Goal: Information Seeking & Learning: Learn about a topic

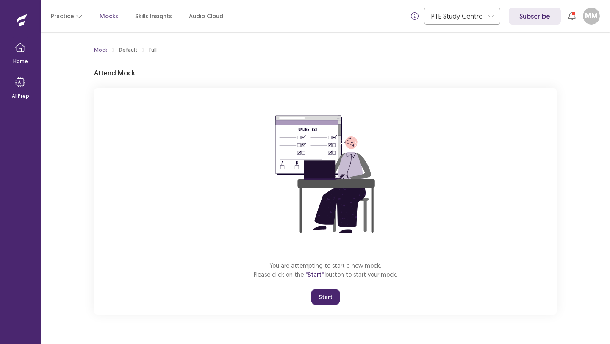
click at [322, 295] on button "Start" at bounding box center [326, 297] width 28 height 15
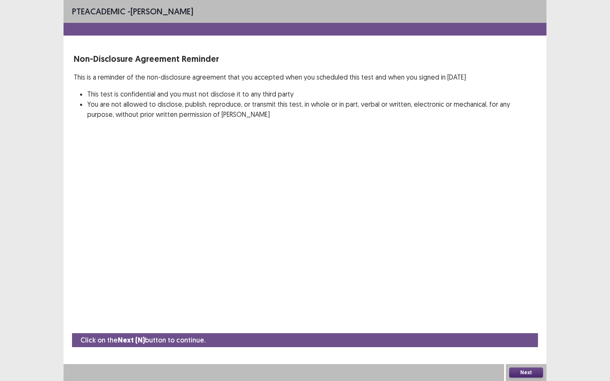
click at [529, 344] on button "Next" at bounding box center [527, 373] width 34 height 10
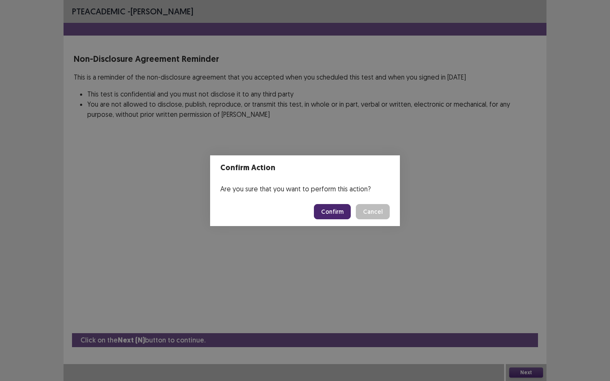
click at [335, 210] on button "Confirm" at bounding box center [332, 211] width 37 height 15
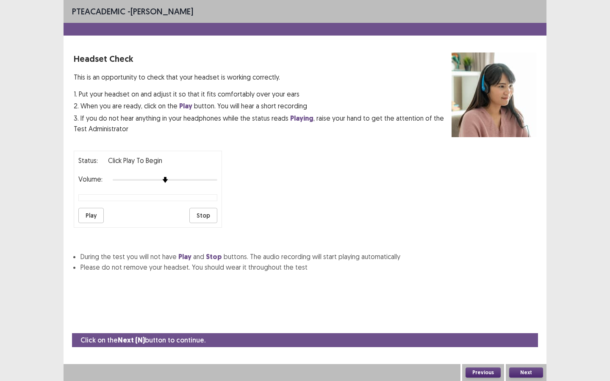
click at [92, 214] on button "Play" at bounding box center [90, 215] width 25 height 15
click at [203, 177] on div at bounding box center [165, 180] width 105 height 7
click at [527, 344] on button "Next" at bounding box center [527, 373] width 34 height 10
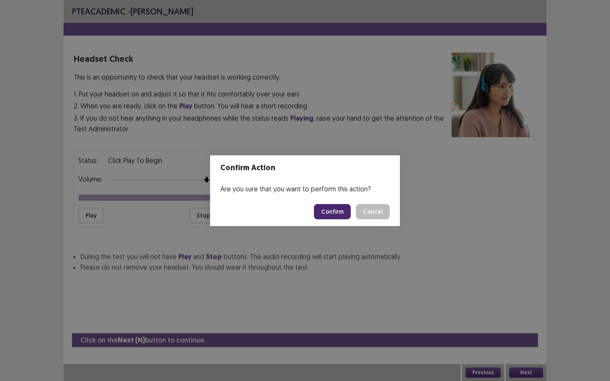
click at [334, 210] on button "Confirm" at bounding box center [332, 211] width 37 height 15
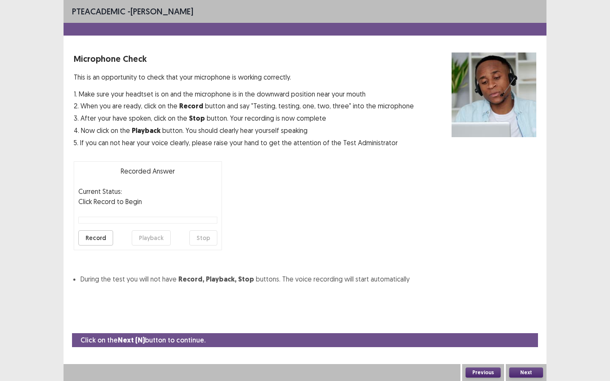
click at [519, 344] on button "Next" at bounding box center [527, 373] width 34 height 10
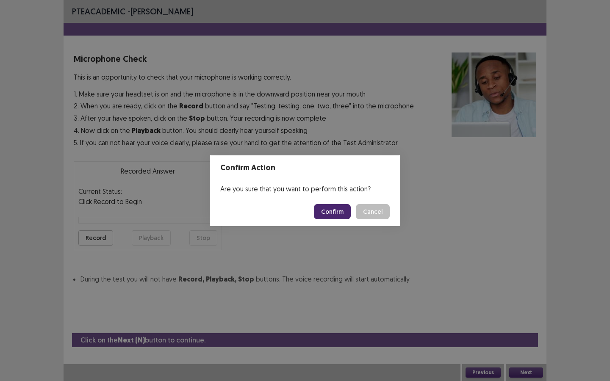
click at [337, 208] on button "Confirm" at bounding box center [332, 211] width 37 height 15
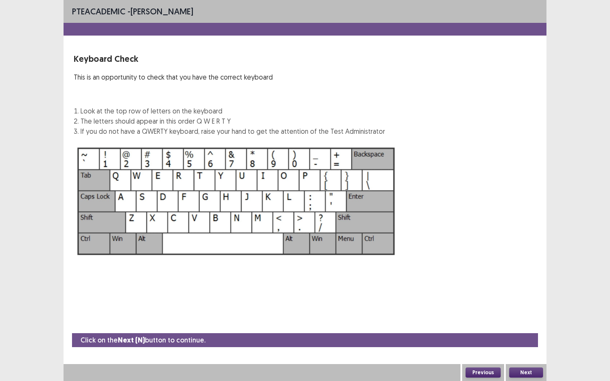
click at [523, 344] on button "Next" at bounding box center [527, 373] width 34 height 10
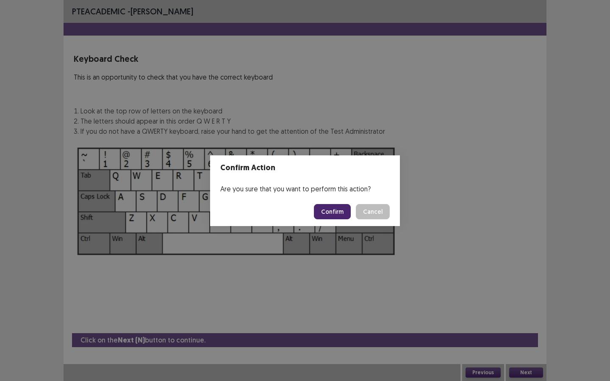
click at [339, 209] on button "Confirm" at bounding box center [332, 211] width 37 height 15
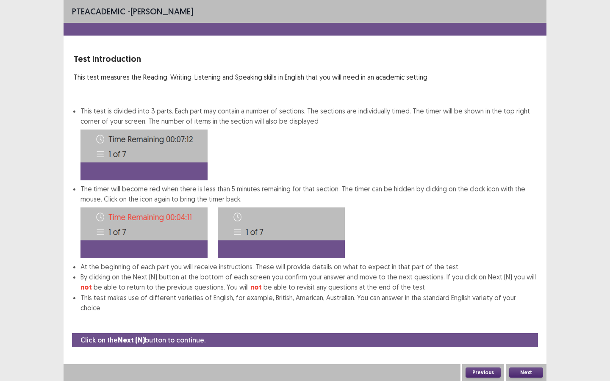
click at [530, 344] on button "Next" at bounding box center [527, 373] width 34 height 10
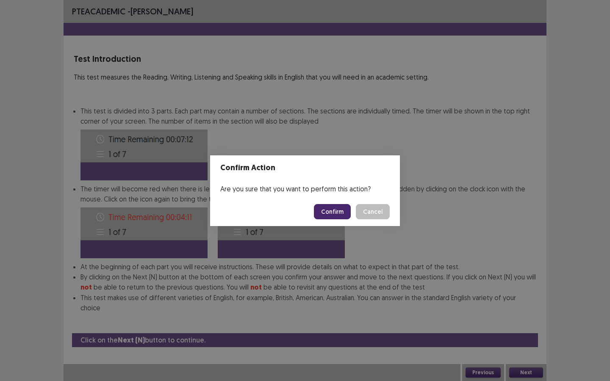
click at [323, 211] on button "Confirm" at bounding box center [332, 211] width 37 height 15
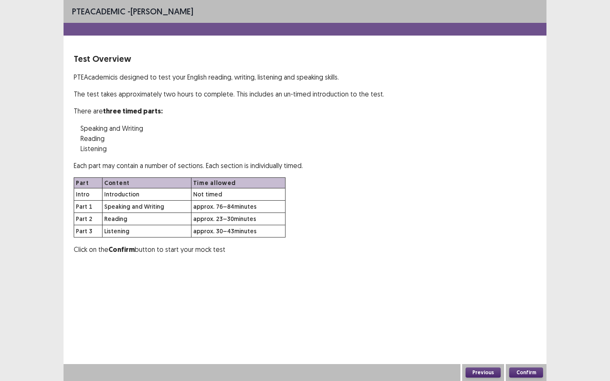
click at [535, 344] on button "Confirm" at bounding box center [527, 373] width 34 height 10
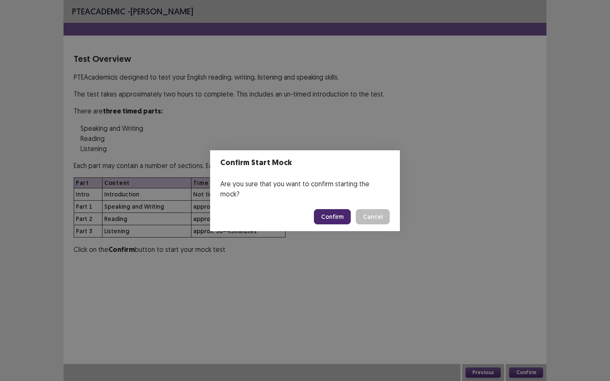
click at [337, 214] on button "Confirm" at bounding box center [332, 216] width 37 height 15
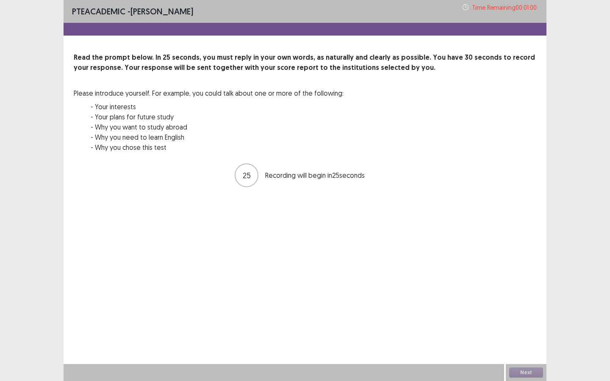
click at [296, 163] on div "25 Recording will begin in 25 seconds" at bounding box center [305, 175] width 463 height 25
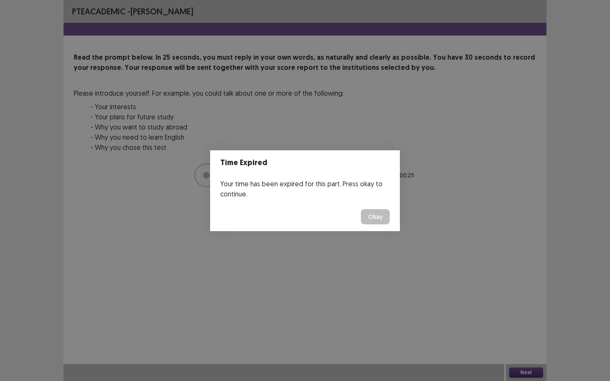
click at [376, 217] on button "Okay" at bounding box center [375, 216] width 29 height 15
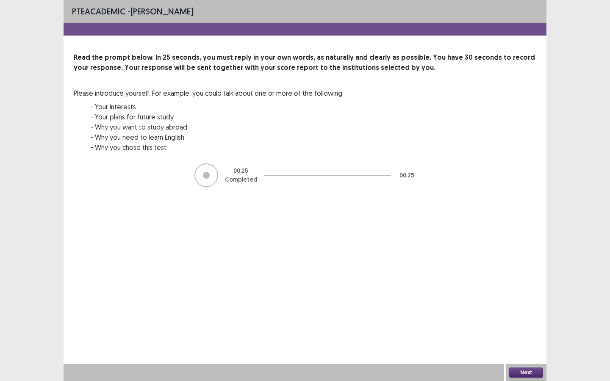
click at [524, 344] on button "Next" at bounding box center [527, 373] width 34 height 10
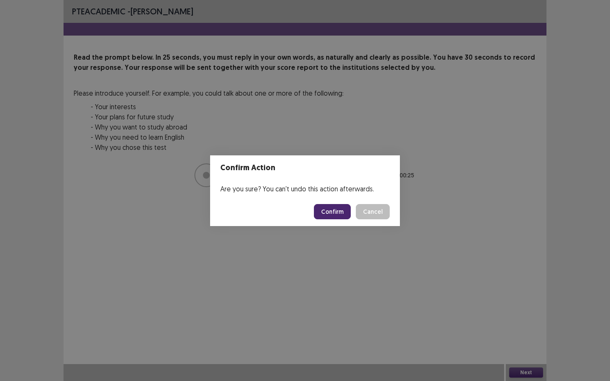
click at [337, 214] on button "Confirm" at bounding box center [332, 211] width 37 height 15
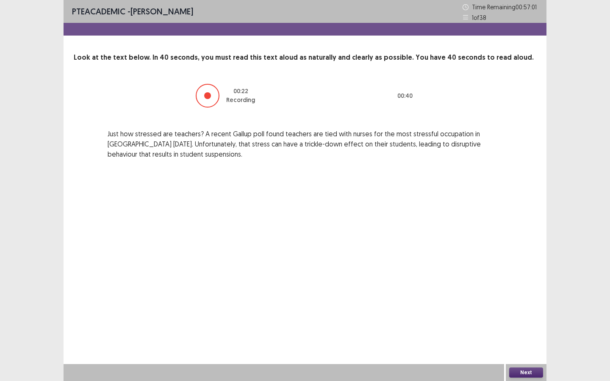
click at [520, 344] on div "Next" at bounding box center [526, 373] width 41 height 17
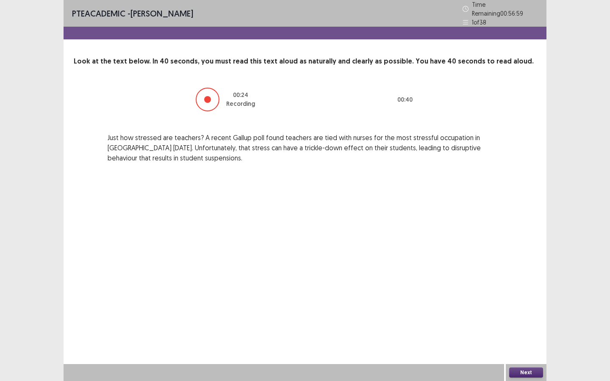
click at [521, 344] on button "Next" at bounding box center [527, 373] width 34 height 10
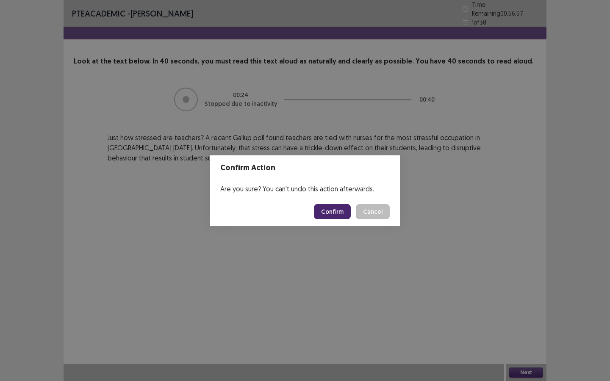
click at [342, 210] on button "Confirm" at bounding box center [332, 211] width 37 height 15
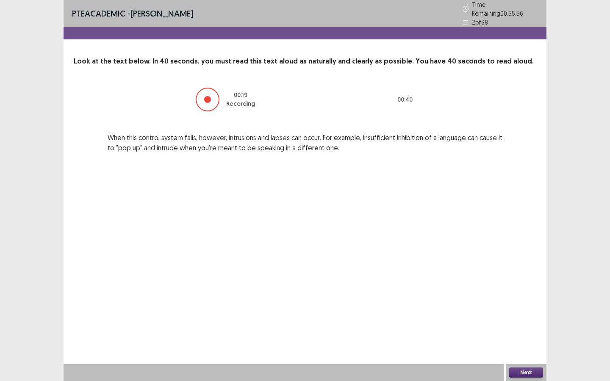
click at [521, 344] on button "Next" at bounding box center [527, 373] width 34 height 10
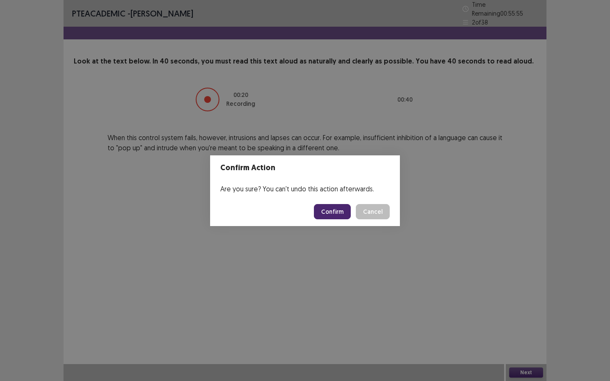
click at [341, 212] on button "Confirm" at bounding box center [332, 211] width 37 height 15
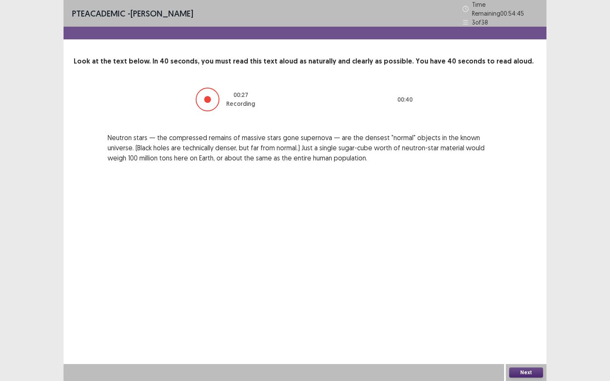
click at [524, 344] on button "Next" at bounding box center [527, 373] width 34 height 10
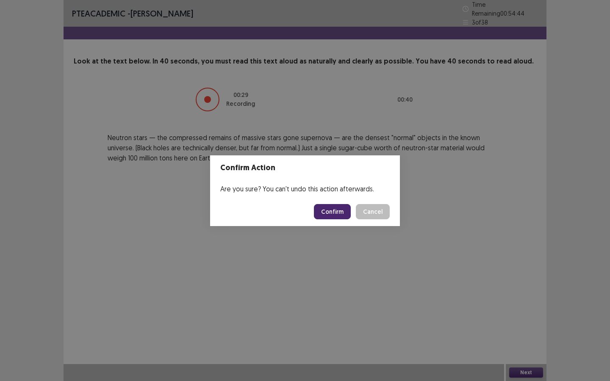
click at [341, 213] on button "Confirm" at bounding box center [332, 211] width 37 height 15
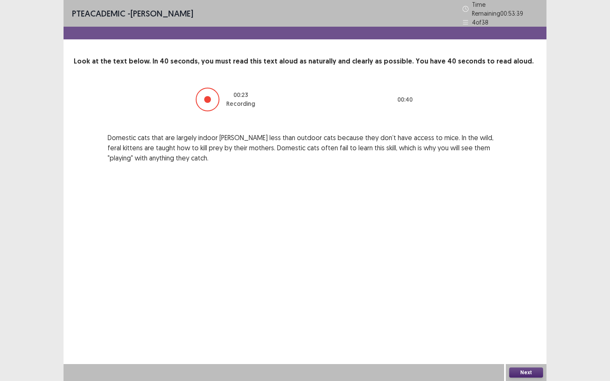
click at [533, 344] on button "Next" at bounding box center [527, 373] width 34 height 10
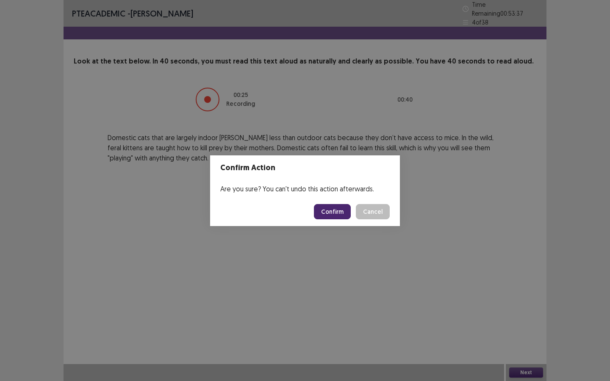
click at [338, 217] on button "Confirm" at bounding box center [332, 211] width 37 height 15
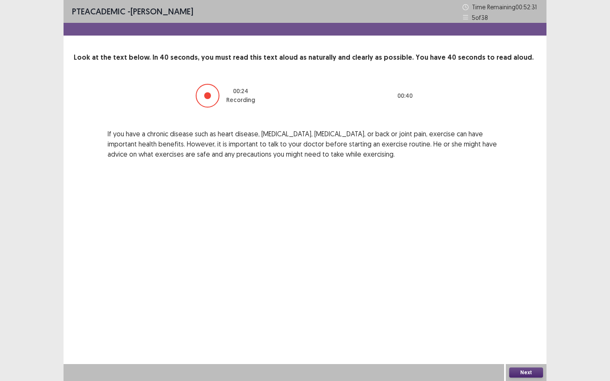
click at [522, 344] on button "Next" at bounding box center [527, 373] width 34 height 10
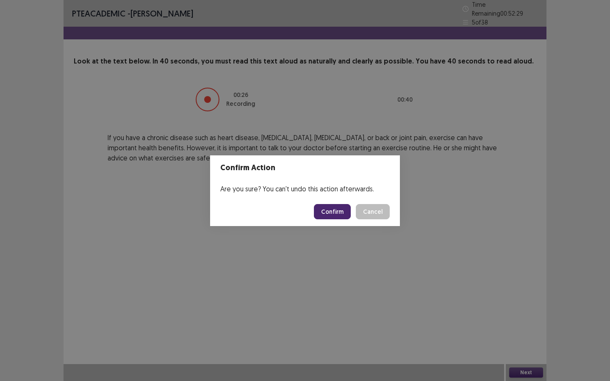
click at [337, 204] on button "Confirm" at bounding box center [332, 211] width 37 height 15
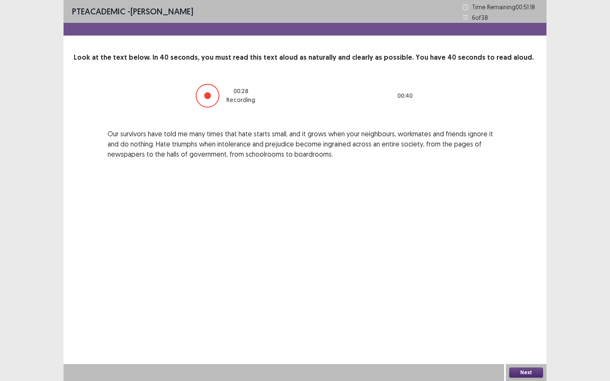
click at [524, 344] on div "Next" at bounding box center [526, 373] width 41 height 17
click at [523, 344] on button "Next" at bounding box center [527, 373] width 34 height 10
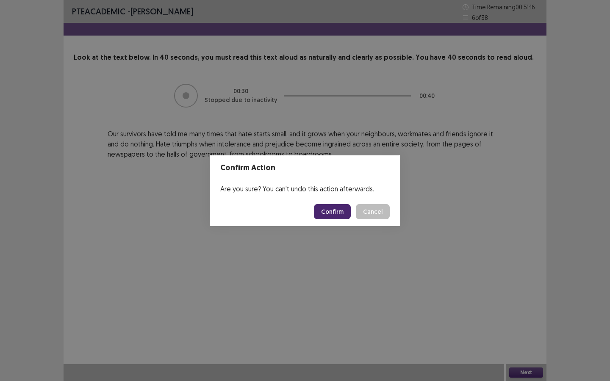
click at [326, 210] on button "Confirm" at bounding box center [332, 211] width 37 height 15
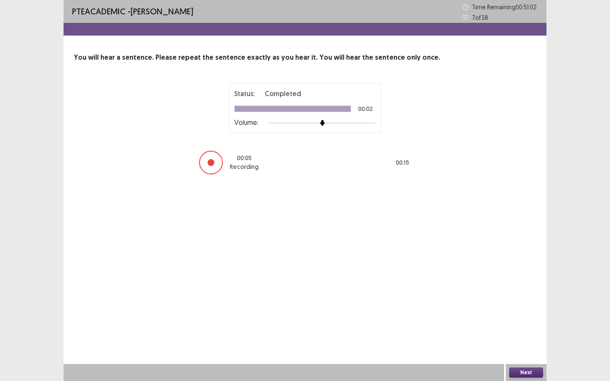
click at [519, 344] on div "Next" at bounding box center [526, 373] width 41 height 17
click at [519, 344] on button "Next" at bounding box center [527, 373] width 34 height 10
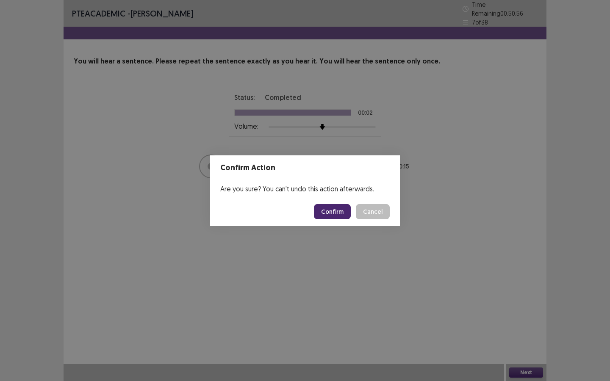
click at [340, 210] on button "Confirm" at bounding box center [332, 211] width 37 height 15
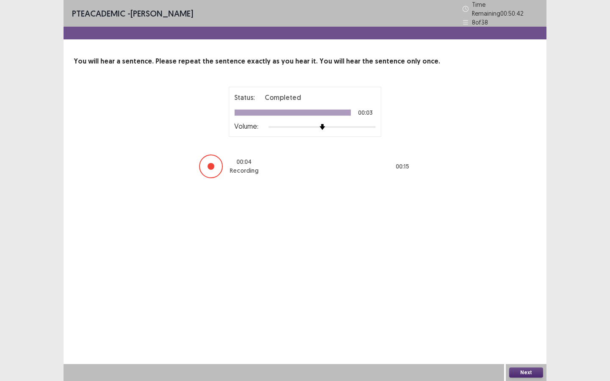
click at [525, 344] on button "Next" at bounding box center [527, 373] width 34 height 10
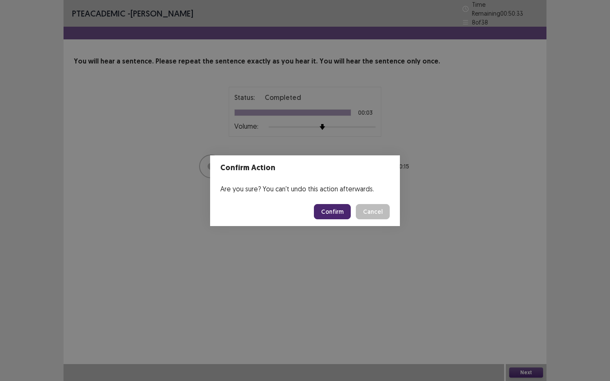
click at [343, 222] on footer "Confirm Cancel" at bounding box center [305, 212] width 190 height 29
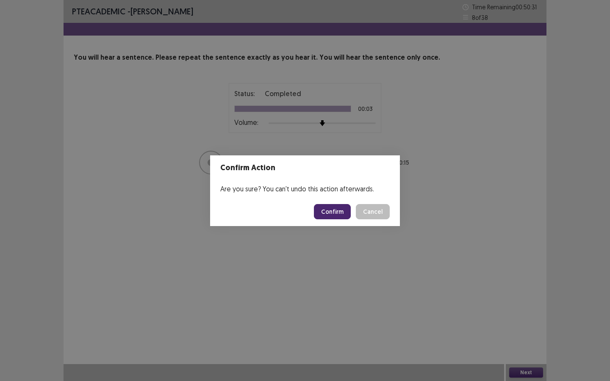
click at [334, 209] on button "Confirm" at bounding box center [332, 211] width 37 height 15
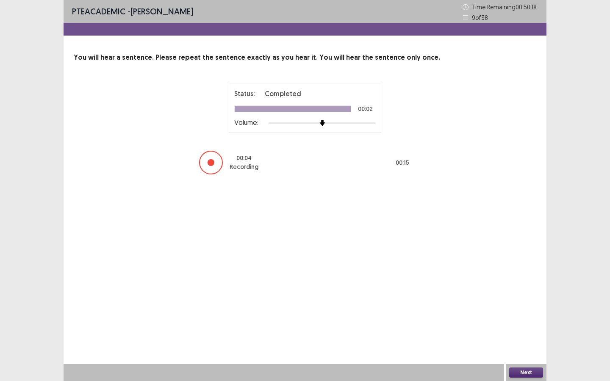
click at [531, 344] on button "Next" at bounding box center [527, 373] width 34 height 10
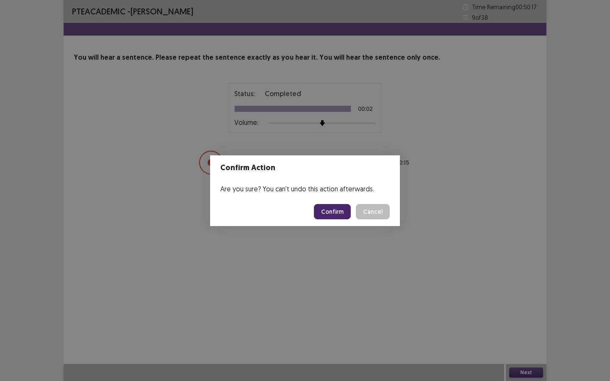
drag, startPoint x: 380, startPoint y: 252, endPoint x: 367, endPoint y: 233, distance: 23.4
click at [378, 249] on div "Confirm Action Are you sure? You can't undo this action afterwards. Confirm Can…" at bounding box center [305, 190] width 610 height 381
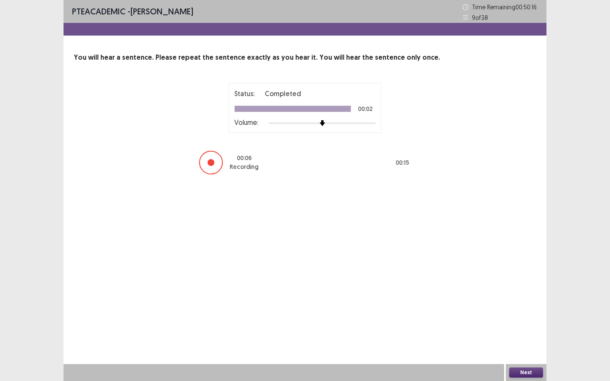
drag, startPoint x: 344, startPoint y: 224, endPoint x: 425, endPoint y: 304, distance: 113.9
click at [367, 245] on div "PTE academic - [PERSON_NAME] Time Remaining 00 : 50 : 16 9 of 38 You will hear …" at bounding box center [305, 190] width 483 height 381
click at [523, 344] on button "Next" at bounding box center [527, 373] width 34 height 10
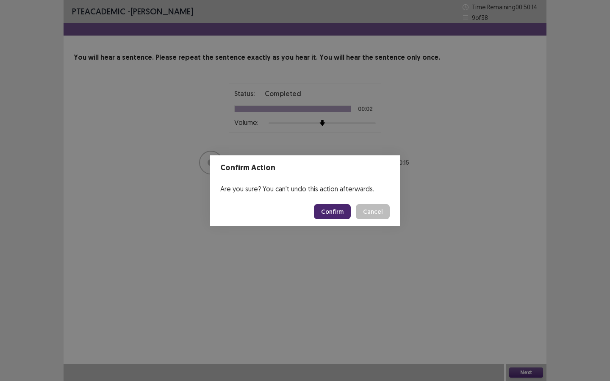
click at [339, 212] on button "Confirm" at bounding box center [332, 211] width 37 height 15
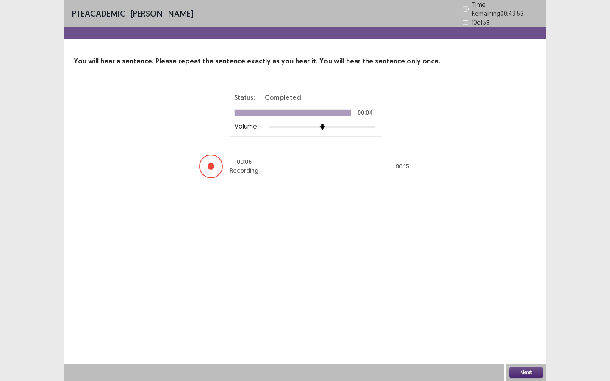
click at [519, 344] on button "Next" at bounding box center [527, 373] width 34 height 10
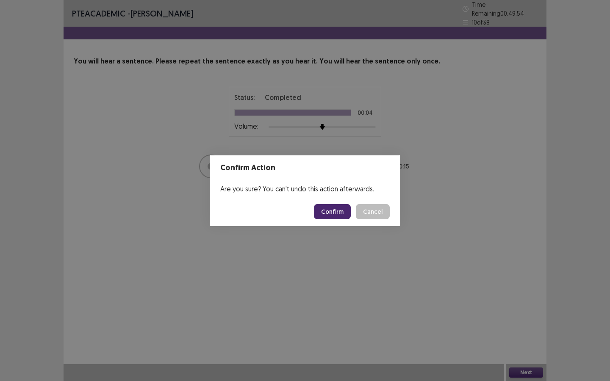
click at [321, 210] on button "Confirm" at bounding box center [332, 211] width 37 height 15
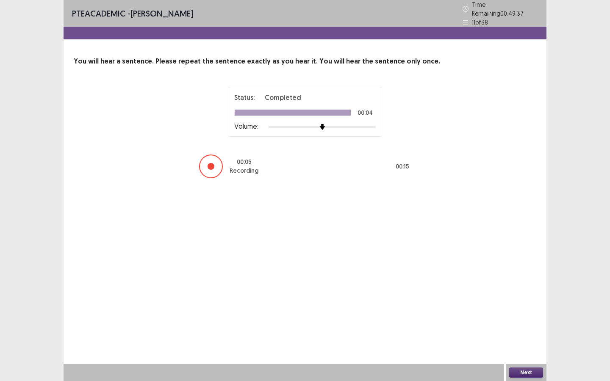
click at [532, 344] on button "Next" at bounding box center [527, 373] width 34 height 10
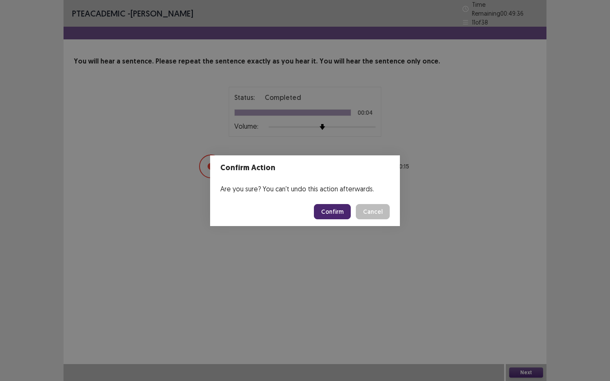
click at [329, 211] on button "Confirm" at bounding box center [332, 211] width 37 height 15
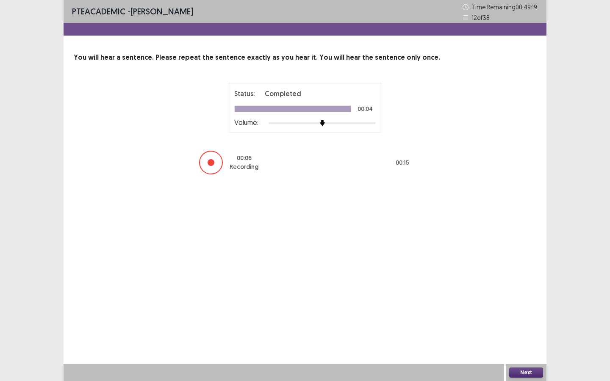
click at [528, 344] on button "Next" at bounding box center [527, 373] width 34 height 10
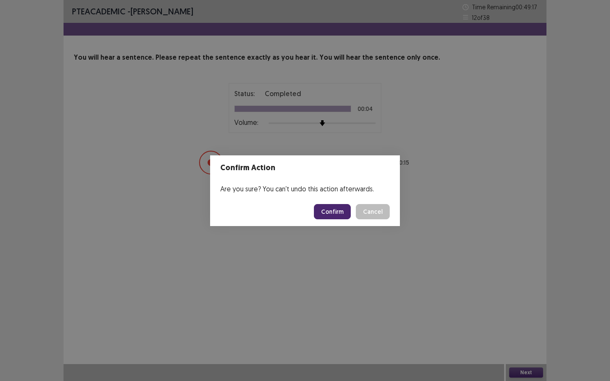
click at [333, 214] on button "Confirm" at bounding box center [332, 211] width 37 height 15
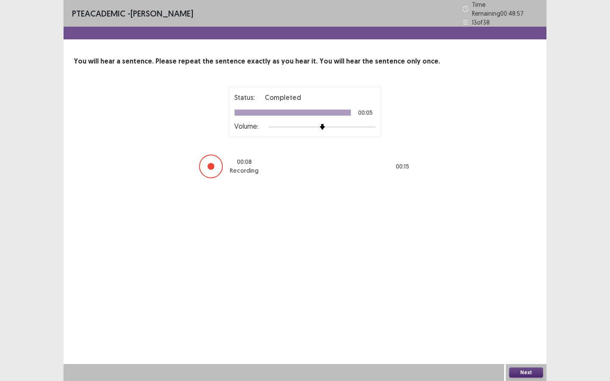
click at [525, 344] on button "Next" at bounding box center [527, 373] width 34 height 10
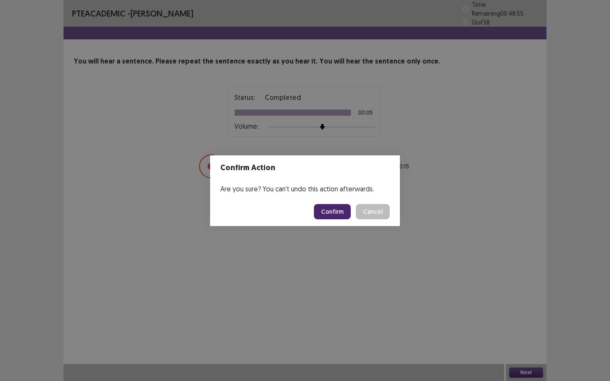
click at [332, 215] on button "Confirm" at bounding box center [332, 211] width 37 height 15
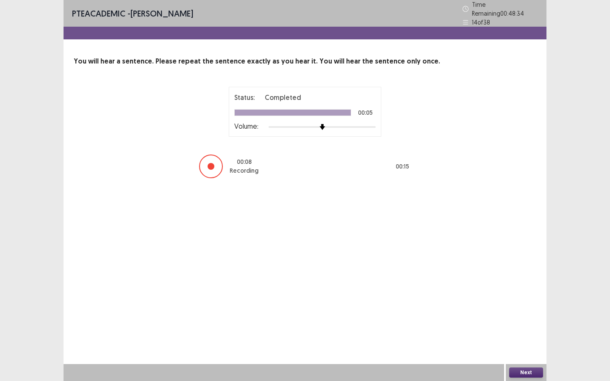
click at [524, 344] on button "Next" at bounding box center [527, 373] width 34 height 10
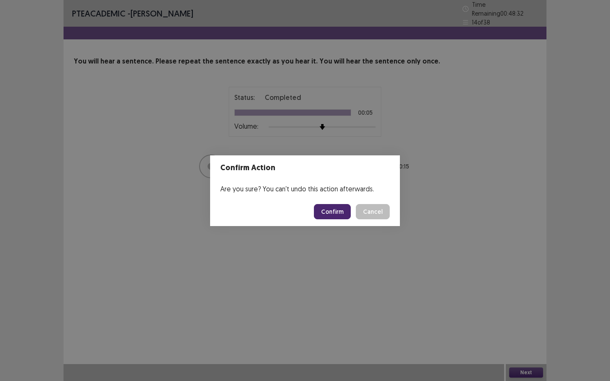
click at [339, 212] on button "Confirm" at bounding box center [332, 211] width 37 height 15
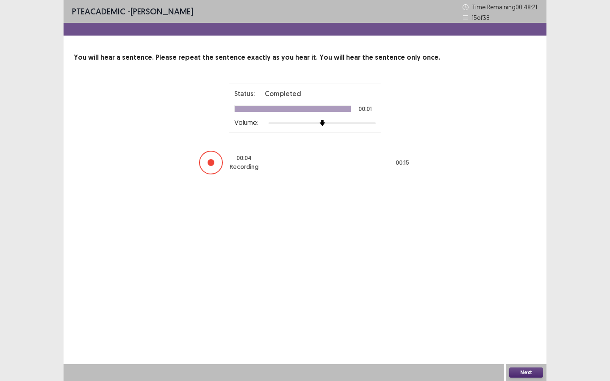
click at [525, 344] on button "Next" at bounding box center [527, 373] width 34 height 10
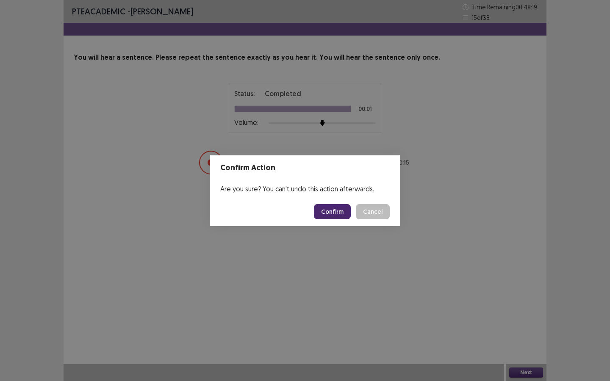
drag, startPoint x: 390, startPoint y: 265, endPoint x: 373, endPoint y: 249, distance: 23.4
click at [390, 265] on div "Confirm Action Are you sure? You can't undo this action afterwards. Confirm Can…" at bounding box center [305, 190] width 610 height 381
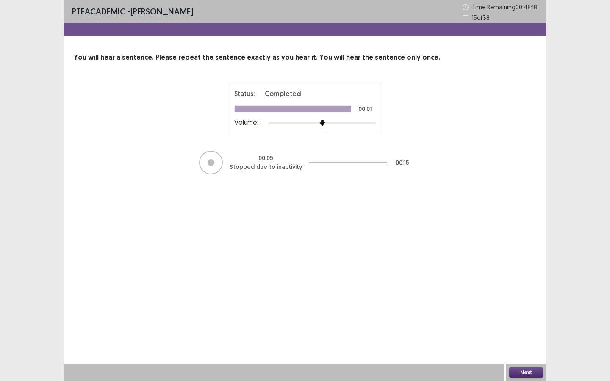
click at [527, 344] on button "Next" at bounding box center [527, 373] width 34 height 10
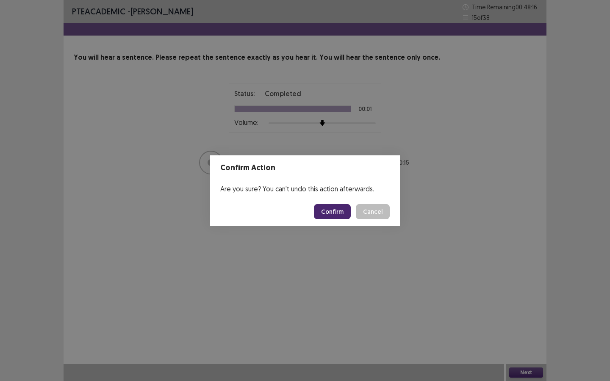
click at [337, 212] on button "Confirm" at bounding box center [332, 211] width 37 height 15
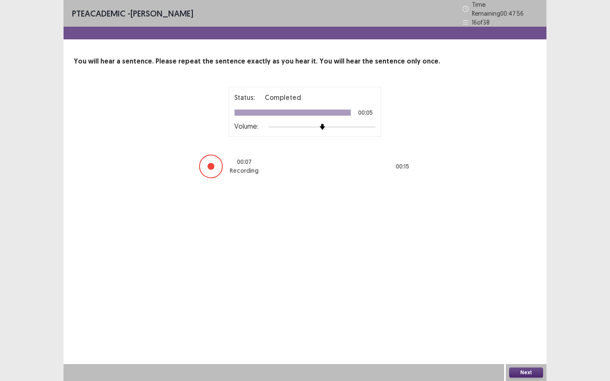
click at [521, 344] on button "Next" at bounding box center [527, 373] width 34 height 10
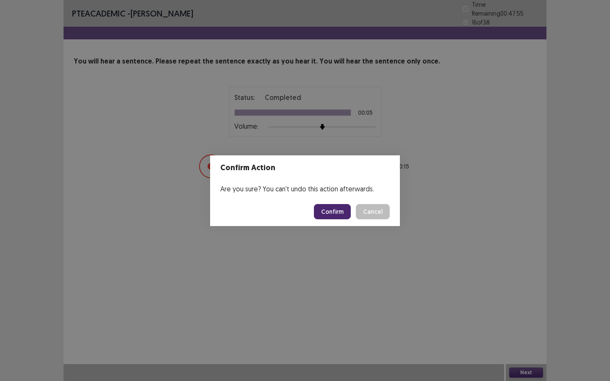
click at [339, 217] on button "Confirm" at bounding box center [332, 211] width 37 height 15
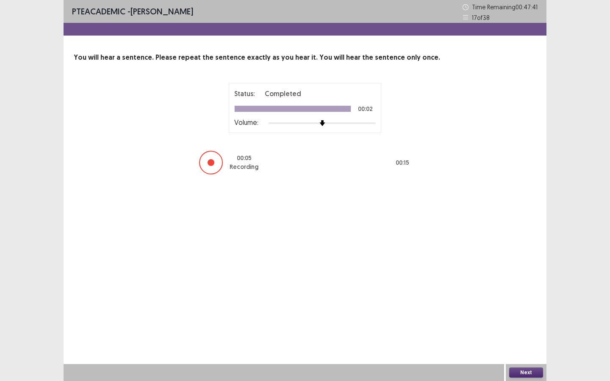
click at [537, 344] on button "Next" at bounding box center [527, 373] width 34 height 10
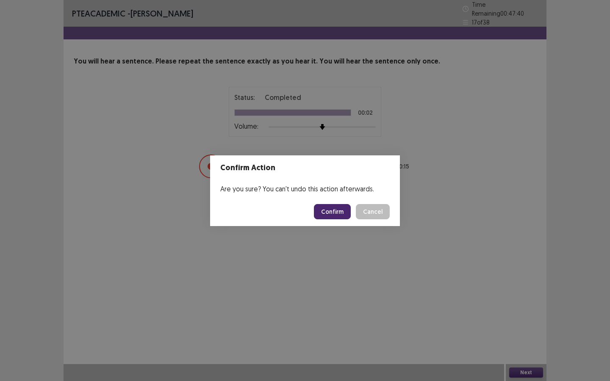
click at [338, 214] on button "Confirm" at bounding box center [332, 211] width 37 height 15
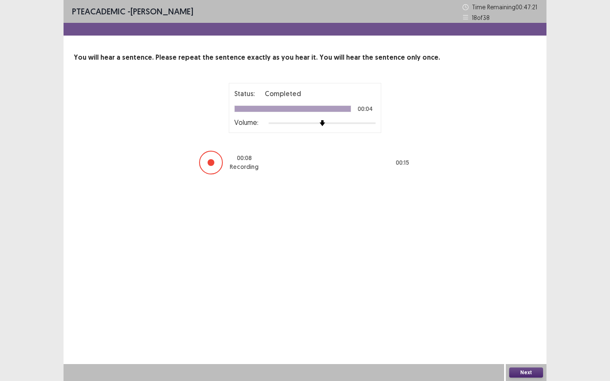
click at [515, 344] on button "Next" at bounding box center [527, 373] width 34 height 10
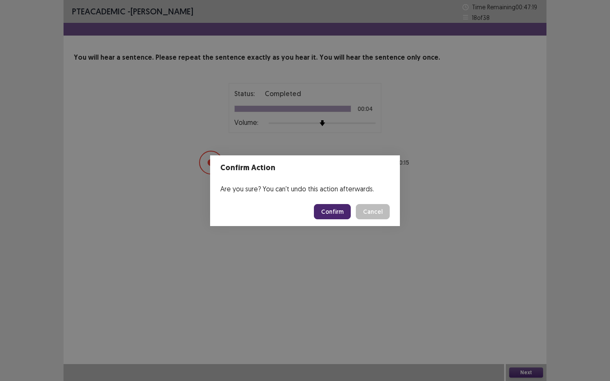
click at [342, 213] on button "Confirm" at bounding box center [332, 211] width 37 height 15
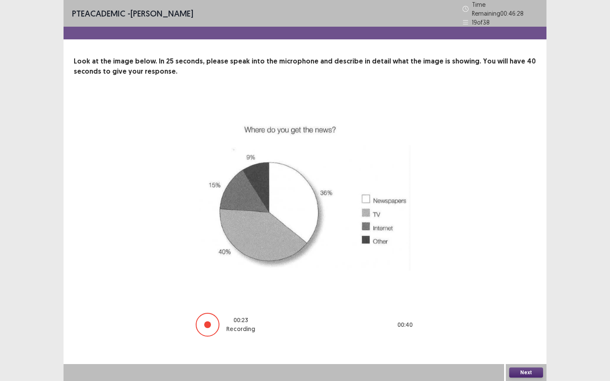
click at [531, 344] on button "Next" at bounding box center [527, 373] width 34 height 10
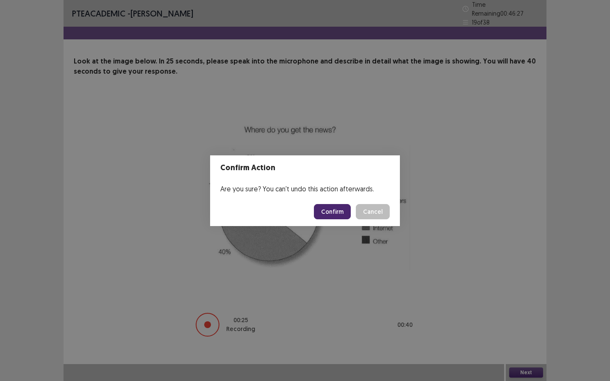
click at [331, 212] on button "Confirm" at bounding box center [332, 211] width 37 height 15
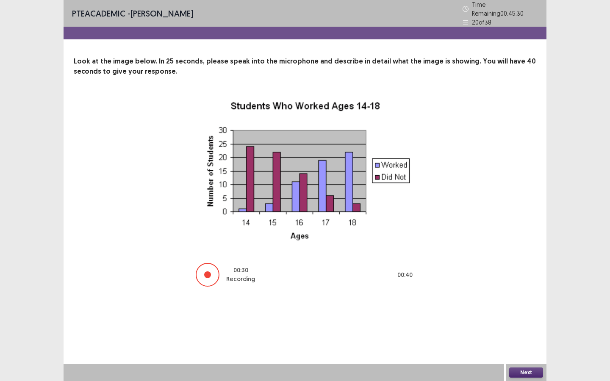
click at [521, 344] on button "Next" at bounding box center [527, 373] width 34 height 10
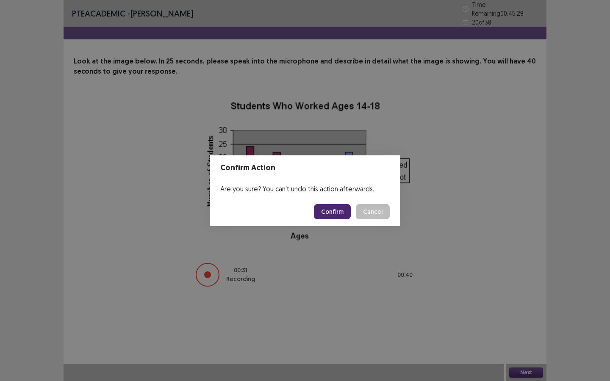
click at [334, 211] on button "Confirm" at bounding box center [332, 211] width 37 height 15
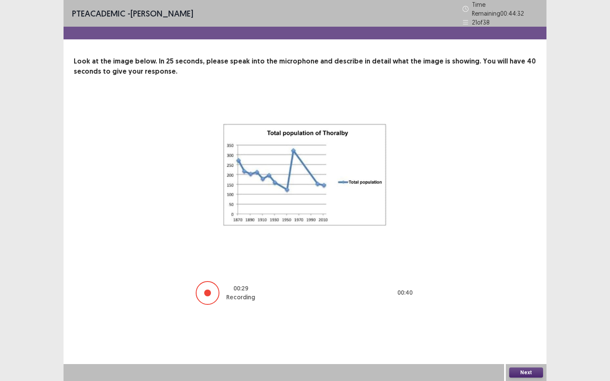
click at [524, 344] on button "Next" at bounding box center [527, 373] width 34 height 10
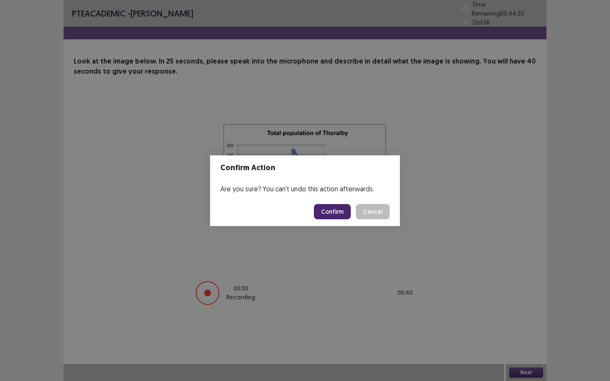
click at [329, 212] on button "Confirm" at bounding box center [332, 211] width 37 height 15
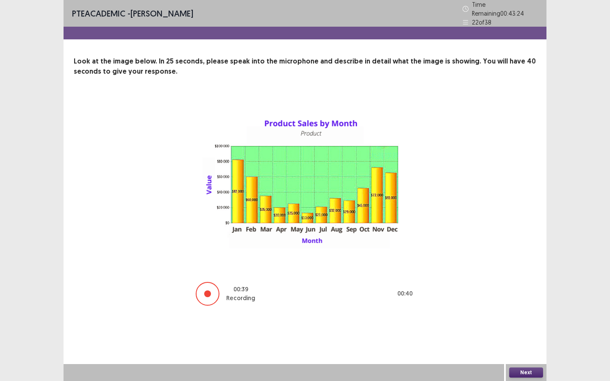
click at [517, 344] on button "Next" at bounding box center [527, 373] width 34 height 10
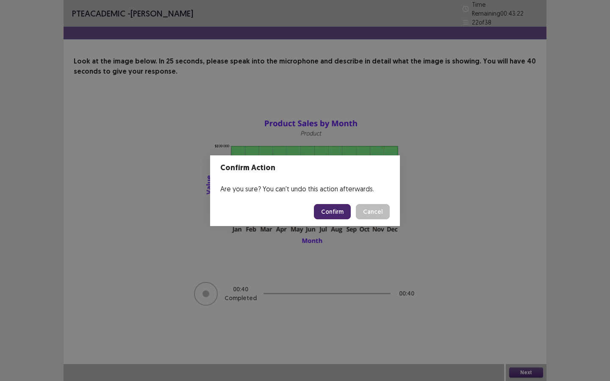
click at [337, 214] on button "Confirm" at bounding box center [332, 211] width 37 height 15
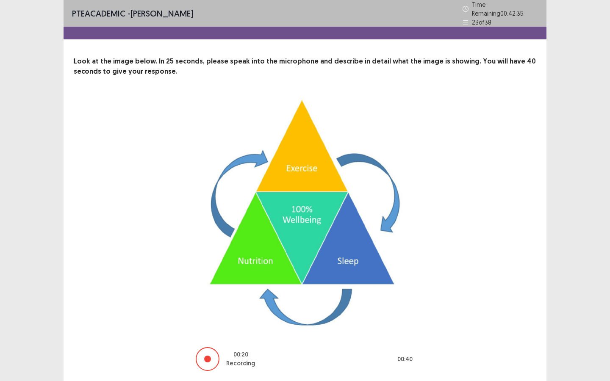
click at [506, 291] on div "00 : 20 Recording 00 : 40" at bounding box center [305, 234] width 463 height 275
click at [588, 276] on div "PTE academic - [PERSON_NAME] Time Remaining 00 : 42 : 34 23 of 38 Look at the i…" at bounding box center [305, 204] width 610 height 409
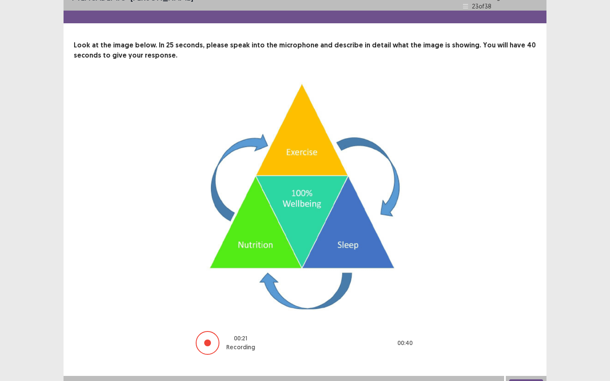
scroll to position [24, 0]
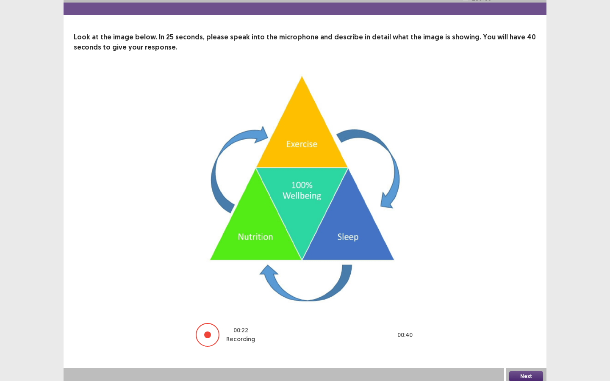
click at [524, 344] on button "Next" at bounding box center [527, 377] width 34 height 10
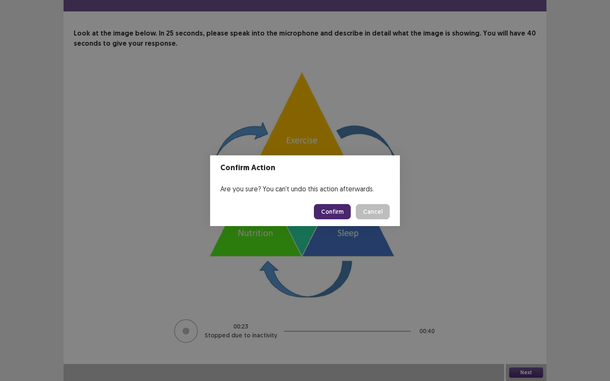
click at [332, 214] on button "Confirm" at bounding box center [332, 211] width 37 height 15
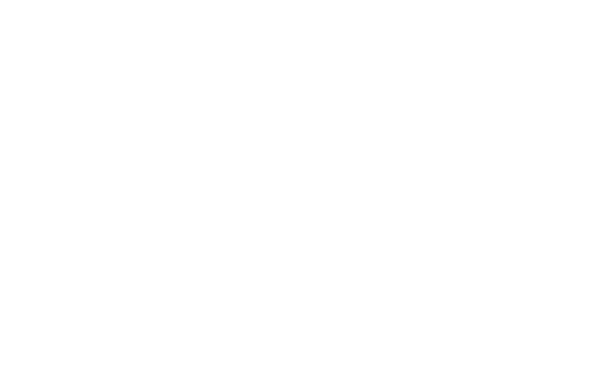
scroll to position [0, 0]
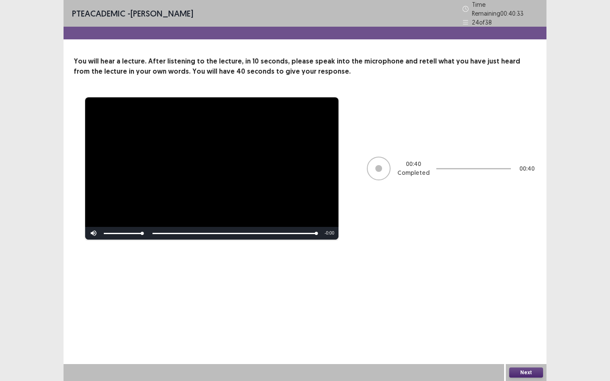
click at [526, 344] on button "Next" at bounding box center [527, 373] width 34 height 10
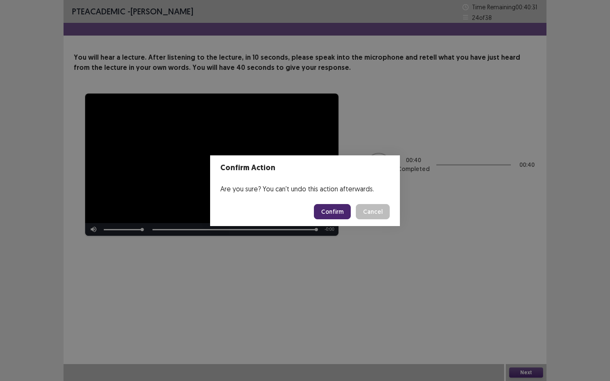
click at [333, 209] on button "Confirm" at bounding box center [332, 211] width 37 height 15
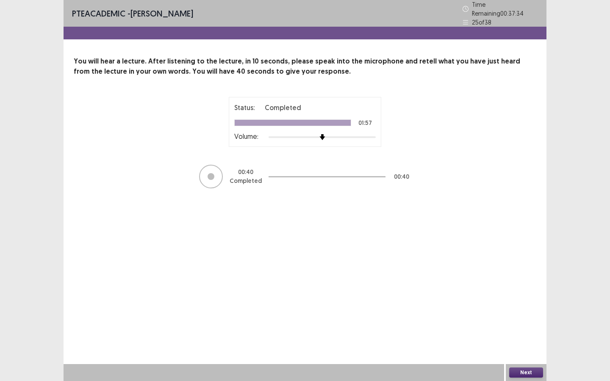
click at [512, 344] on button "Next" at bounding box center [527, 373] width 34 height 10
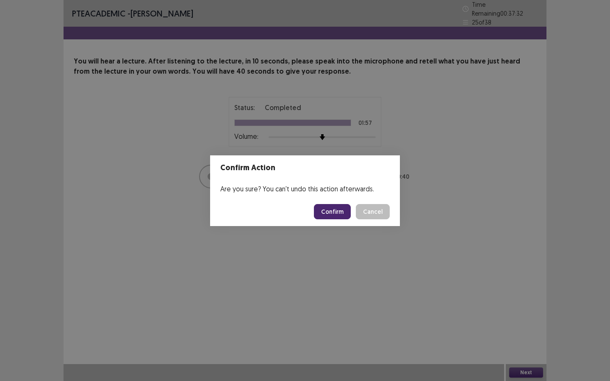
click at [329, 215] on button "Confirm" at bounding box center [332, 211] width 37 height 15
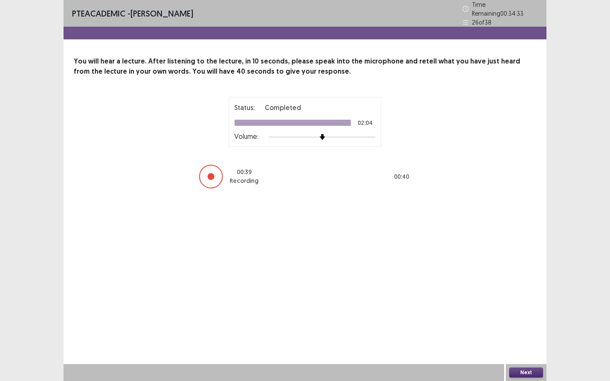
click at [528, 344] on button "Next" at bounding box center [527, 373] width 34 height 10
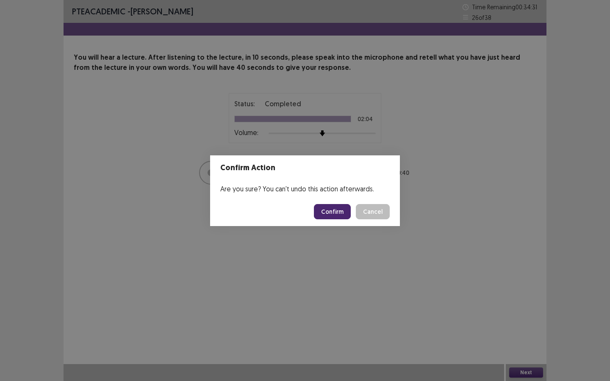
click at [340, 213] on button "Confirm" at bounding box center [332, 211] width 37 height 15
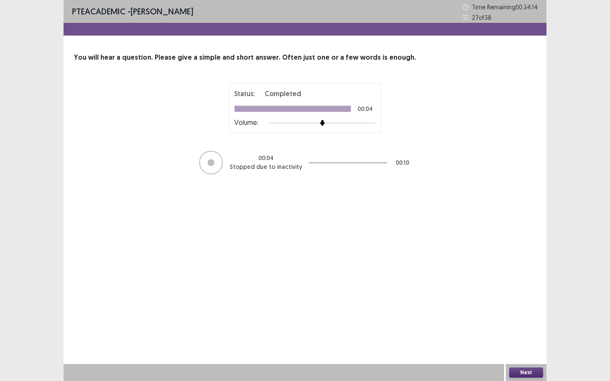
click at [537, 344] on button "Next" at bounding box center [527, 373] width 34 height 10
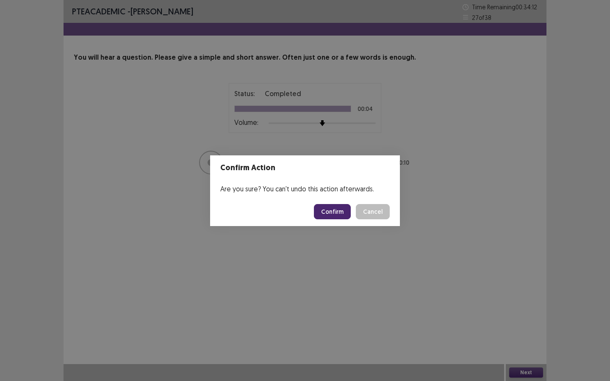
click at [324, 220] on footer "Confirm Cancel" at bounding box center [305, 212] width 190 height 29
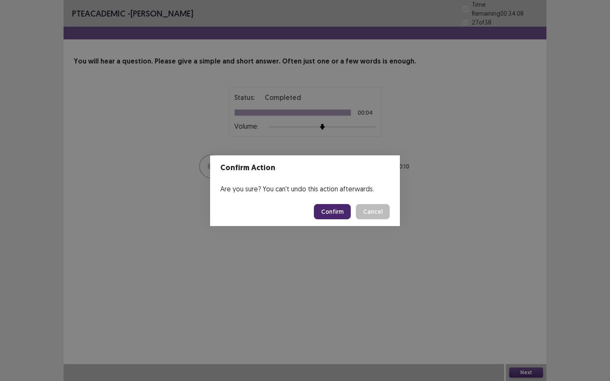
click at [325, 213] on button "Confirm" at bounding box center [332, 211] width 37 height 15
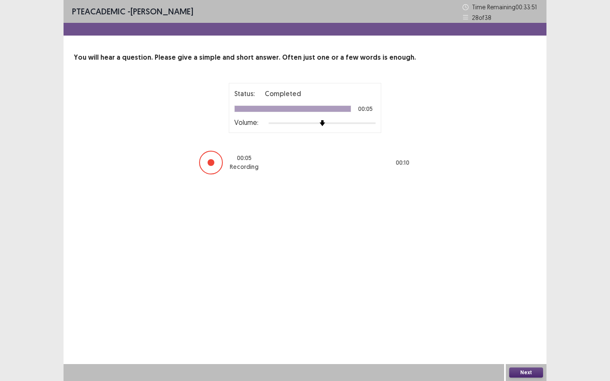
click at [518, 344] on button "Next" at bounding box center [527, 373] width 34 height 10
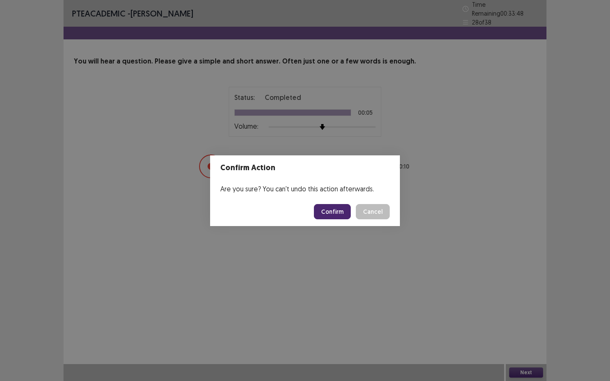
click at [337, 214] on button "Confirm" at bounding box center [332, 211] width 37 height 15
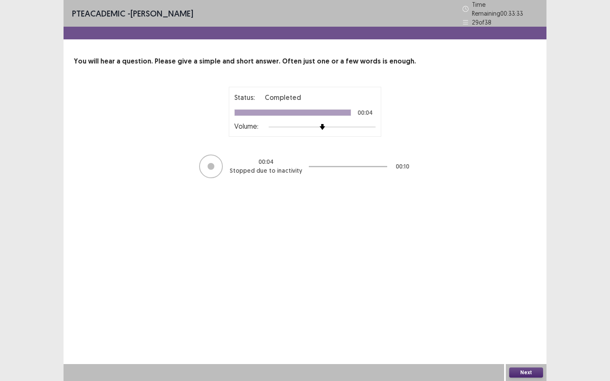
click at [518, 344] on button "Next" at bounding box center [527, 373] width 34 height 10
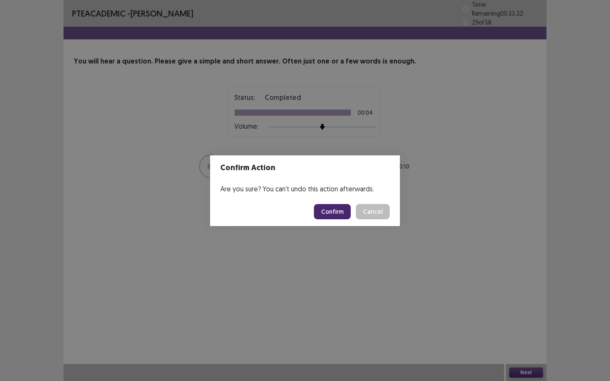
click at [347, 213] on button "Confirm" at bounding box center [332, 211] width 37 height 15
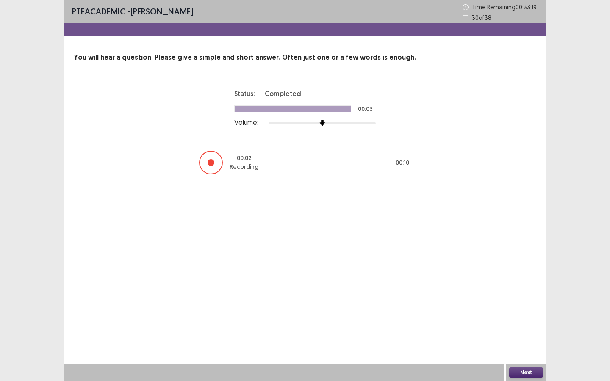
click at [515, 344] on button "Next" at bounding box center [527, 373] width 34 height 10
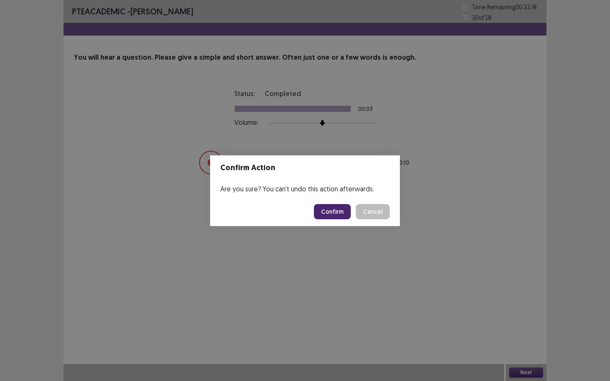
click at [336, 210] on button "Confirm" at bounding box center [332, 211] width 37 height 15
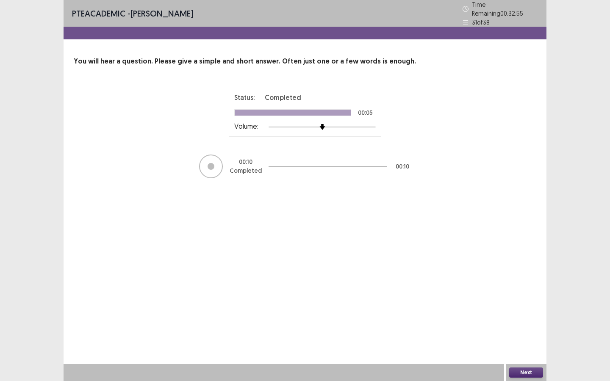
click at [521, 344] on button "Next" at bounding box center [527, 373] width 34 height 10
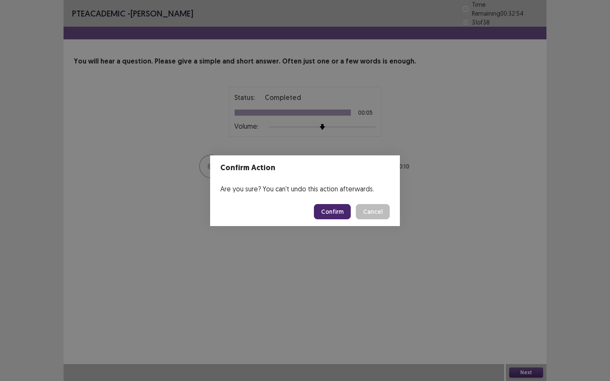
click at [326, 209] on button "Confirm" at bounding box center [332, 211] width 37 height 15
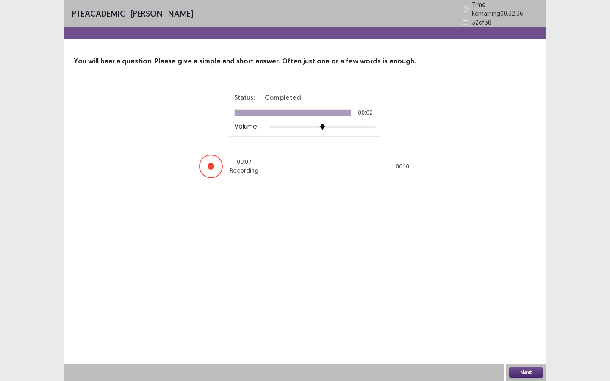
click at [510, 344] on button "Next" at bounding box center [527, 373] width 34 height 10
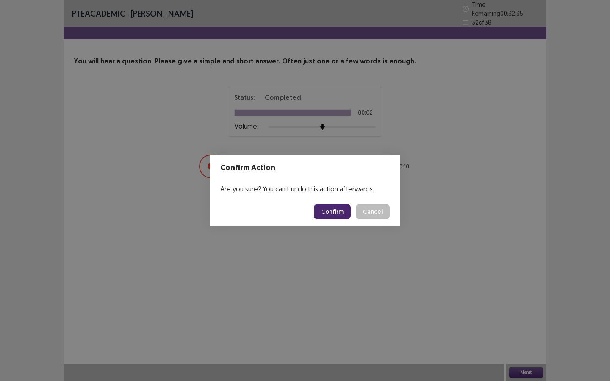
click at [329, 213] on button "Confirm" at bounding box center [332, 211] width 37 height 15
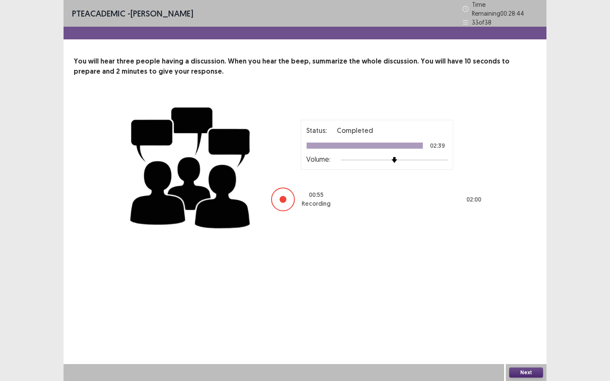
click at [519, 344] on button "Next" at bounding box center [527, 373] width 34 height 10
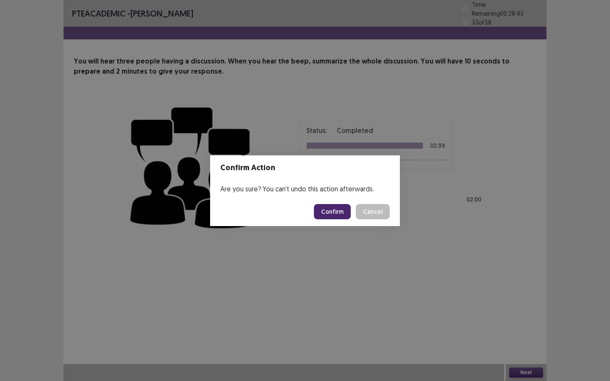
click at [336, 212] on button "Confirm" at bounding box center [332, 211] width 37 height 15
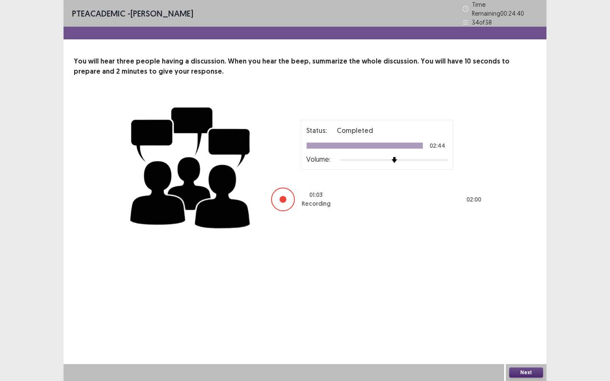
click at [518, 344] on button "Next" at bounding box center [527, 373] width 34 height 10
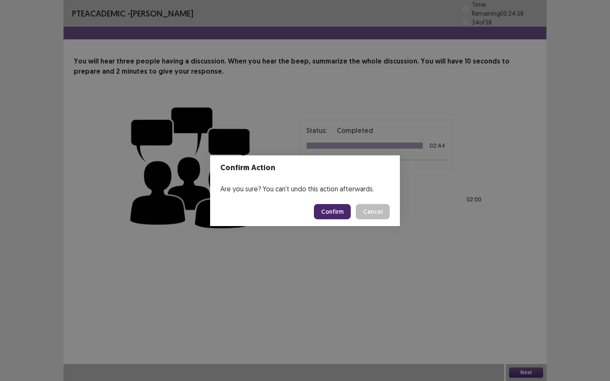
click at [331, 207] on button "Confirm" at bounding box center [332, 211] width 37 height 15
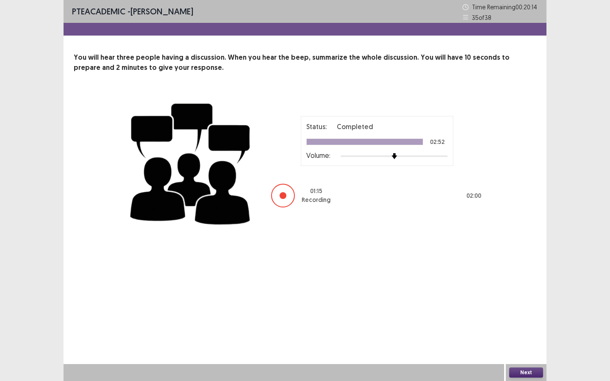
click at [524, 344] on button "Next" at bounding box center [527, 373] width 34 height 10
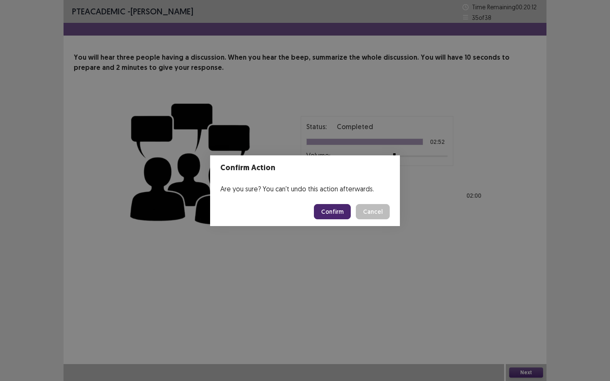
click at [340, 209] on button "Confirm" at bounding box center [332, 211] width 37 height 15
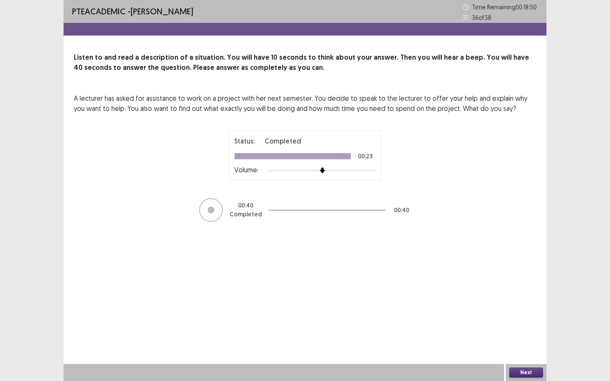
click at [535, 344] on button "Next" at bounding box center [527, 373] width 34 height 10
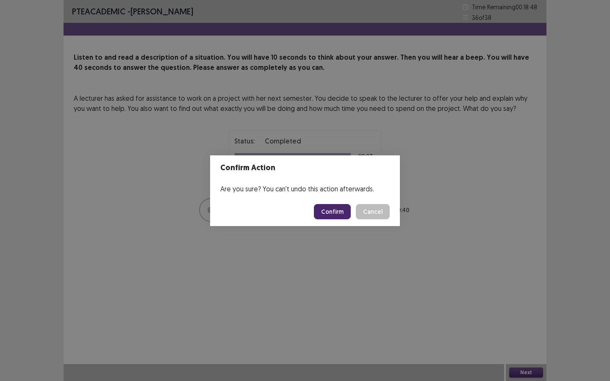
click at [343, 214] on button "Confirm" at bounding box center [332, 211] width 37 height 15
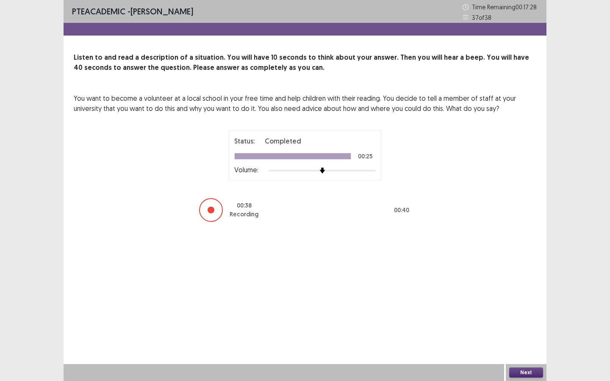
click at [520, 344] on div "Next" at bounding box center [526, 373] width 41 height 17
click at [521, 344] on button "Next" at bounding box center [527, 373] width 34 height 10
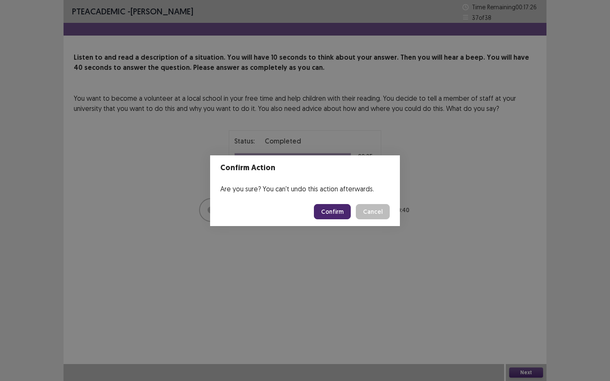
click at [334, 212] on button "Confirm" at bounding box center [332, 211] width 37 height 15
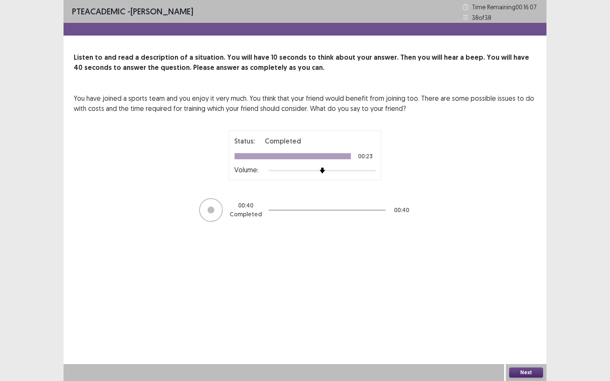
click at [517, 344] on button "Next" at bounding box center [527, 373] width 34 height 10
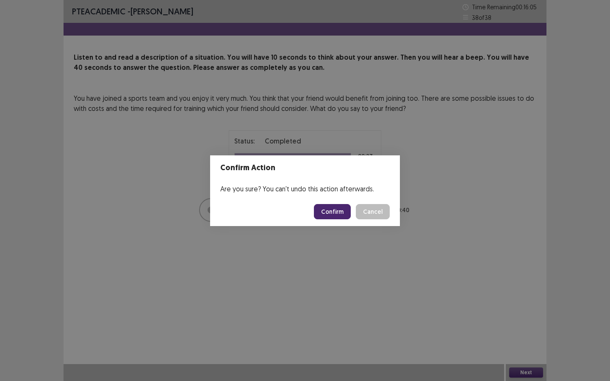
click at [332, 212] on button "Confirm" at bounding box center [332, 211] width 37 height 15
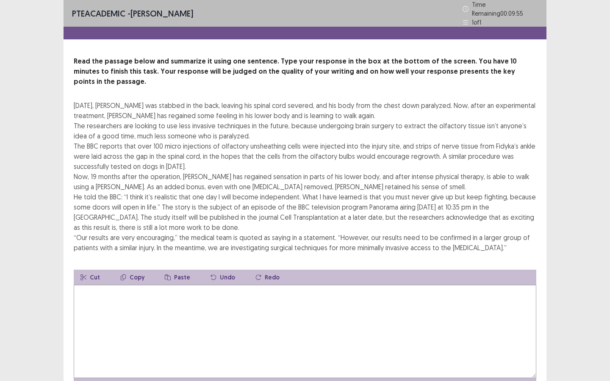
click at [151, 314] on textarea at bounding box center [305, 331] width 463 height 93
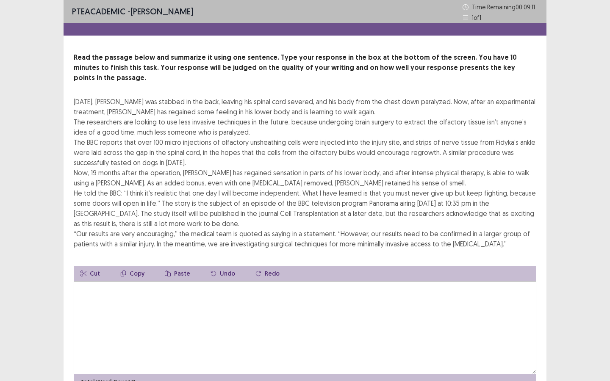
drag, startPoint x: 122, startPoint y: 89, endPoint x: 143, endPoint y: 89, distance: 21.6
click at [150, 97] on div "[DATE], [PERSON_NAME] was stabbed in the back, leaving his spinal cord severed,…" at bounding box center [305, 173] width 463 height 153
click at [140, 97] on div "[DATE], [PERSON_NAME] was stabbed in the back, leaving his spinal cord severed,…" at bounding box center [305, 173] width 463 height 153
click at [142, 97] on div "[DATE], [PERSON_NAME] was stabbed in the back, leaving his spinal cord severed,…" at bounding box center [305, 173] width 463 height 153
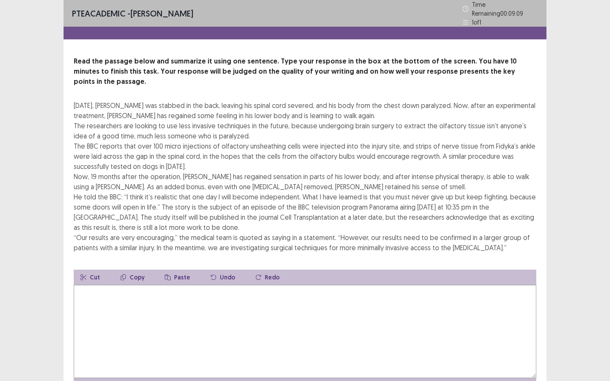
click at [87, 285] on textarea at bounding box center [305, 331] width 463 height 93
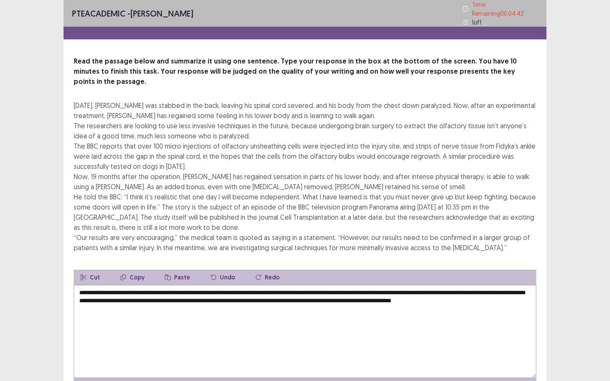
click at [525, 327] on textarea "**********" at bounding box center [305, 331] width 463 height 93
click at [573, 303] on div "PTE academic - [PERSON_NAME] Time Remaining 00 : 04 : 40 1 of 1 Read the passag…" at bounding box center [305, 215] width 610 height 431
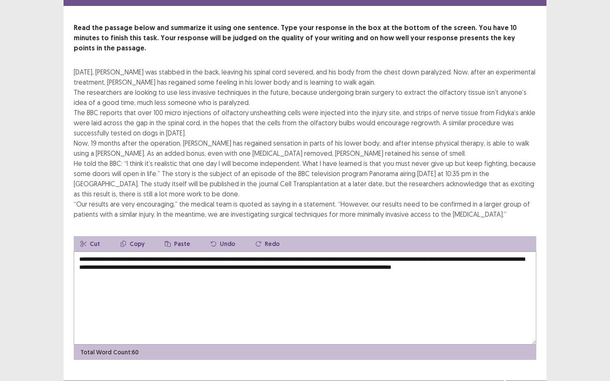
scroll to position [36, 0]
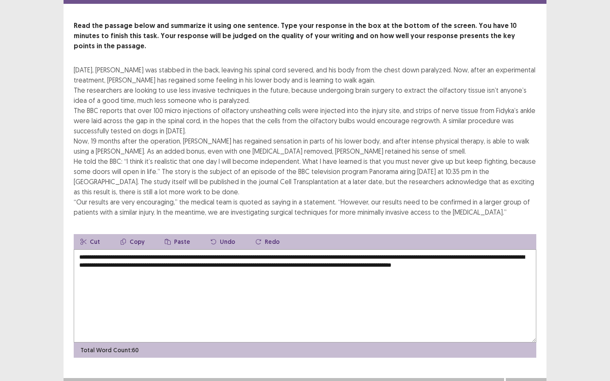
drag, startPoint x: 518, startPoint y: 376, endPoint x: 326, endPoint y: 256, distance: 226.8
click at [326, 256] on div "PTE academic - [PERSON_NAME] Time Remaining 00 : 04 : 34 1 of 1 Read the passag…" at bounding box center [305, 179] width 483 height 431
click at [326, 256] on textarea "**********" at bounding box center [305, 296] width 463 height 93
click at [328, 253] on textarea "**********" at bounding box center [305, 296] width 463 height 93
type textarea "**********"
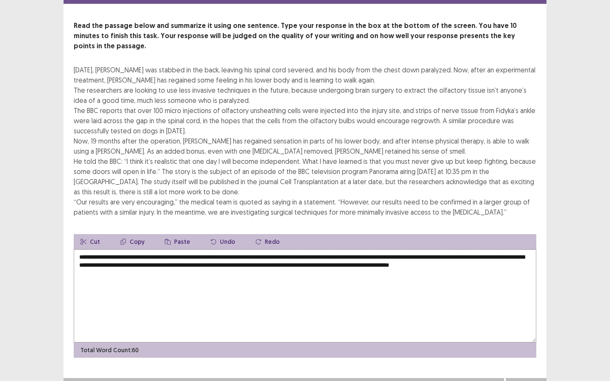
click at [527, 344] on button "Next" at bounding box center [527, 387] width 34 height 10
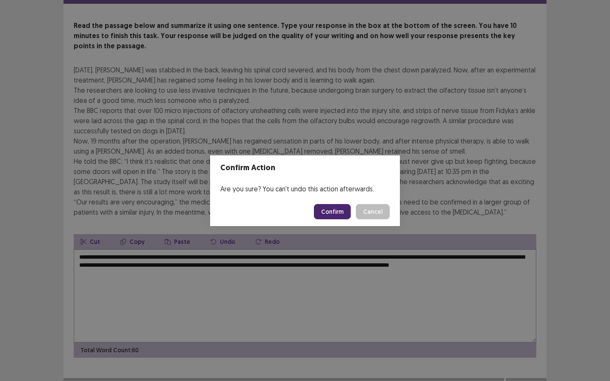
click at [333, 214] on button "Confirm" at bounding box center [332, 211] width 37 height 15
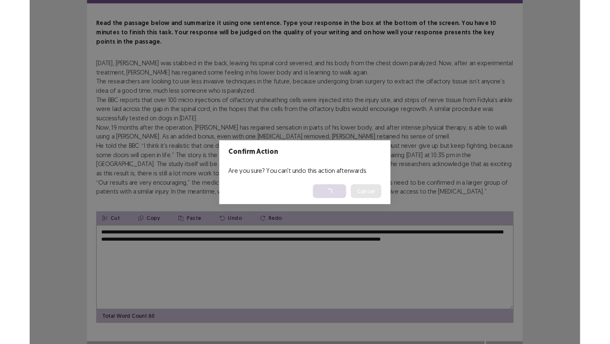
scroll to position [0, 0]
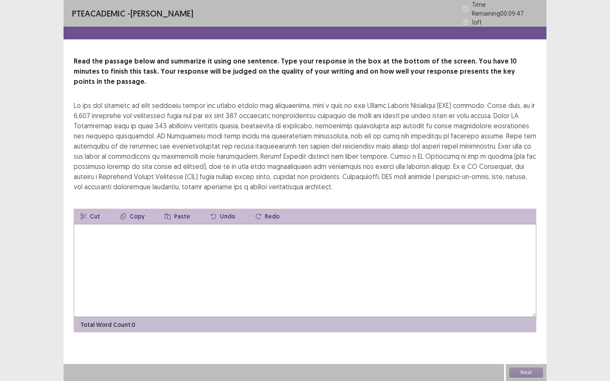
click at [100, 224] on textarea at bounding box center [305, 270] width 463 height 93
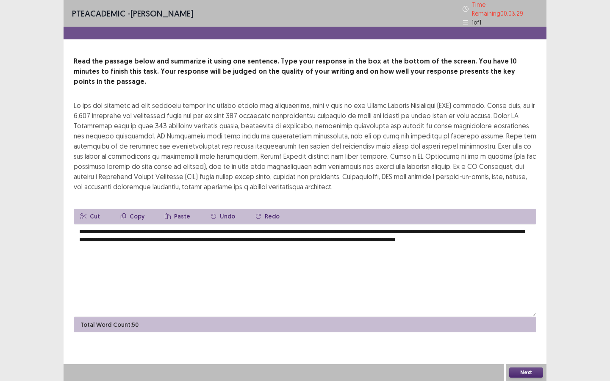
type textarea "**********"
click at [536, 344] on button "Next" at bounding box center [527, 373] width 34 height 10
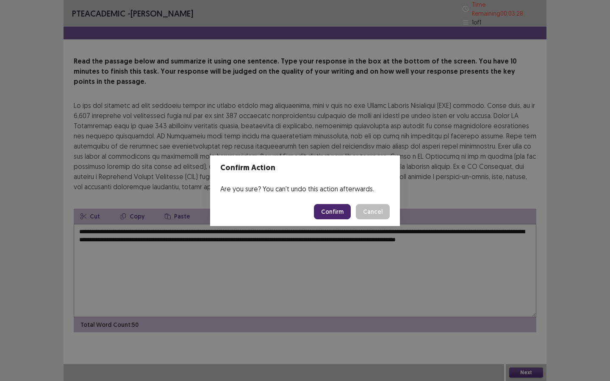
click at [336, 211] on button "Confirm" at bounding box center [332, 211] width 37 height 15
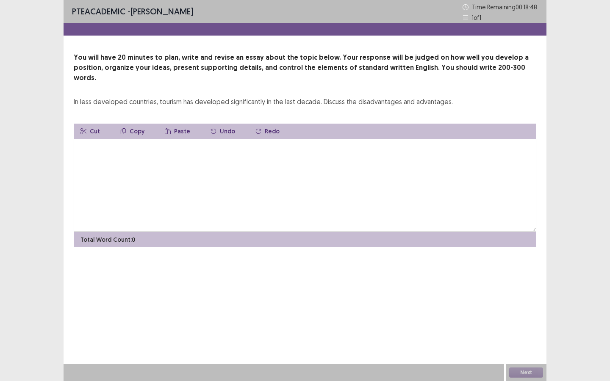
click at [167, 150] on textarea at bounding box center [305, 185] width 463 height 93
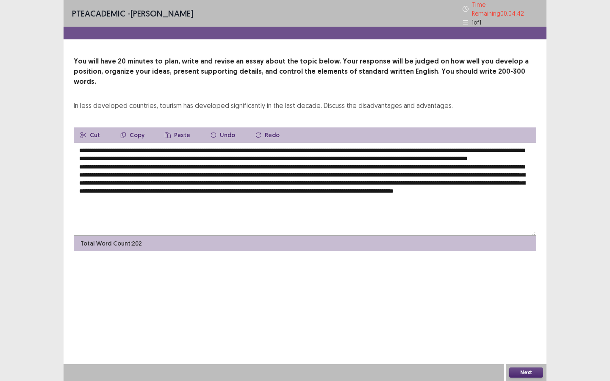
type textarea "**********"
click at [515, 344] on button "Next" at bounding box center [527, 373] width 34 height 10
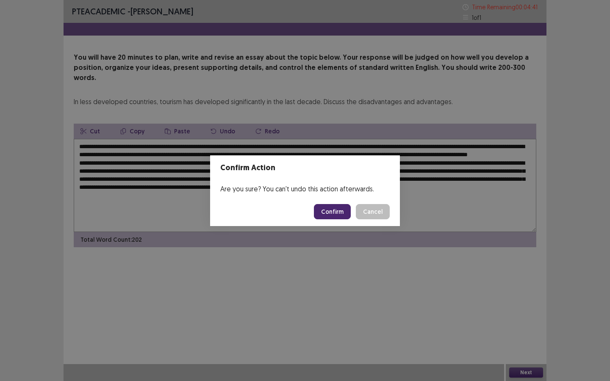
click at [344, 214] on button "Confirm" at bounding box center [332, 211] width 37 height 15
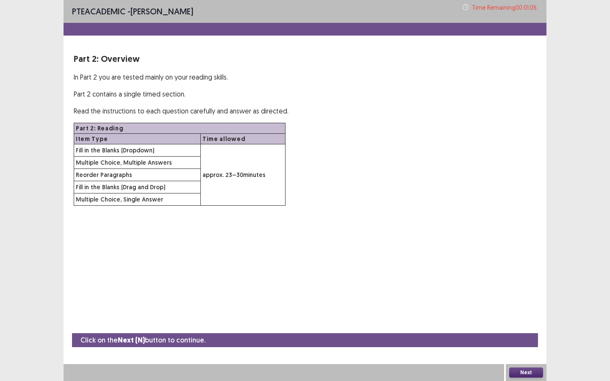
click at [535, 344] on button "Next" at bounding box center [527, 373] width 34 height 10
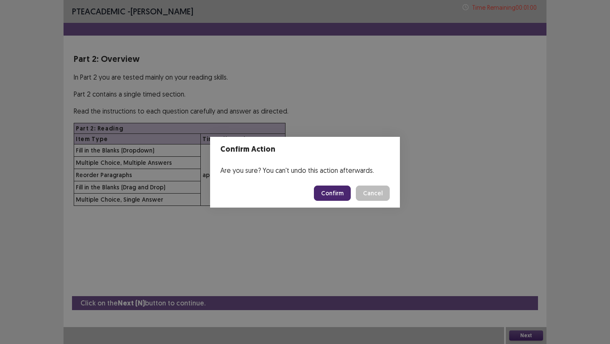
click at [337, 191] on button "Confirm" at bounding box center [332, 193] width 37 height 15
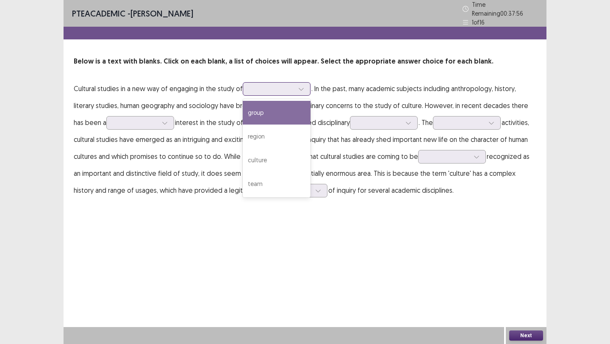
click at [301, 88] on icon at bounding box center [301, 89] width 5 height 3
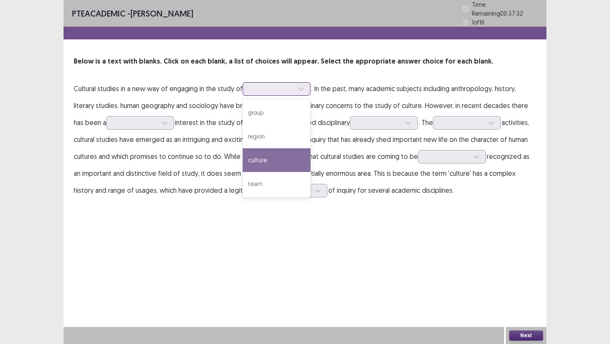
click at [284, 153] on div "culture" at bounding box center [277, 160] width 68 height 24
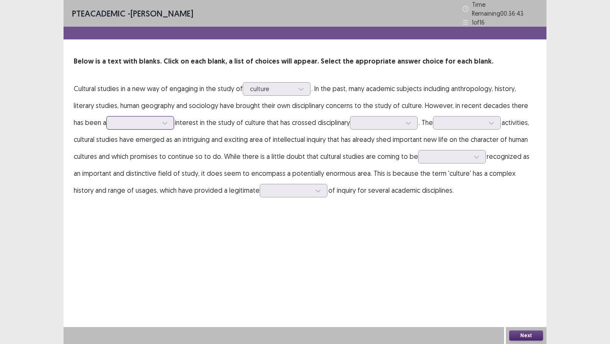
click at [168, 120] on icon at bounding box center [165, 123] width 6 height 6
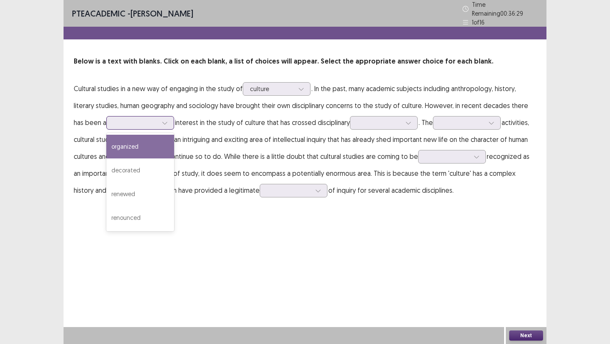
click at [158, 136] on div "organized" at bounding box center [140, 147] width 68 height 24
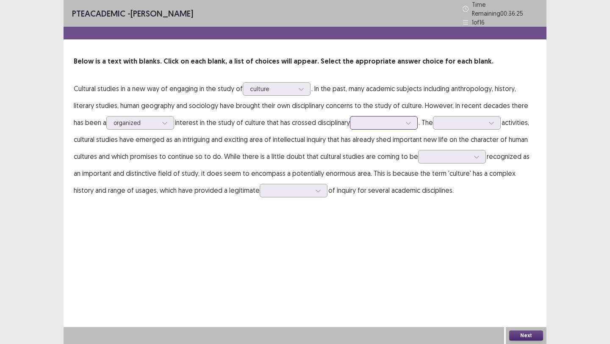
click at [400, 120] on div at bounding box center [379, 123] width 44 height 8
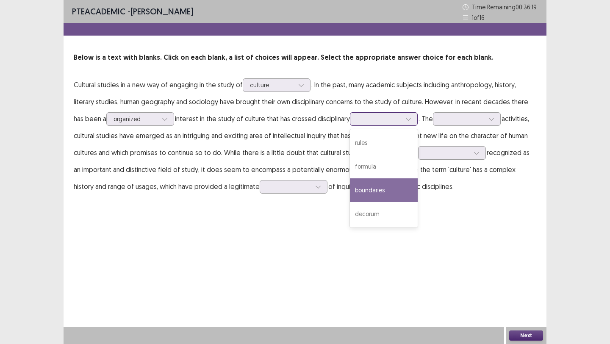
click at [390, 183] on div "boundaries" at bounding box center [384, 190] width 68 height 24
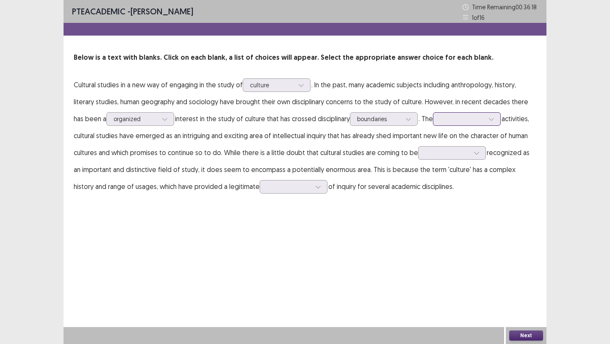
click at [471, 121] on div at bounding box center [462, 119] width 44 height 8
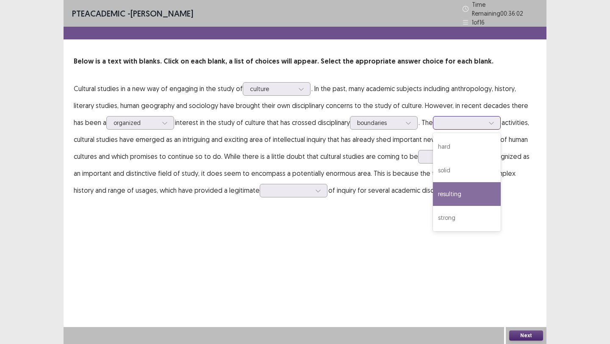
click at [469, 188] on div "resulting" at bounding box center [467, 194] width 68 height 24
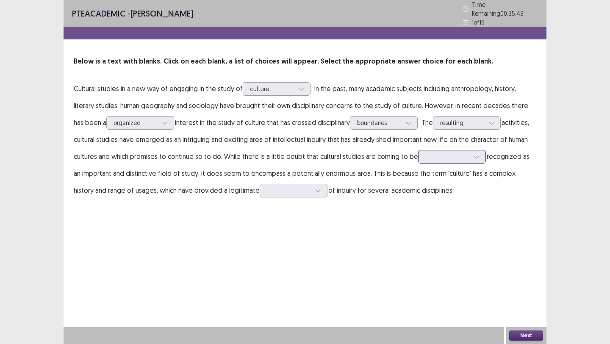
click at [471, 156] on div at bounding box center [477, 156] width 13 height 13
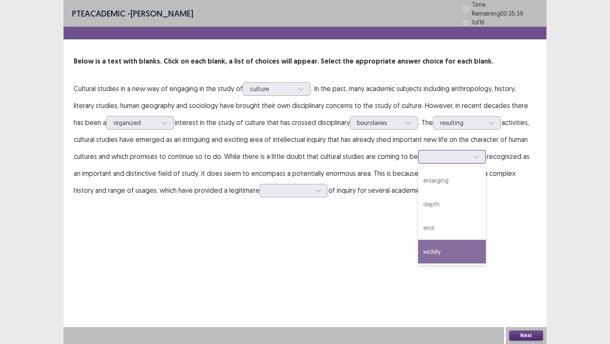
click at [448, 243] on div "widely" at bounding box center [452, 252] width 68 height 24
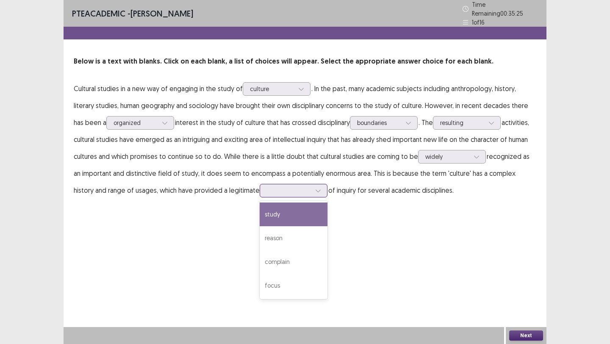
click at [315, 188] on icon at bounding box center [318, 191] width 6 height 6
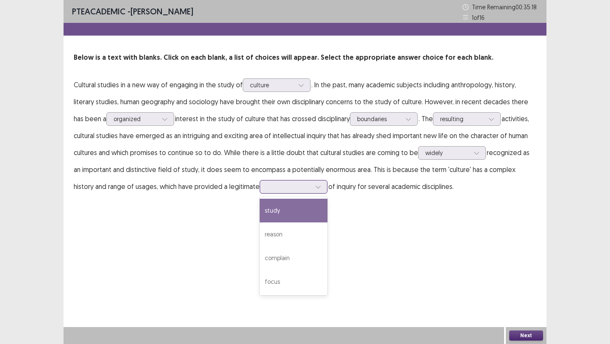
click at [290, 217] on div "study" at bounding box center [294, 211] width 68 height 24
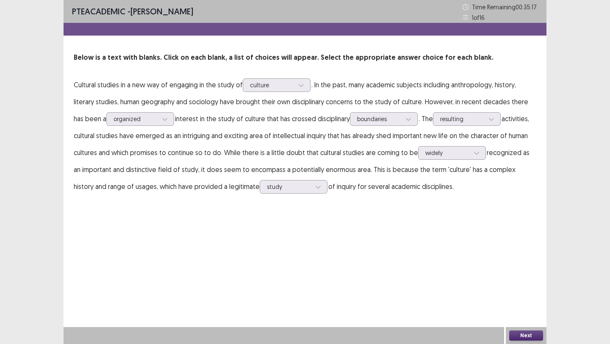
click at [518, 337] on button "Next" at bounding box center [527, 336] width 34 height 10
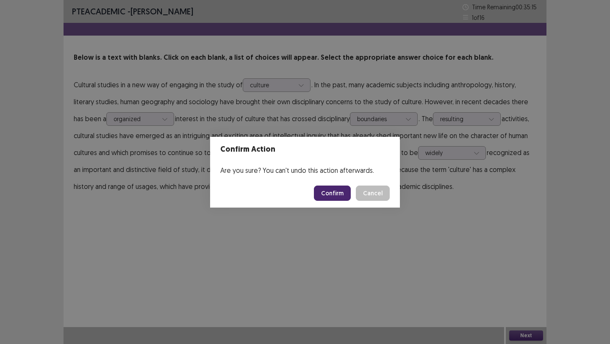
click at [342, 194] on button "Confirm" at bounding box center [332, 193] width 37 height 15
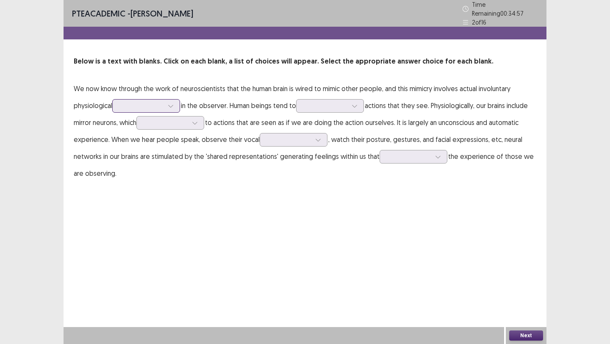
click at [171, 104] on icon at bounding box center [171, 106] width 6 height 6
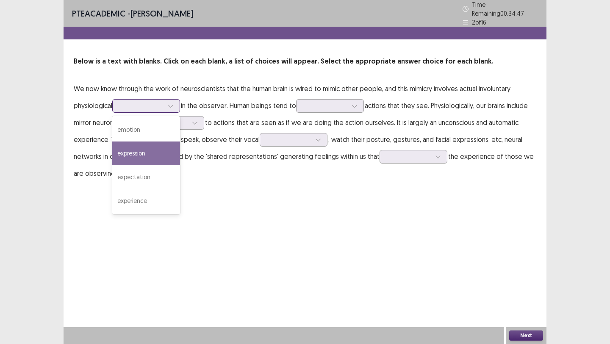
click at [160, 144] on div "expression" at bounding box center [146, 154] width 68 height 24
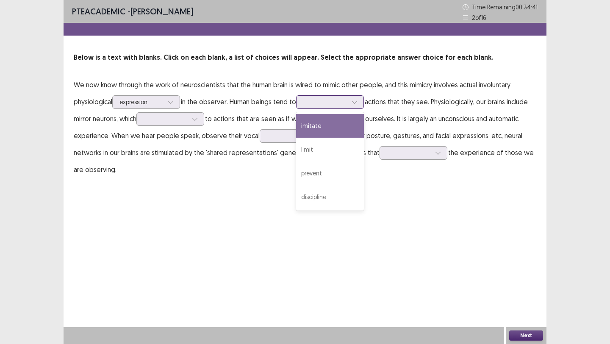
click at [358, 104] on icon at bounding box center [355, 102] width 6 height 6
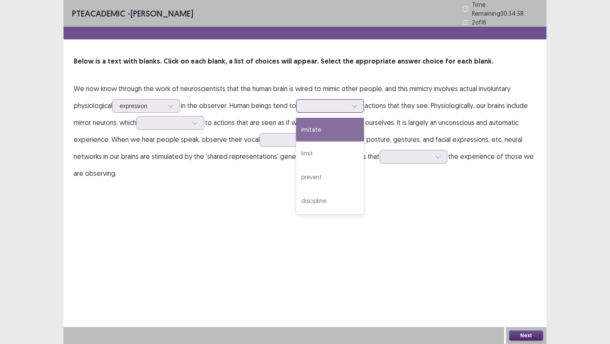
click at [339, 133] on div "imitate" at bounding box center [330, 130] width 68 height 24
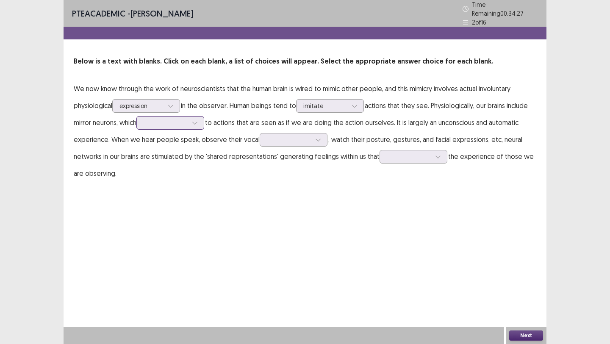
click at [188, 120] on div at bounding box center [166, 123] width 44 height 8
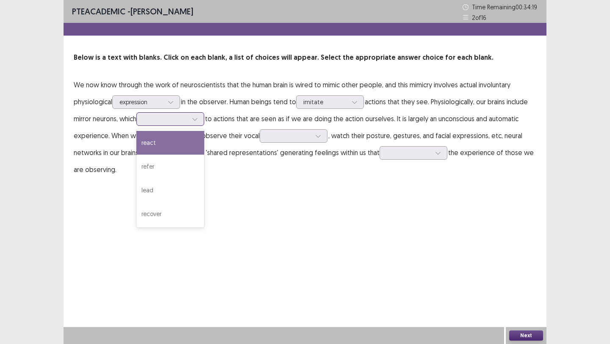
click at [183, 145] on div "react" at bounding box center [170, 143] width 68 height 24
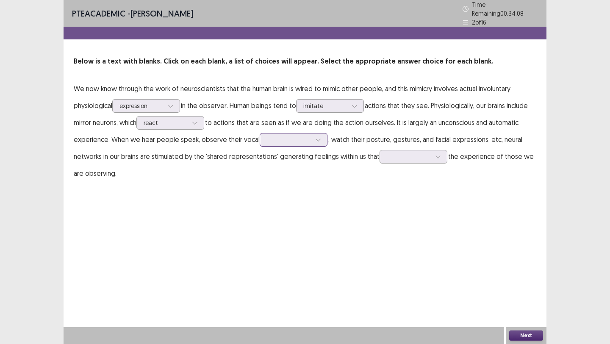
click at [306, 139] on div at bounding box center [289, 140] width 44 height 8
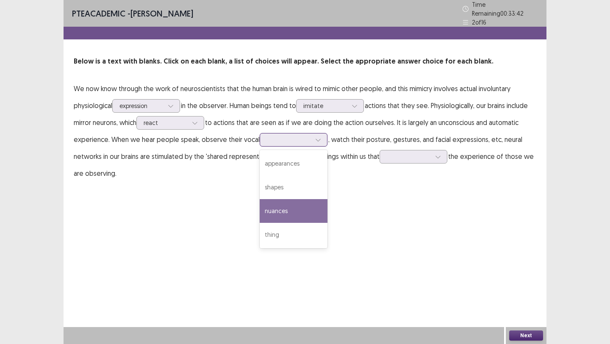
click at [298, 200] on div "nuances" at bounding box center [294, 211] width 68 height 24
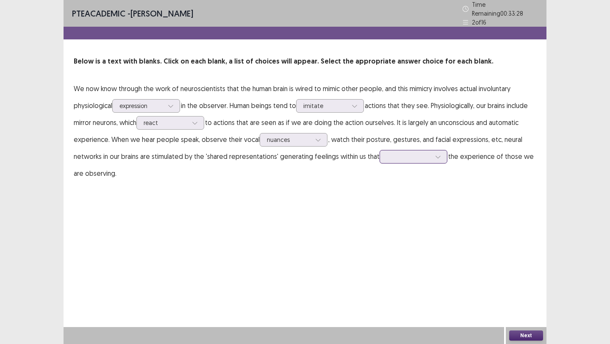
click at [409, 155] on div at bounding box center [409, 157] width 44 height 8
click at [392, 240] on div "reflect" at bounding box center [414, 252] width 68 height 24
click at [527, 332] on button "Next" at bounding box center [527, 336] width 34 height 10
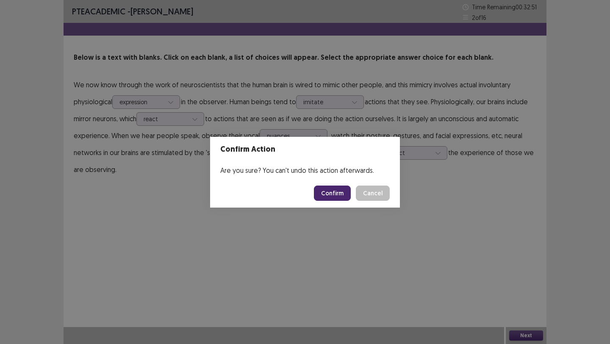
click at [331, 186] on button "Confirm" at bounding box center [332, 193] width 37 height 15
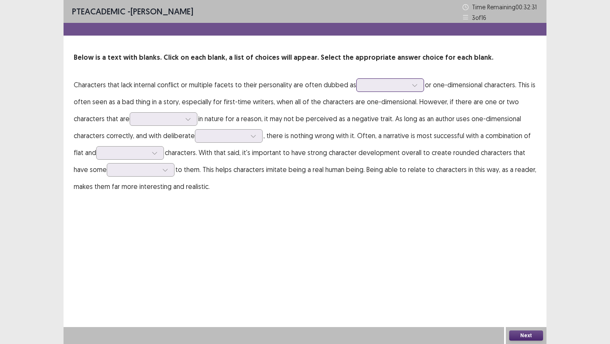
click at [397, 88] on div at bounding box center [386, 85] width 44 height 8
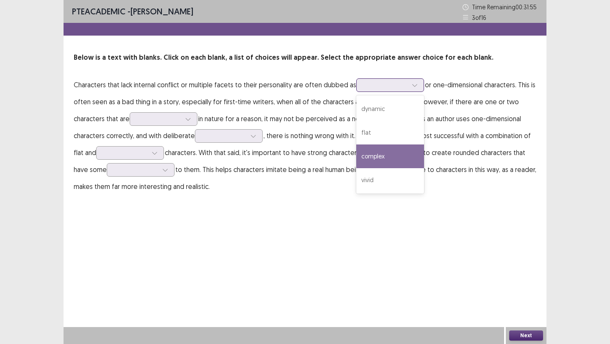
click at [385, 154] on div "complex" at bounding box center [390, 157] width 68 height 24
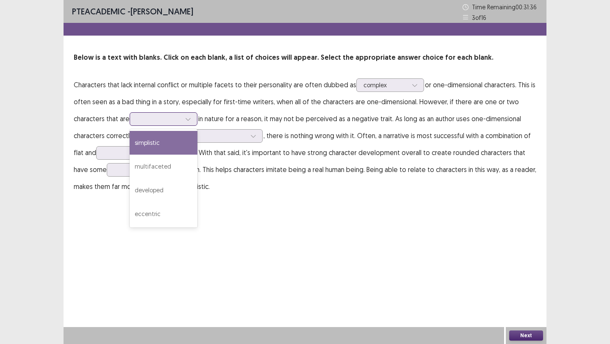
click at [192, 120] on div at bounding box center [188, 119] width 13 height 13
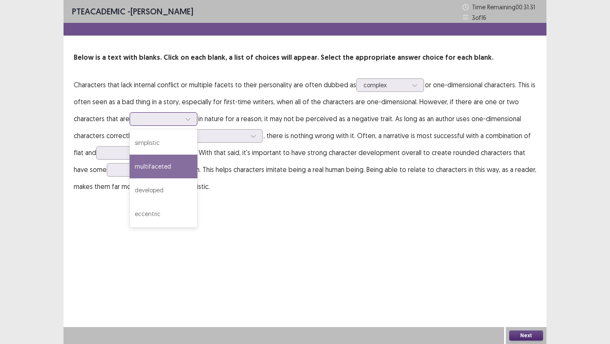
click at [180, 162] on div "multifaceted" at bounding box center [164, 167] width 68 height 24
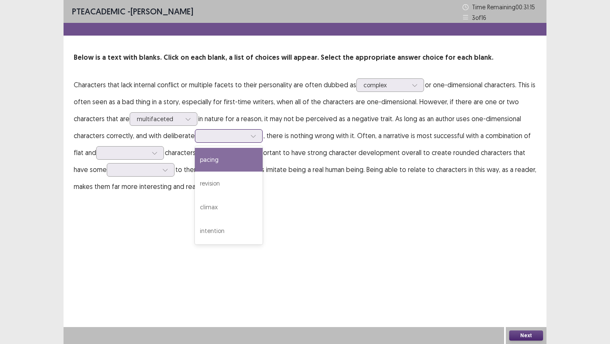
click at [240, 138] on div at bounding box center [224, 136] width 44 height 8
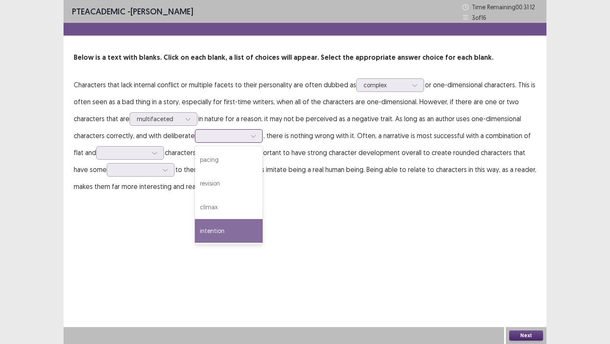
click at [229, 224] on div "intention" at bounding box center [229, 231] width 68 height 24
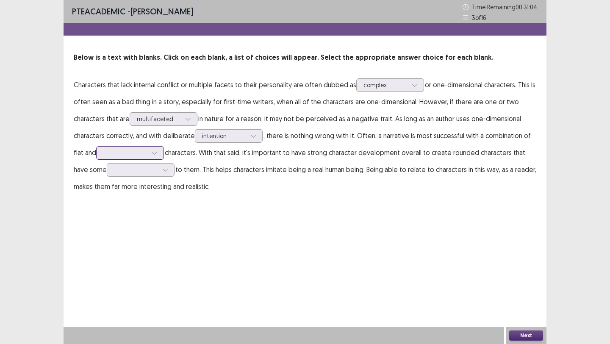
click at [147, 150] on div at bounding box center [125, 153] width 44 height 8
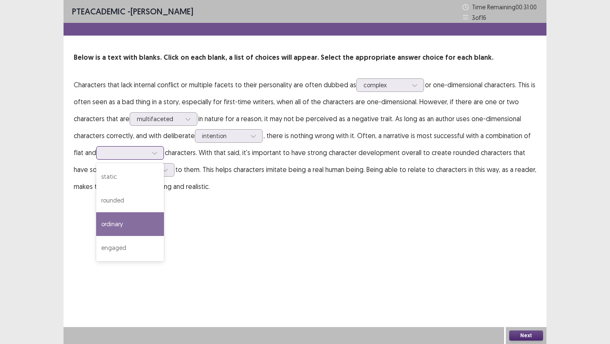
click at [134, 220] on div "ordinary" at bounding box center [130, 224] width 68 height 24
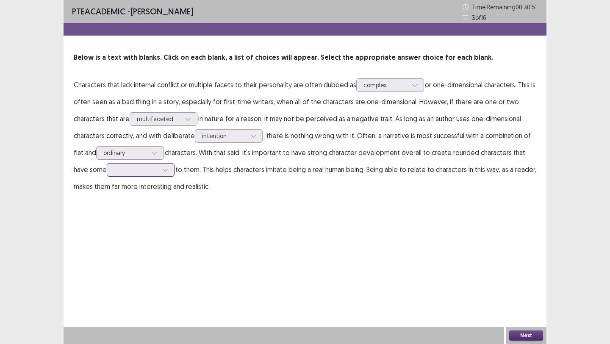
click at [162, 168] on div at bounding box center [165, 170] width 13 height 13
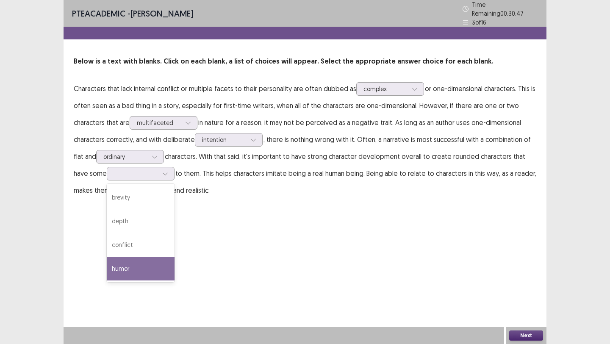
click at [147, 261] on div "humor" at bounding box center [141, 269] width 68 height 24
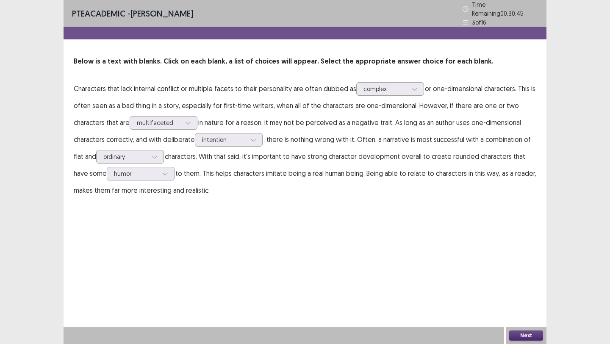
click at [520, 334] on button "Next" at bounding box center [527, 336] width 34 height 10
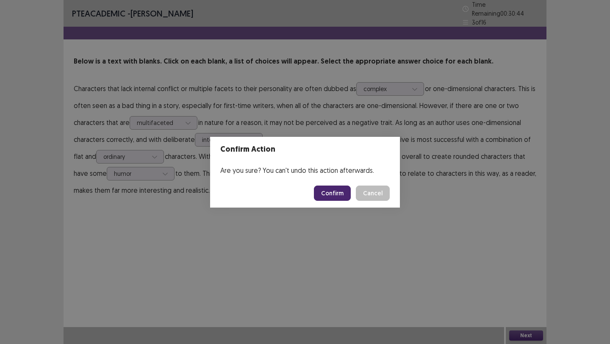
click at [335, 190] on button "Confirm" at bounding box center [332, 193] width 37 height 15
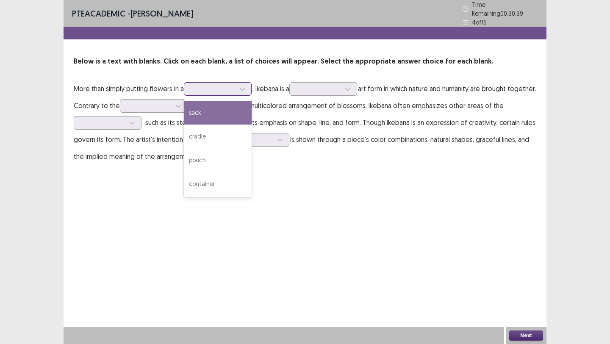
click at [232, 86] on div at bounding box center [213, 89] width 44 height 8
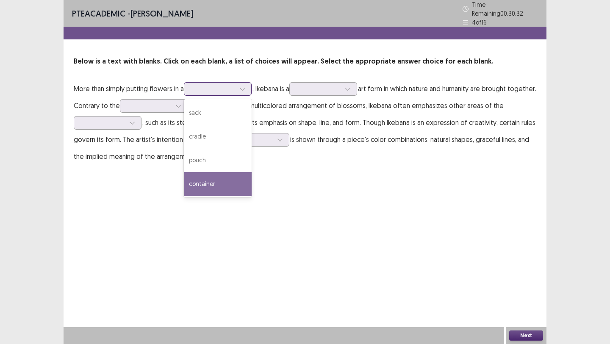
click at [218, 172] on div "container" at bounding box center [218, 184] width 68 height 24
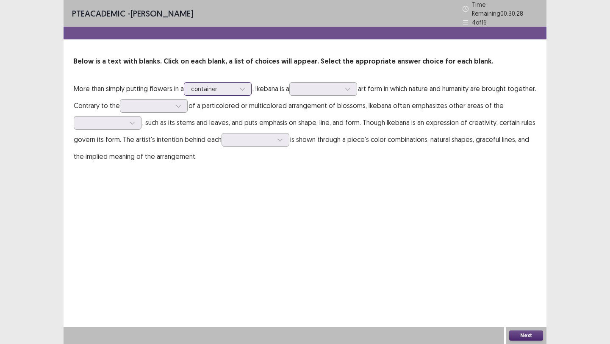
click at [244, 86] on icon at bounding box center [242, 89] width 6 height 6
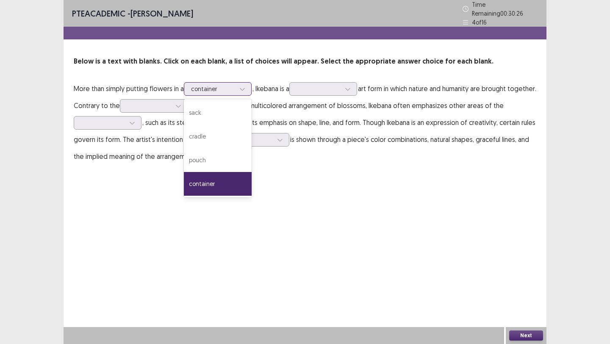
click at [236, 173] on div "container" at bounding box center [218, 184] width 68 height 24
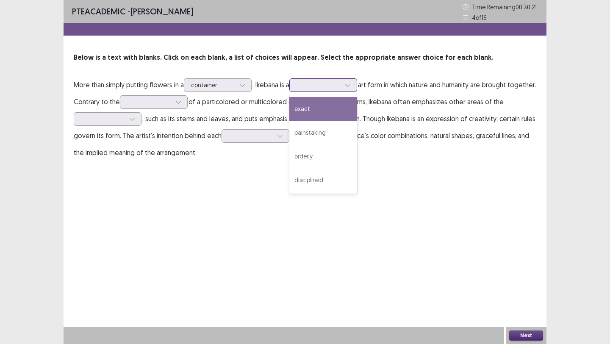
click at [337, 89] on div at bounding box center [319, 85] width 44 height 8
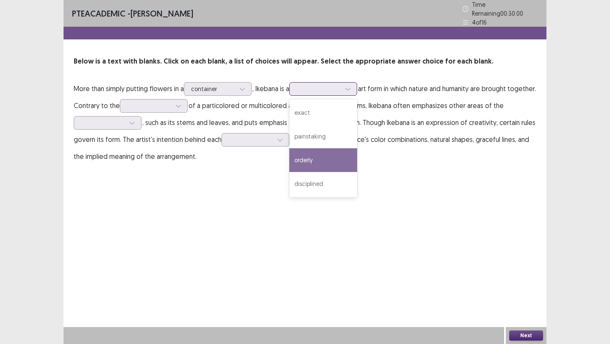
click at [327, 161] on div "orderly" at bounding box center [324, 160] width 68 height 24
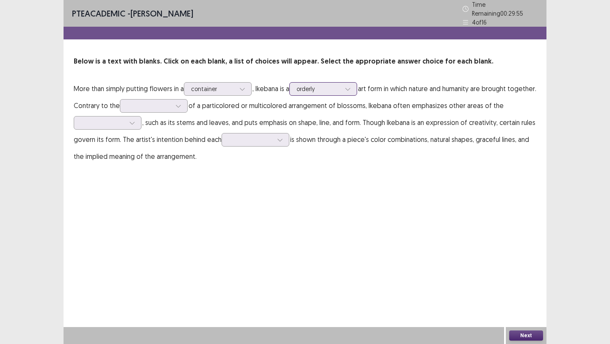
click at [334, 85] on div at bounding box center [319, 89] width 44 height 8
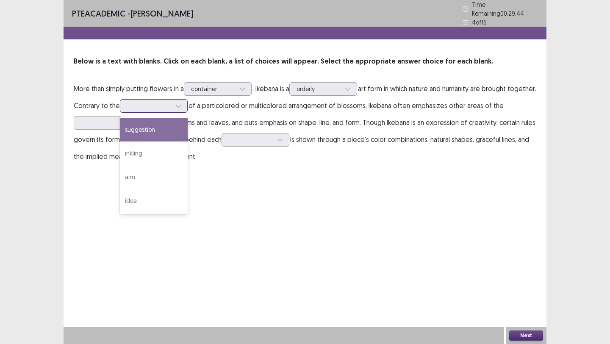
click at [166, 102] on div at bounding box center [149, 106] width 44 height 8
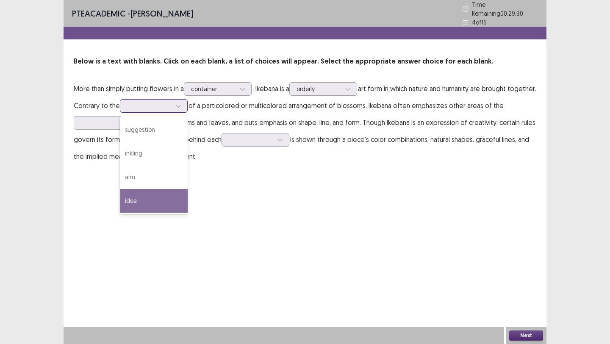
click at [171, 196] on div "idea" at bounding box center [154, 201] width 68 height 24
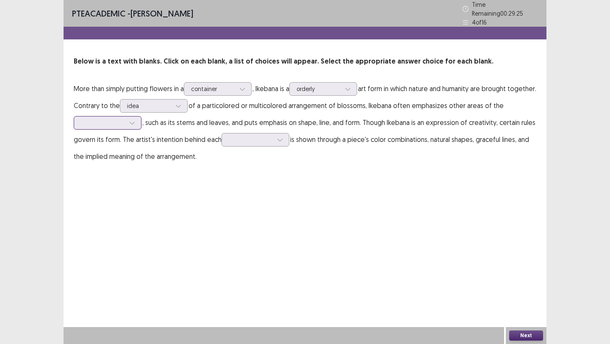
click at [134, 120] on icon at bounding box center [132, 123] width 6 height 6
click at [121, 149] on div "plant" at bounding box center [108, 147] width 68 height 24
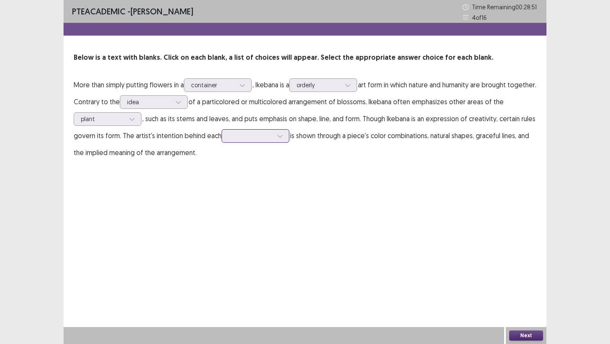
click at [248, 139] on div at bounding box center [251, 136] width 44 height 8
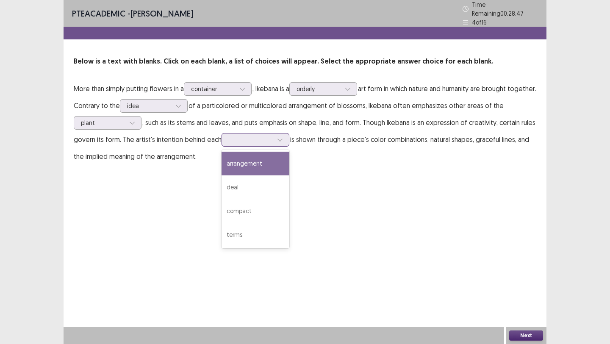
click at [248, 161] on div "arrangement" at bounding box center [256, 164] width 68 height 24
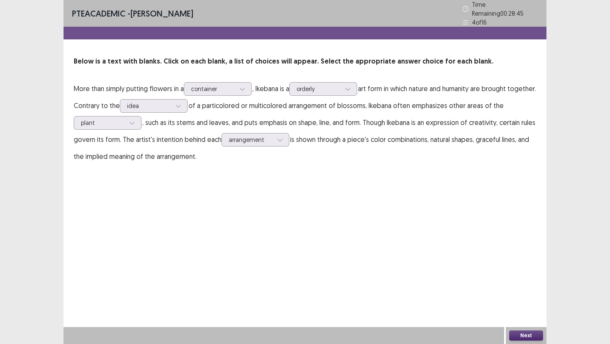
click at [513, 336] on button "Next" at bounding box center [527, 336] width 34 height 10
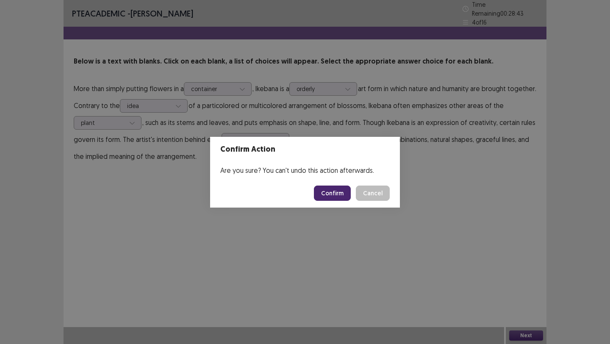
click at [324, 192] on button "Confirm" at bounding box center [332, 193] width 37 height 15
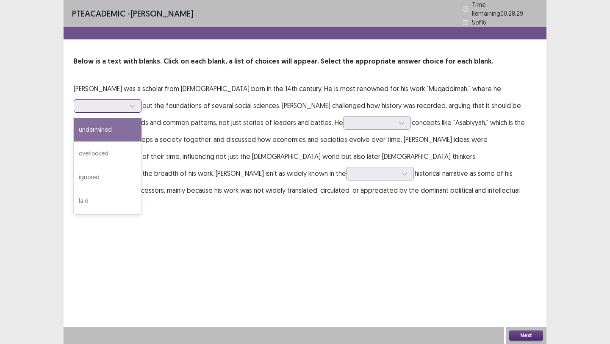
click at [125, 102] on div at bounding box center [103, 106] width 44 height 8
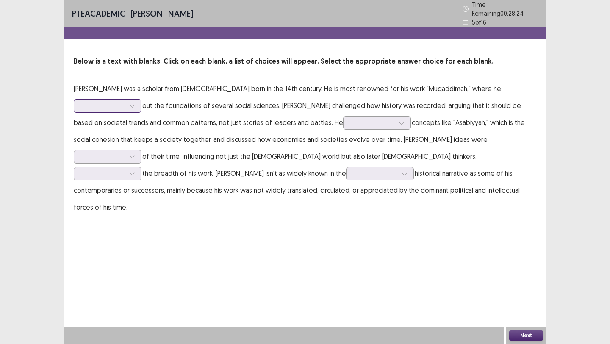
click at [125, 102] on div at bounding box center [103, 106] width 44 height 8
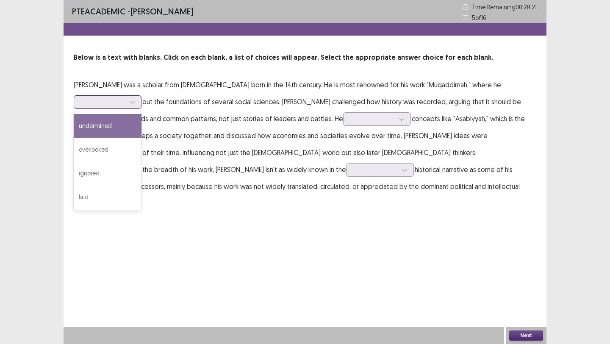
click at [125, 98] on div at bounding box center [103, 102] width 44 height 8
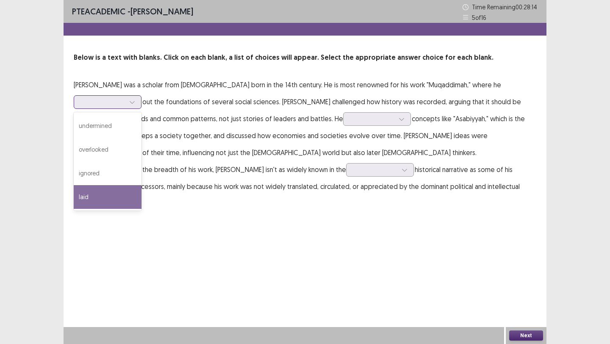
click at [142, 185] on div "laid" at bounding box center [108, 197] width 68 height 24
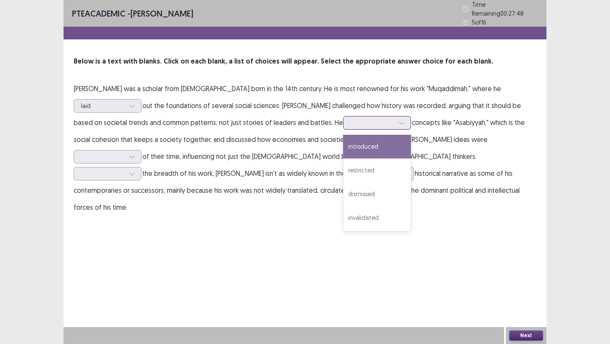
click at [351, 121] on div at bounding box center [373, 123] width 44 height 8
click at [343, 148] on div "introduced" at bounding box center [377, 147] width 68 height 24
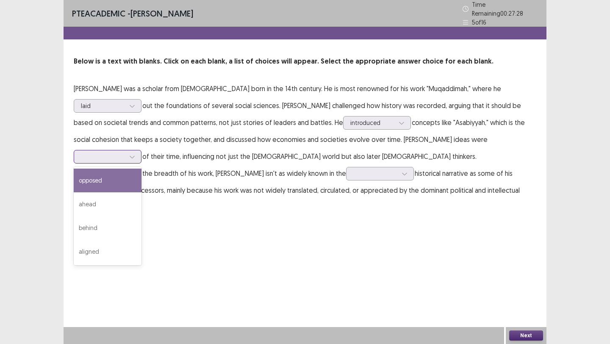
click at [125, 153] on div at bounding box center [103, 157] width 44 height 8
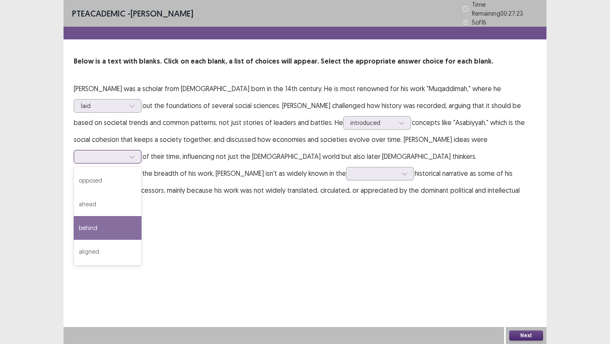
click at [142, 216] on div "behind" at bounding box center [108, 228] width 68 height 24
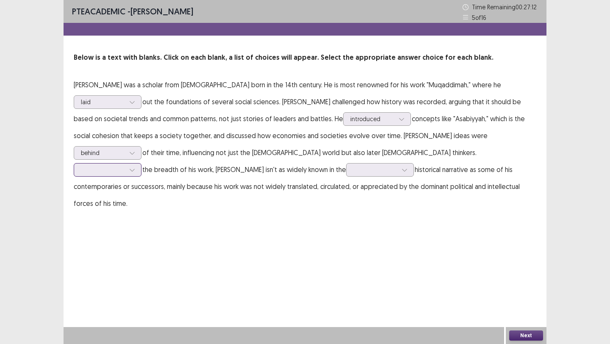
click at [135, 167] on icon at bounding box center [132, 170] width 6 height 6
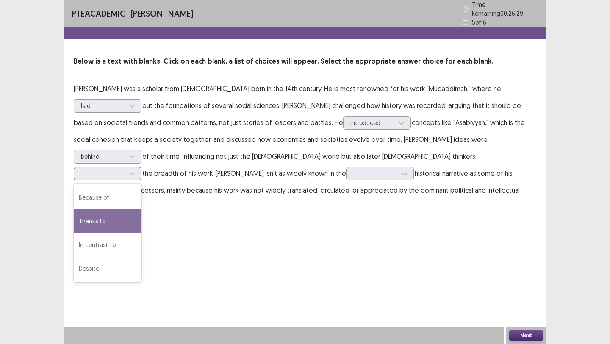
click at [142, 209] on div "Thanks to" at bounding box center [108, 221] width 68 height 24
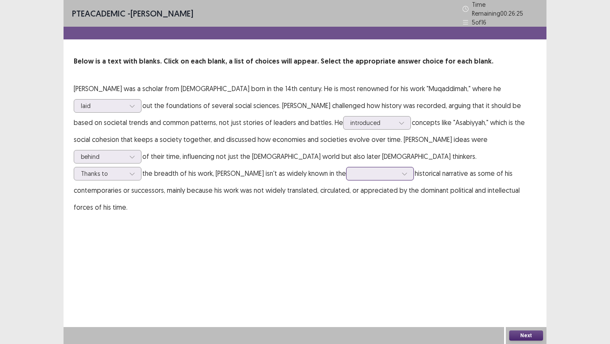
click at [398, 171] on div at bounding box center [404, 173] width 13 height 13
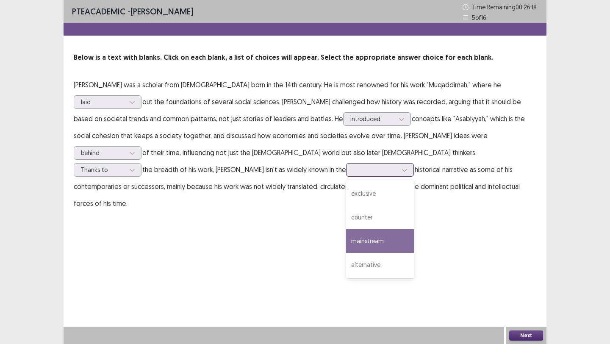
click at [346, 242] on div "mainstream" at bounding box center [380, 241] width 68 height 24
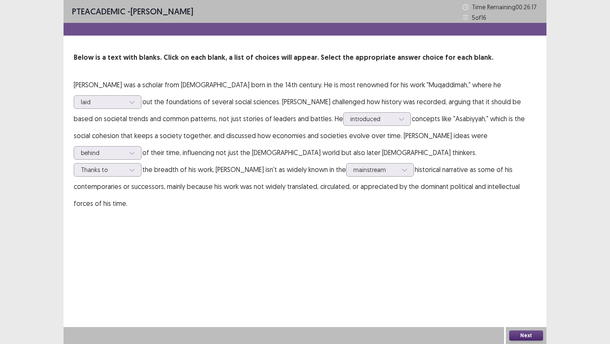
click at [518, 332] on button "Next" at bounding box center [527, 336] width 34 height 10
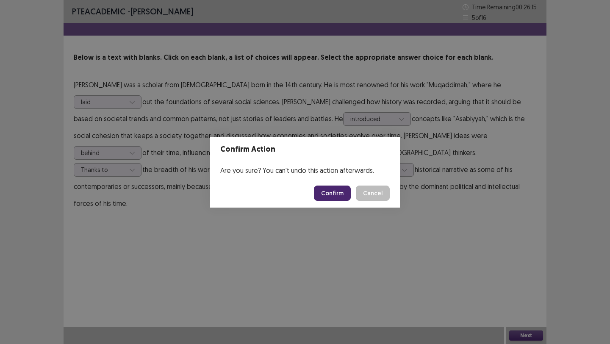
click at [347, 187] on button "Confirm" at bounding box center [332, 193] width 37 height 15
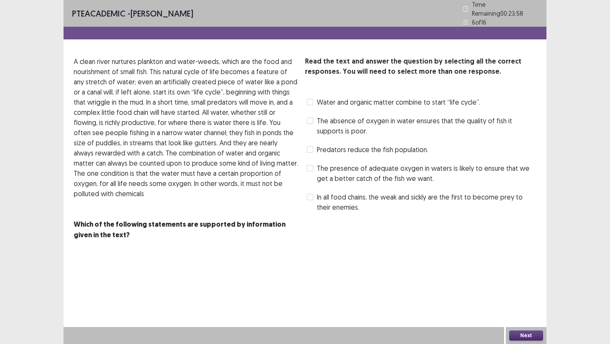
click at [315, 97] on label "Water and organic matter combine to start “life cycle”." at bounding box center [394, 102] width 174 height 10
click at [339, 117] on span "The absence of oxygen in water ensures that the quality of fish it supports is …" at bounding box center [427, 126] width 220 height 20
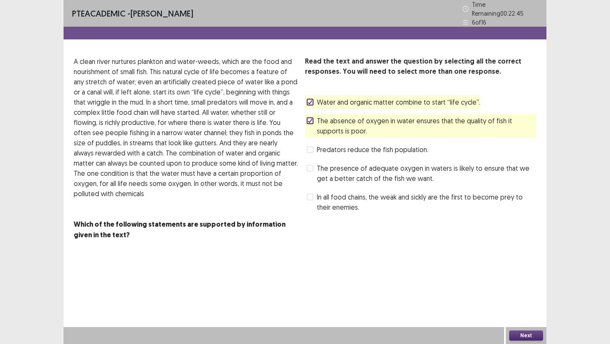
click at [521, 331] on button "Next" at bounding box center [527, 336] width 34 height 10
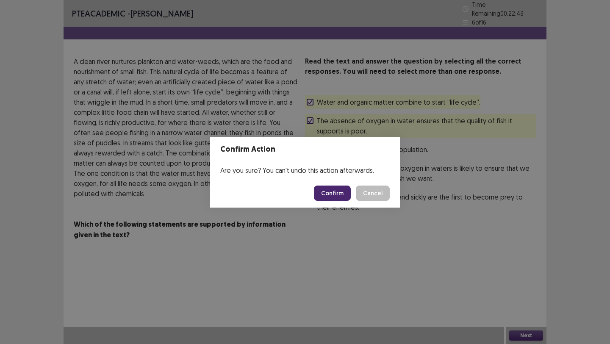
click at [340, 189] on button "Confirm" at bounding box center [332, 193] width 37 height 15
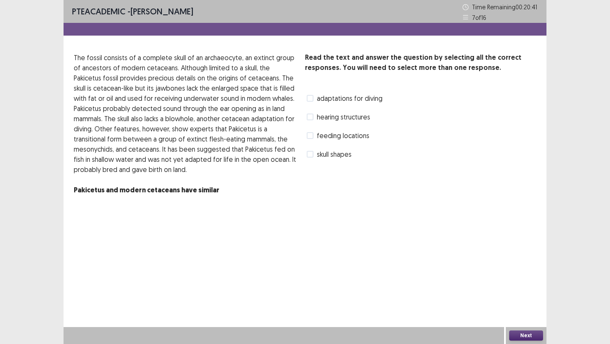
click at [333, 136] on span "feeding locations" at bounding box center [343, 136] width 53 height 10
click at [338, 118] on span "hearing structures" at bounding box center [343, 117] width 53 height 10
click at [509, 333] on div "Next" at bounding box center [526, 335] width 41 height 17
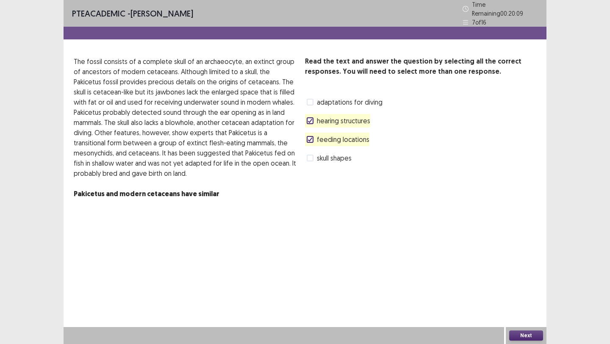
click at [532, 336] on button "Next" at bounding box center [527, 336] width 34 height 10
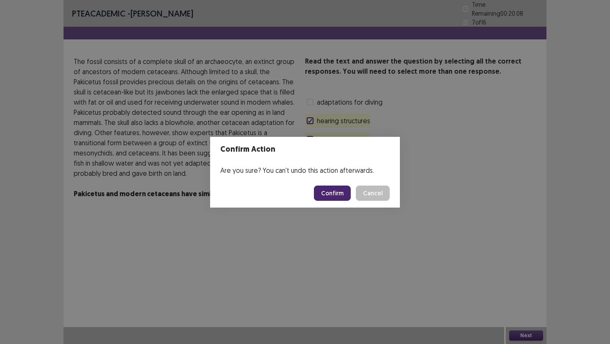
click at [324, 190] on button "Confirm" at bounding box center [332, 193] width 37 height 15
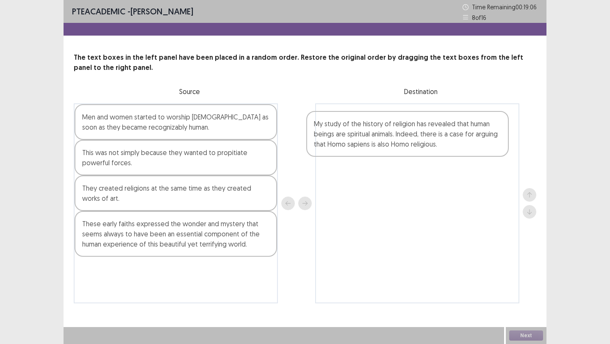
drag, startPoint x: 136, startPoint y: 295, endPoint x: 376, endPoint y: 146, distance: 281.9
click at [376, 146] on div "Men and women started to worship gods as soon as they became recognizably human…" at bounding box center [305, 203] width 463 height 200
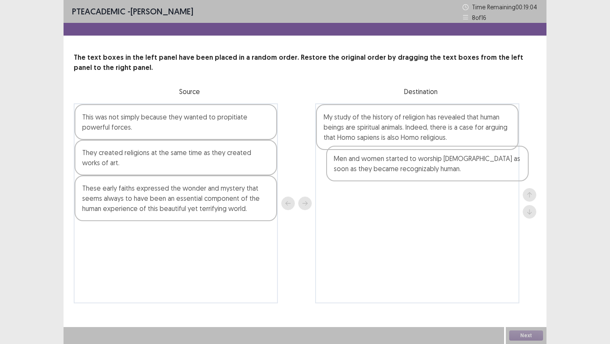
drag, startPoint x: 184, startPoint y: 119, endPoint x: 438, endPoint y: 162, distance: 257.4
click at [438, 162] on div "Men and women started to worship gods as soon as they became recognizably human…" at bounding box center [305, 203] width 463 height 200
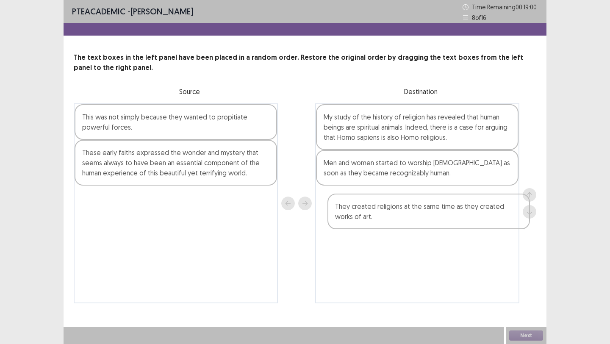
drag, startPoint x: 176, startPoint y: 162, endPoint x: 432, endPoint y: 215, distance: 261.2
click at [432, 215] on div "This was not simply because they wanted to propitiate powerful forces. They cre…" at bounding box center [305, 203] width 463 height 200
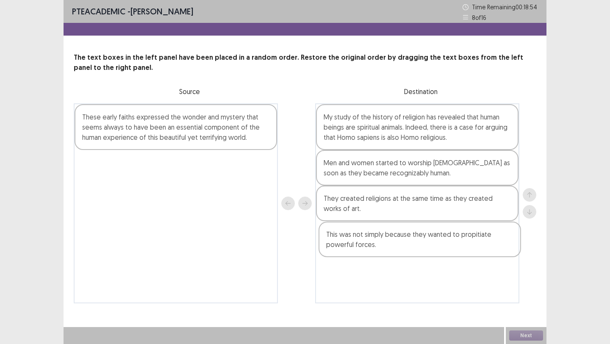
drag, startPoint x: 220, startPoint y: 124, endPoint x: 467, endPoint y: 243, distance: 273.8
click at [467, 243] on div "This was not simply because they wanted to propitiate powerful forces. These ea…" at bounding box center [305, 203] width 463 height 200
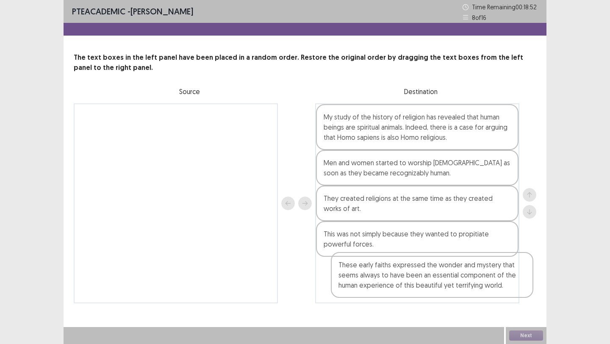
drag, startPoint x: 229, startPoint y: 134, endPoint x: 491, endPoint y: 293, distance: 305.8
click at [491, 293] on div "These early faiths expressed the wonder and mystery that seems always to have b…" at bounding box center [305, 203] width 463 height 200
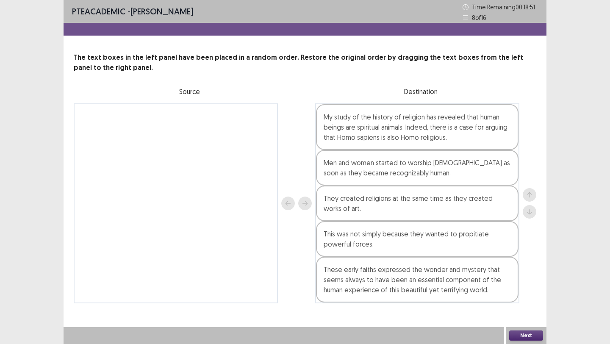
click at [524, 331] on button "Next" at bounding box center [527, 336] width 34 height 10
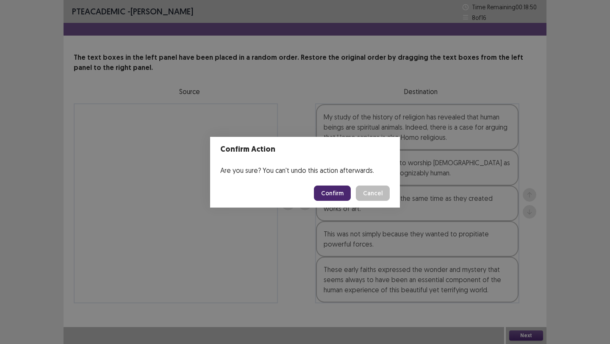
click at [347, 192] on button "Confirm" at bounding box center [332, 193] width 37 height 15
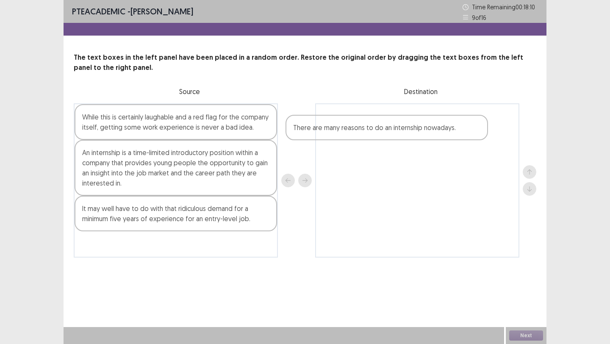
drag, startPoint x: 189, startPoint y: 156, endPoint x: 402, endPoint y: 131, distance: 215.1
click at [402, 131] on div "While this is certainly laughable and a red flag for the company itself, gettin…" at bounding box center [305, 180] width 463 height 154
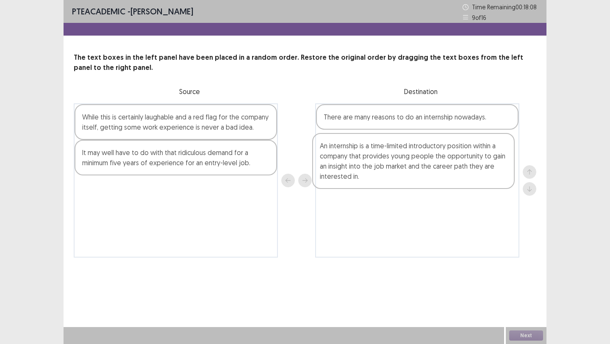
drag, startPoint x: 189, startPoint y: 166, endPoint x: 430, endPoint y: 159, distance: 241.7
click at [430, 159] on div "While this is certainly laughable and a red flag for the company itself, gettin…" at bounding box center [305, 180] width 463 height 154
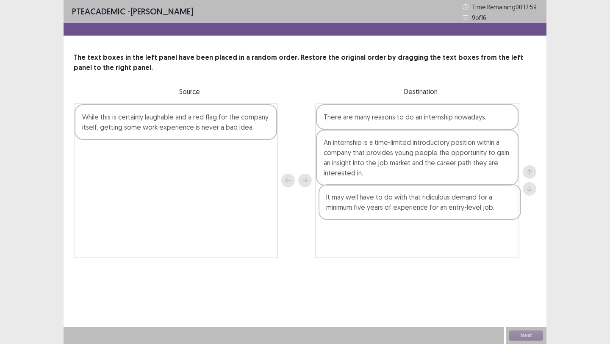
drag, startPoint x: 171, startPoint y: 165, endPoint x: 434, endPoint y: 212, distance: 267.8
click at [434, 212] on div "While this is certainly laughable and a red flag for the company itself, gettin…" at bounding box center [305, 180] width 463 height 154
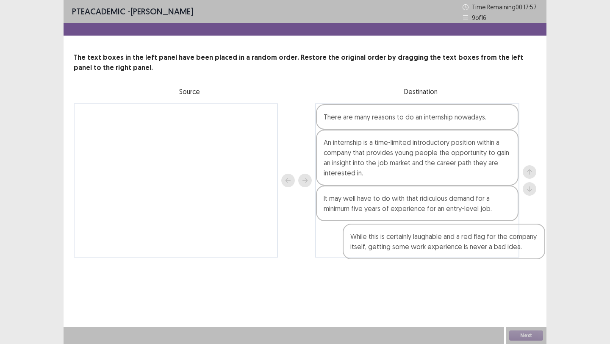
drag, startPoint x: 228, startPoint y: 124, endPoint x: 491, endPoint y: 248, distance: 291.1
click at [491, 248] on div "While this is certainly laughable and a red flag for the company itself, gettin…" at bounding box center [305, 180] width 463 height 154
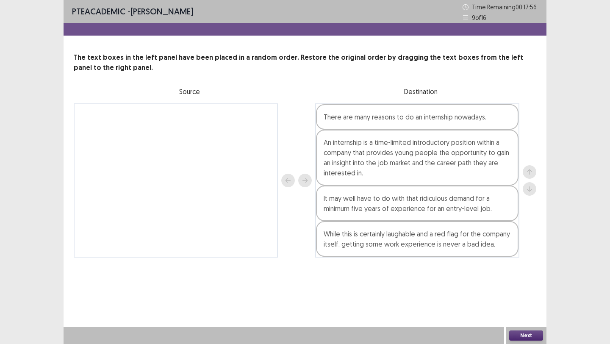
click at [533, 331] on button "Next" at bounding box center [527, 336] width 34 height 10
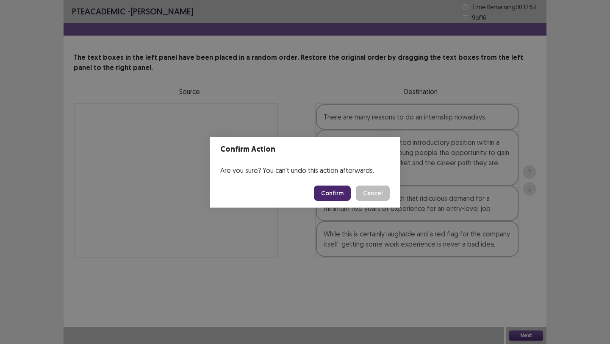
click at [340, 195] on button "Confirm" at bounding box center [332, 193] width 37 height 15
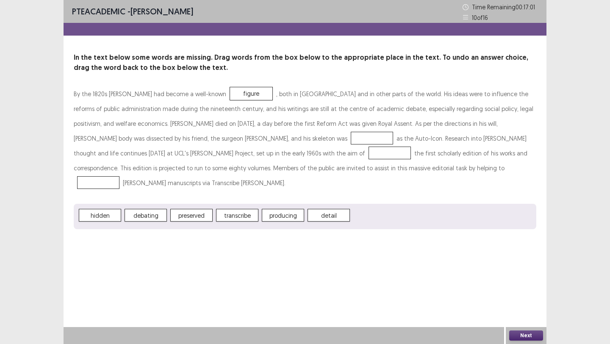
click at [351, 139] on div at bounding box center [372, 138] width 42 height 13
click at [523, 340] on button "Next" at bounding box center [527, 336] width 34 height 10
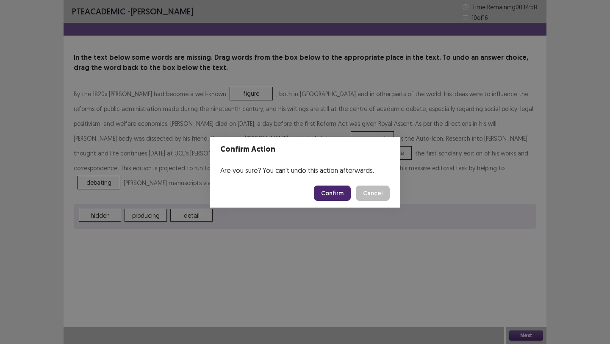
click at [343, 193] on button "Confirm" at bounding box center [332, 193] width 37 height 15
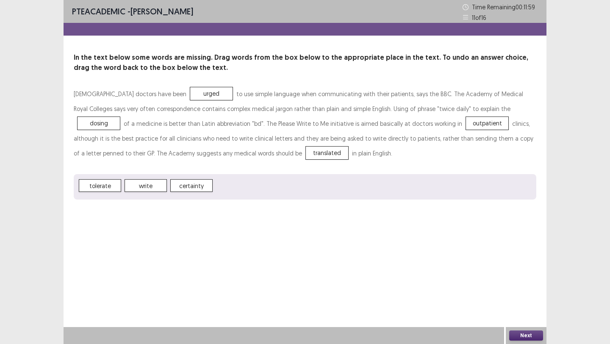
click at [527, 335] on button "Next" at bounding box center [527, 336] width 34 height 10
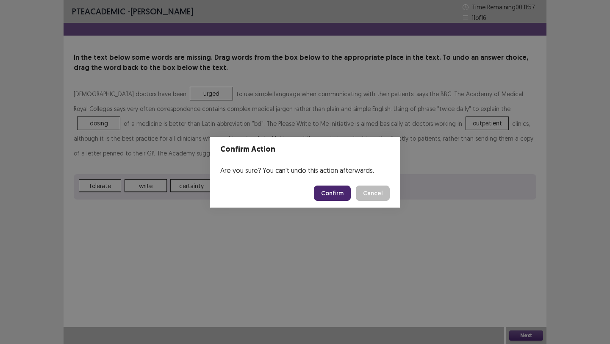
click at [342, 190] on button "Confirm" at bounding box center [332, 193] width 37 height 15
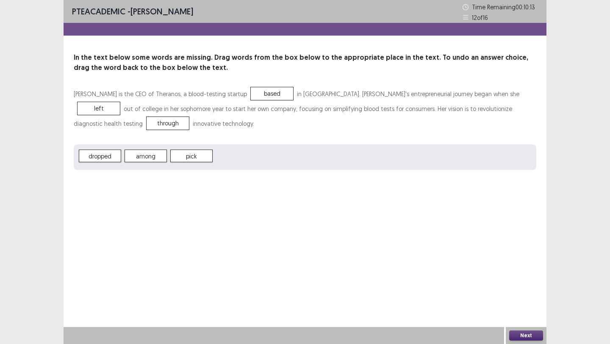
click at [522, 331] on button "Next" at bounding box center [527, 336] width 34 height 10
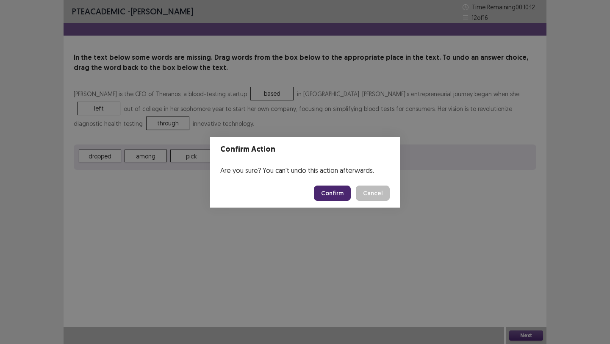
click at [337, 197] on button "Confirm" at bounding box center [332, 193] width 37 height 15
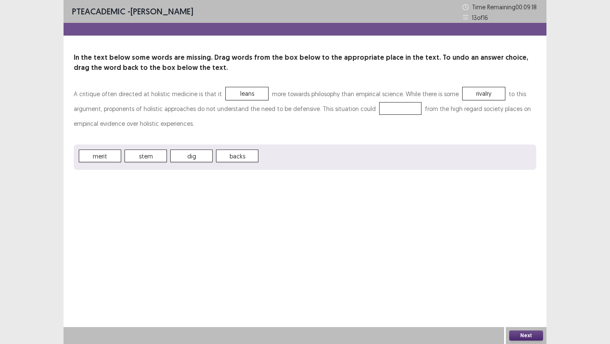
click at [379, 110] on div at bounding box center [400, 108] width 42 height 13
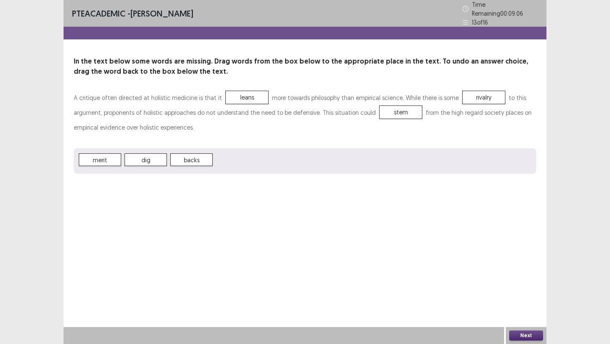
click at [537, 338] on button "Next" at bounding box center [527, 336] width 34 height 10
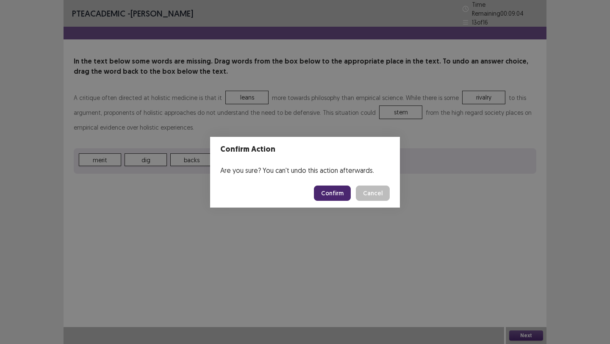
click at [338, 192] on button "Confirm" at bounding box center [332, 193] width 37 height 15
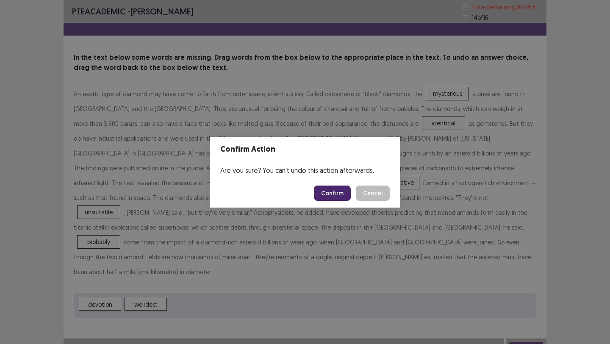
click at [345, 194] on button "Confirm" at bounding box center [332, 193] width 37 height 15
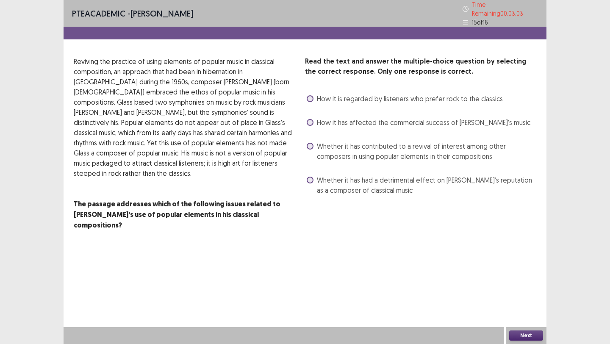
click at [326, 133] on div "Read the text and answer the multiple-choice question by selecting the correct …" at bounding box center [420, 126] width 231 height 141
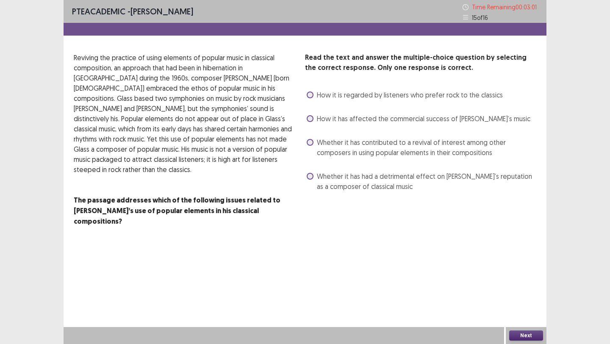
click at [312, 140] on span at bounding box center [310, 142] width 7 height 7
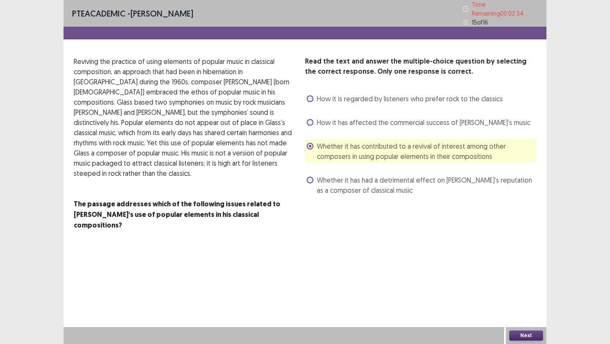
click at [524, 336] on button "Next" at bounding box center [527, 336] width 34 height 10
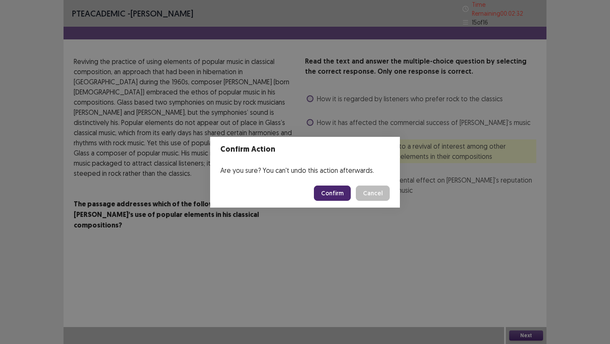
click at [337, 191] on button "Confirm" at bounding box center [332, 193] width 37 height 15
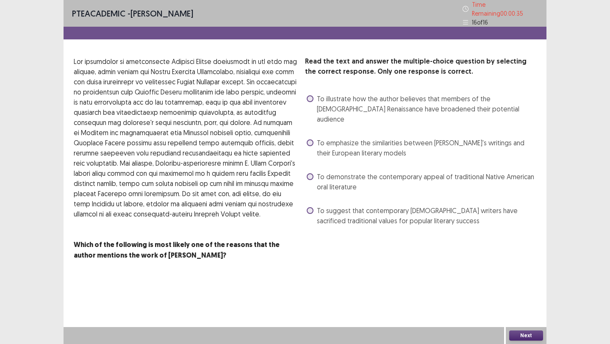
click at [314, 206] on label "To suggest that contemporary American Indian writers have sacrificed traditiona…" at bounding box center [422, 216] width 230 height 20
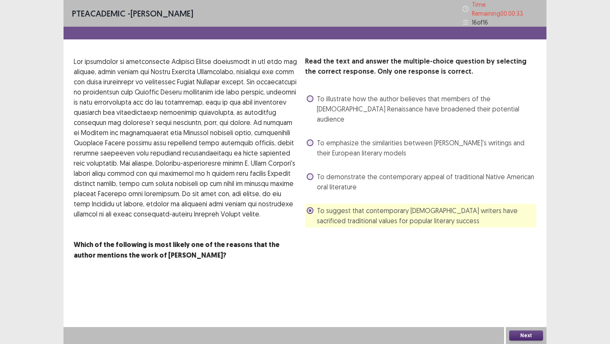
click at [529, 334] on button "Next" at bounding box center [527, 336] width 34 height 10
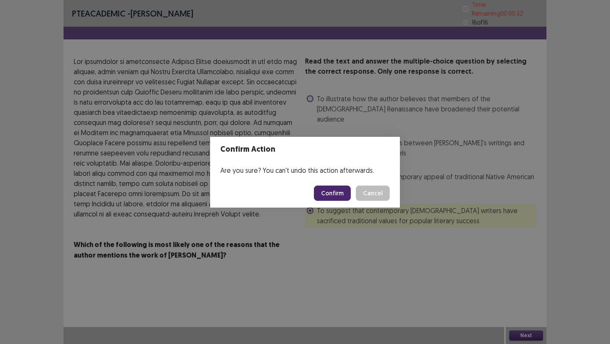
click at [336, 187] on button "Confirm" at bounding box center [332, 193] width 37 height 15
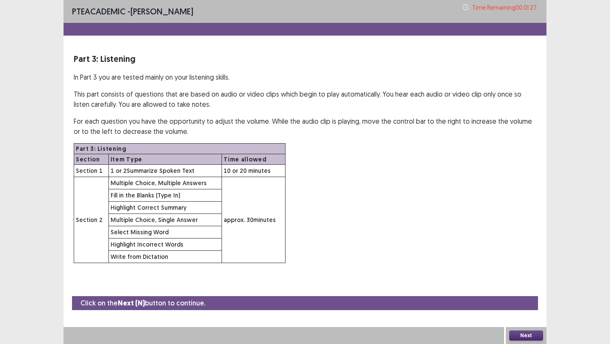
click at [515, 331] on button "Next" at bounding box center [527, 336] width 34 height 10
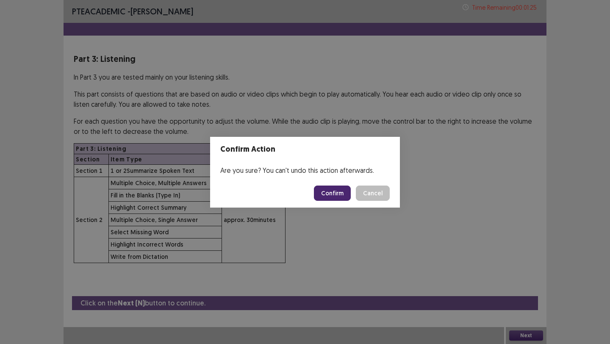
click at [327, 193] on button "Confirm" at bounding box center [332, 193] width 37 height 15
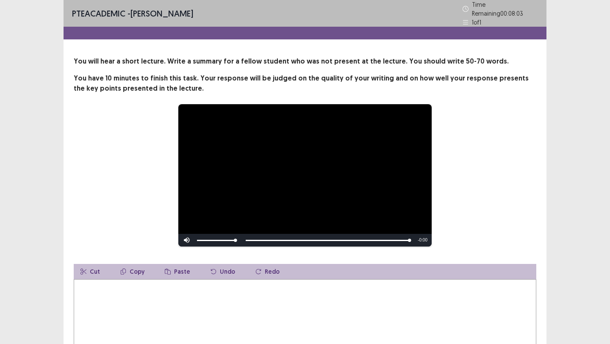
click at [161, 310] on textarea at bounding box center [305, 325] width 463 height 93
click at [165, 300] on textarea at bounding box center [305, 325] width 463 height 93
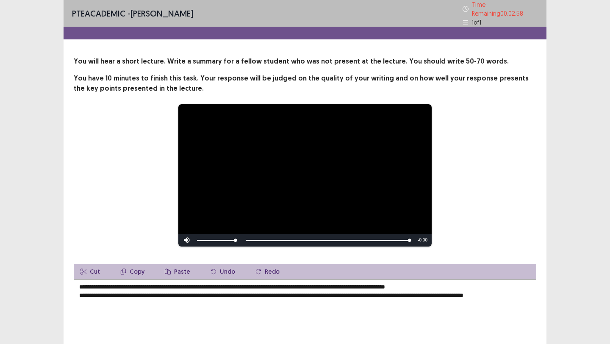
click at [462, 200] on div "**********" at bounding box center [305, 175] width 395 height 143
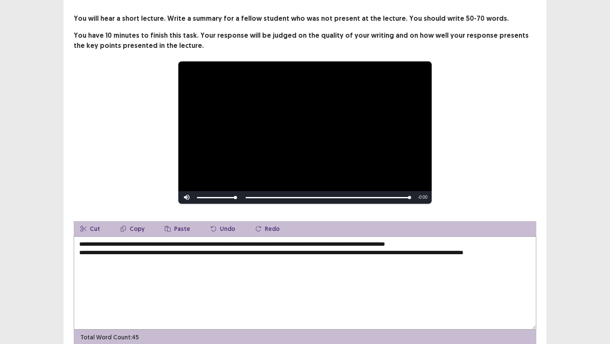
scroll to position [43, 0]
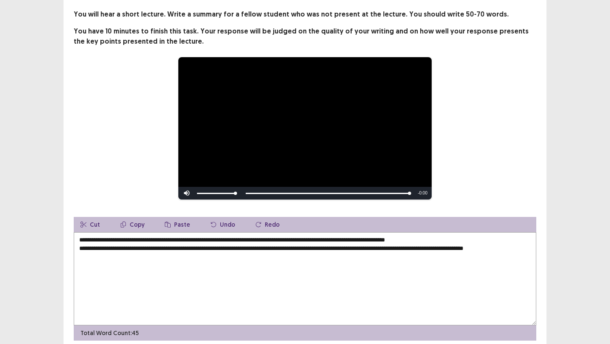
click at [118, 261] on textarea "**********" at bounding box center [305, 278] width 463 height 93
type textarea "**********"
click at [541, 294] on div "**********" at bounding box center [305, 174] width 483 height 331
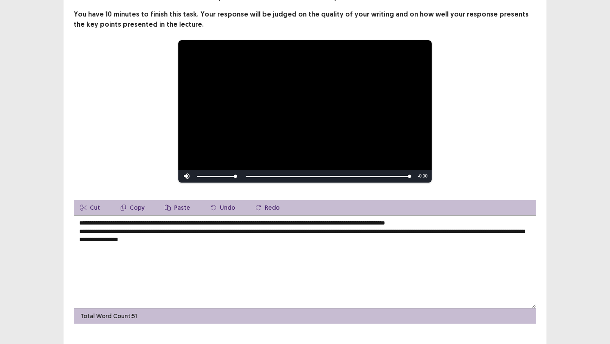
scroll to position [77, 0]
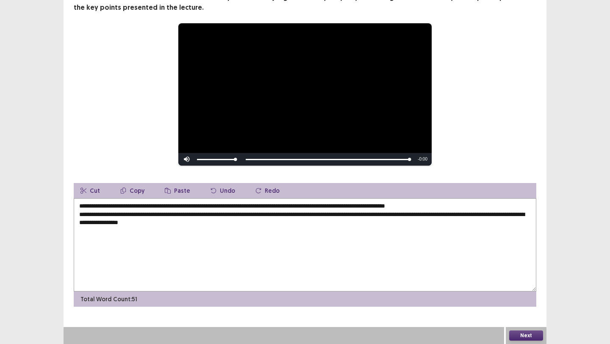
click at [514, 334] on button "Next" at bounding box center [527, 336] width 34 height 10
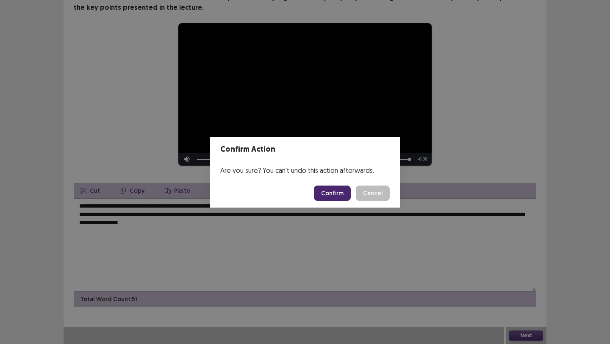
click at [335, 188] on button "Confirm" at bounding box center [332, 193] width 37 height 15
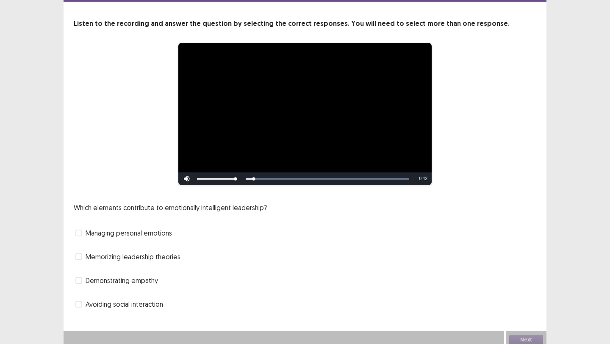
scroll to position [38, 0]
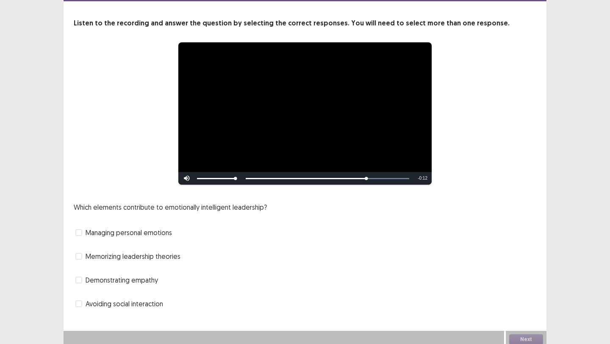
click at [137, 230] on span "Managing personal emotions" at bounding box center [129, 233] width 86 height 10
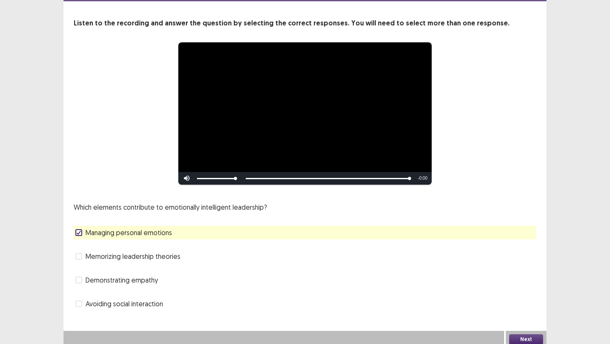
click at [84, 278] on label "Demonstrating empathy" at bounding box center [116, 280] width 83 height 10
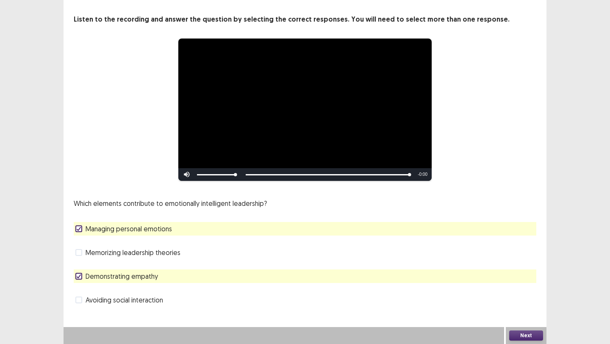
click at [538, 334] on button "Next" at bounding box center [527, 336] width 34 height 10
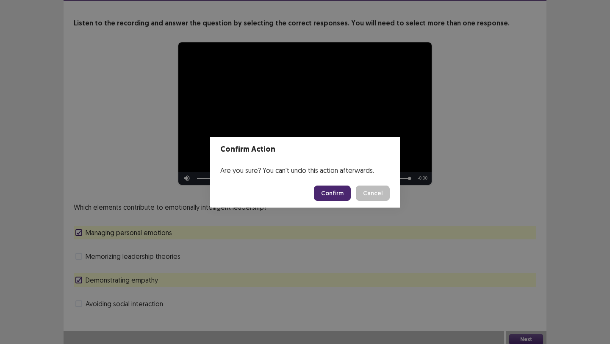
click at [340, 190] on button "Confirm" at bounding box center [332, 193] width 37 height 15
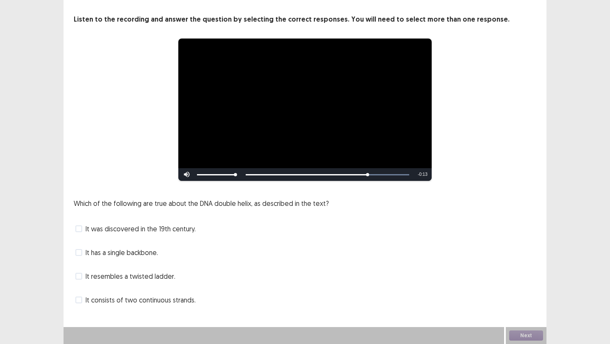
click at [110, 276] on span "It resembles a twisted ladder." at bounding box center [131, 276] width 90 height 10
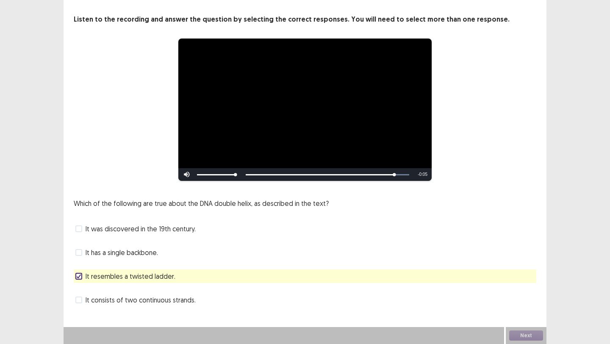
click at [89, 297] on span "It consists of two continuous strands." at bounding box center [141, 300] width 110 height 10
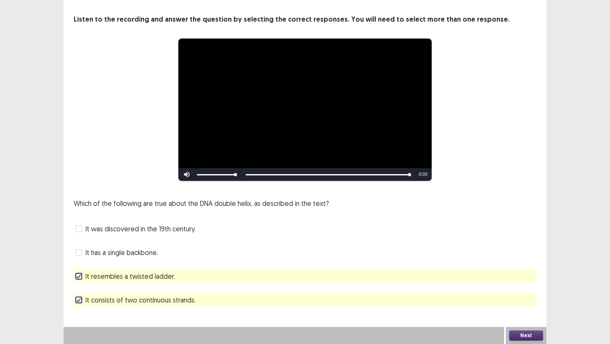
click at [531, 341] on div "Next" at bounding box center [526, 335] width 41 height 17
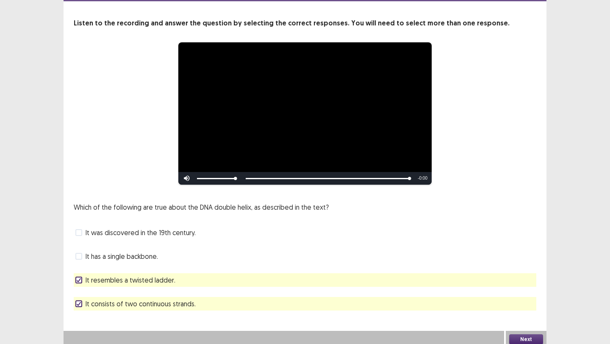
click at [531, 339] on div "Next" at bounding box center [526, 339] width 41 height 17
click at [531, 339] on button "Next" at bounding box center [527, 339] width 34 height 10
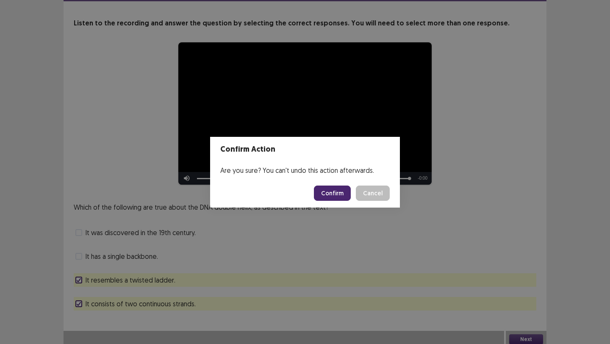
click at [530, 335] on div "Confirm Action Are you sure? You can't undo this action afterwards. Confirm Can…" at bounding box center [305, 172] width 610 height 344
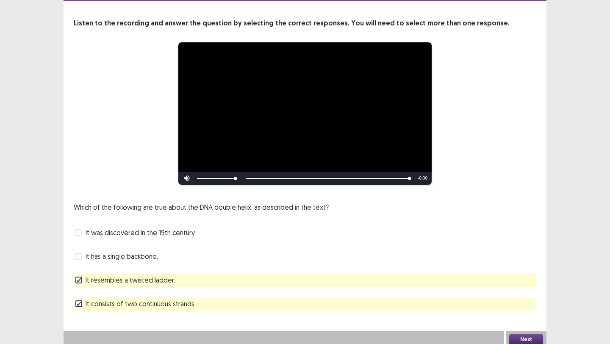
click at [513, 334] on button "Next" at bounding box center [527, 339] width 34 height 10
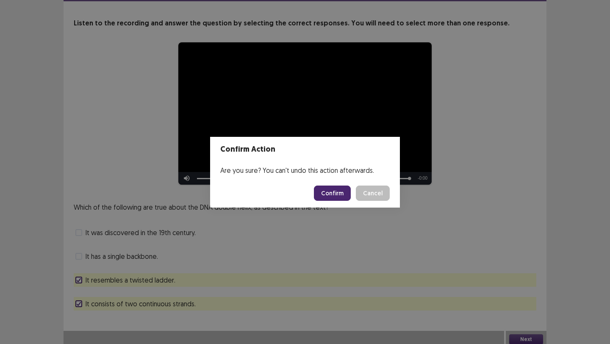
click at [342, 192] on button "Confirm" at bounding box center [332, 193] width 37 height 15
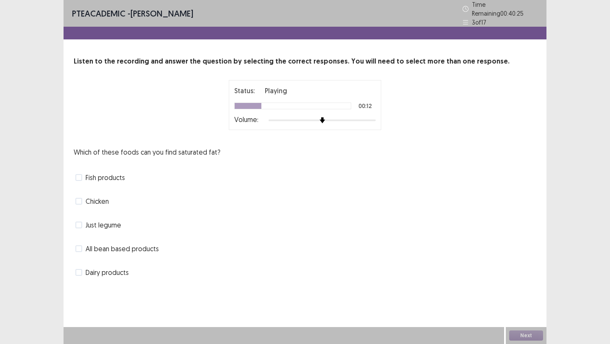
click at [96, 199] on span "Chicken" at bounding box center [97, 201] width 23 height 10
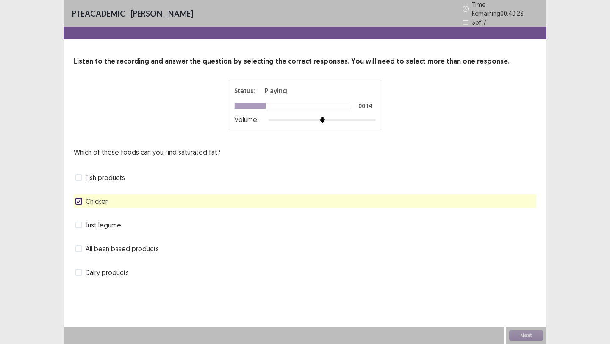
click at [98, 269] on span "Dairy products" at bounding box center [107, 272] width 43 height 10
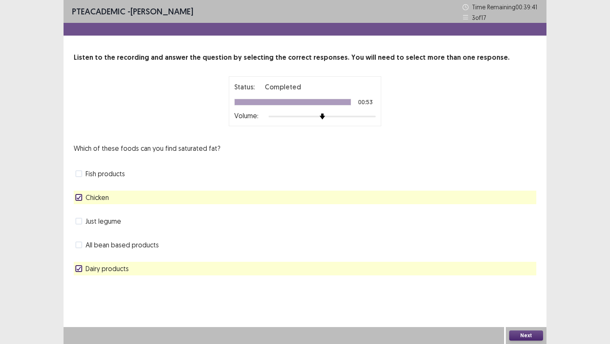
click at [517, 334] on button "Next" at bounding box center [527, 336] width 34 height 10
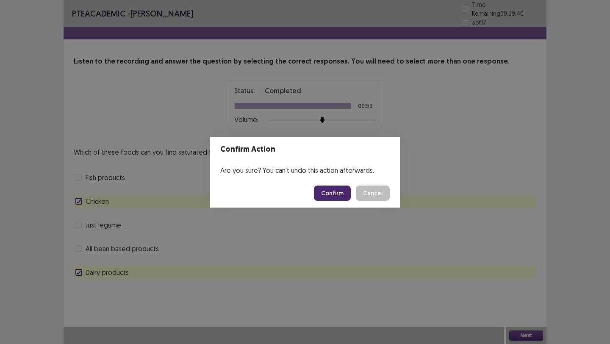
click at [340, 196] on button "Confirm" at bounding box center [332, 193] width 37 height 15
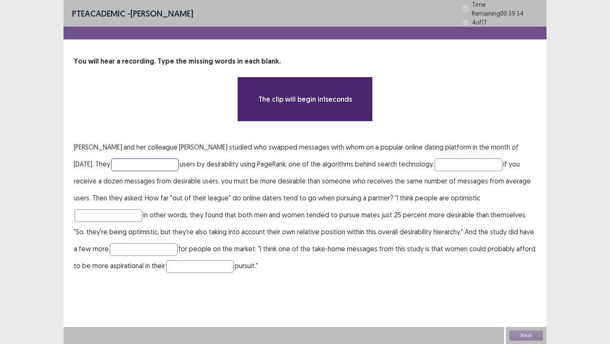
click at [132, 162] on input "text" at bounding box center [145, 165] width 68 height 13
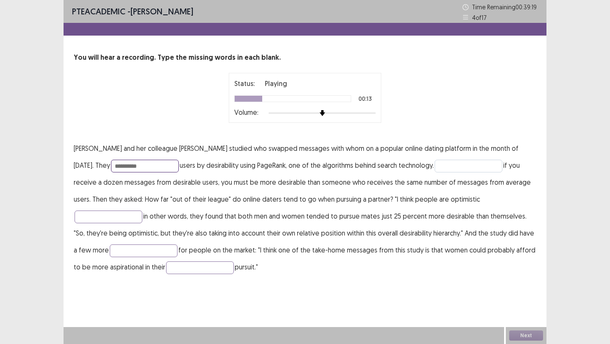
type input "**********"
click at [444, 168] on input "text" at bounding box center [469, 166] width 68 height 13
click at [474, 167] on input "**********" at bounding box center [469, 166] width 68 height 13
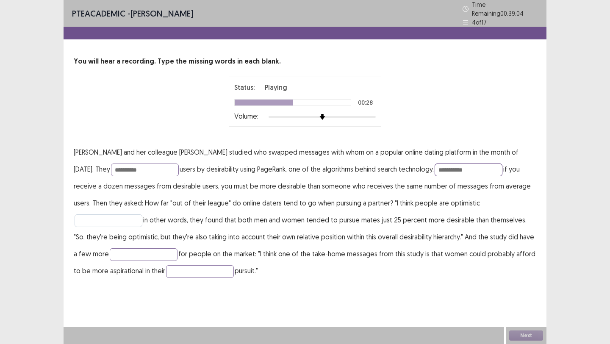
type input "**********"
click at [142, 214] on input "text" at bounding box center [109, 220] width 68 height 13
type input "*******"
click at [110, 251] on input "text" at bounding box center [144, 254] width 68 height 13
type input "*******"
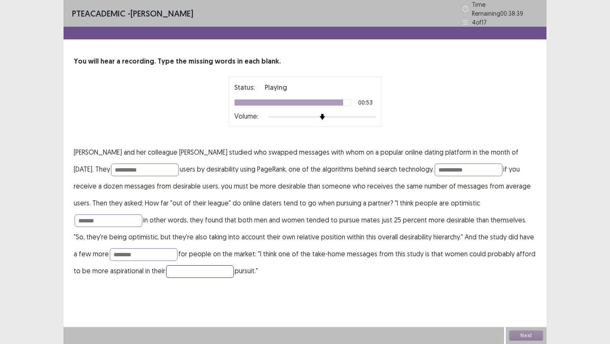
click at [166, 265] on input "text" at bounding box center [200, 271] width 68 height 13
type input "****"
click at [135, 165] on input "**********" at bounding box center [145, 170] width 68 height 13
type input "**********"
click at [522, 334] on button "Next" at bounding box center [527, 336] width 34 height 10
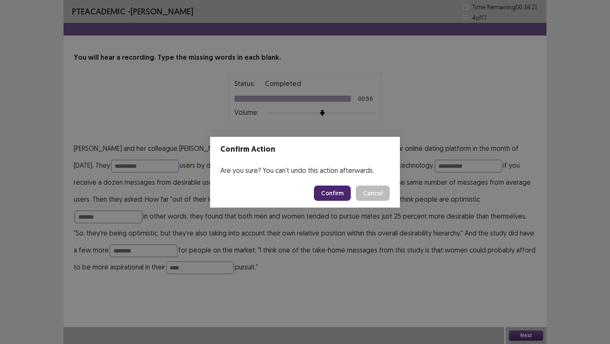
click at [326, 192] on button "Confirm" at bounding box center [332, 193] width 37 height 15
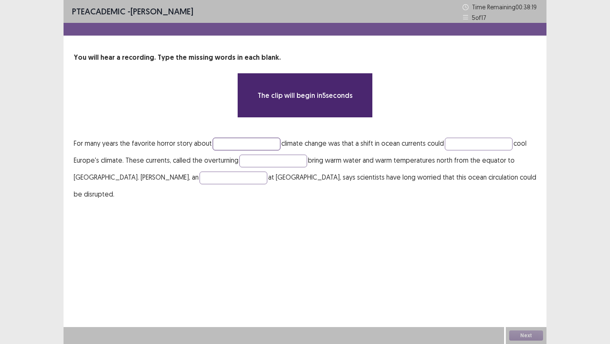
click at [229, 145] on input "text" at bounding box center [247, 144] width 68 height 13
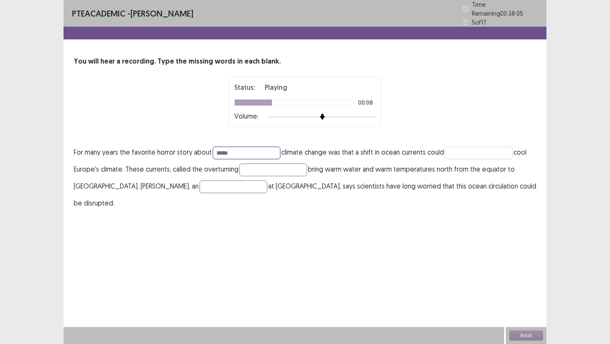
type input "*****"
click at [462, 148] on input "text" at bounding box center [479, 153] width 68 height 13
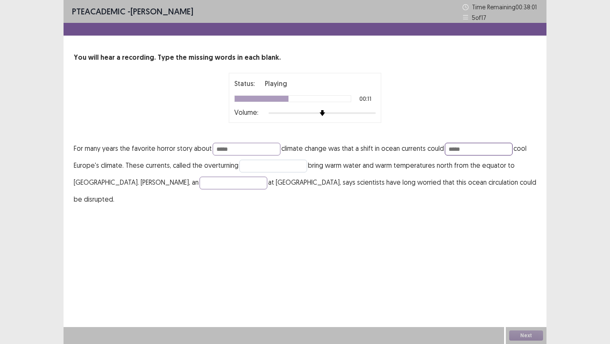
type input "*****"
click at [257, 165] on input "text" at bounding box center [273, 166] width 68 height 13
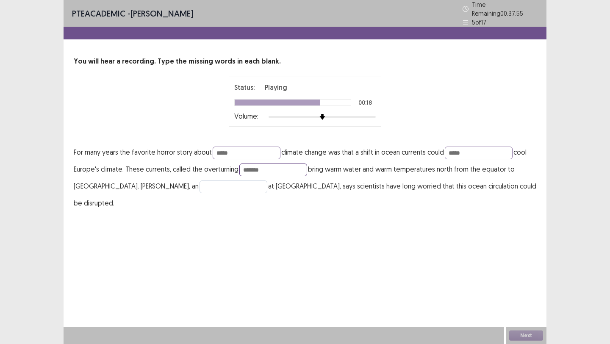
type input "*******"
click at [200, 181] on input "text" at bounding box center [234, 187] width 68 height 13
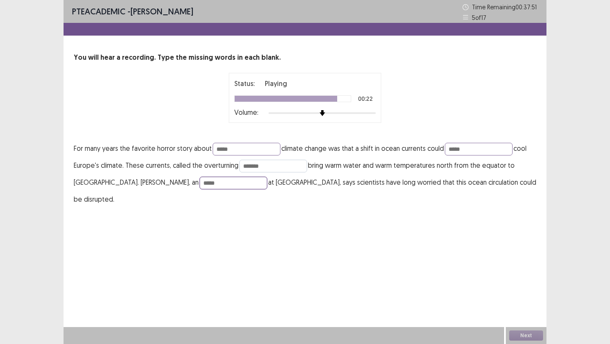
type input "*****"
click at [270, 167] on input "*******" at bounding box center [273, 166] width 68 height 13
type input "**********"
click at [233, 153] on input "*****" at bounding box center [247, 149] width 68 height 13
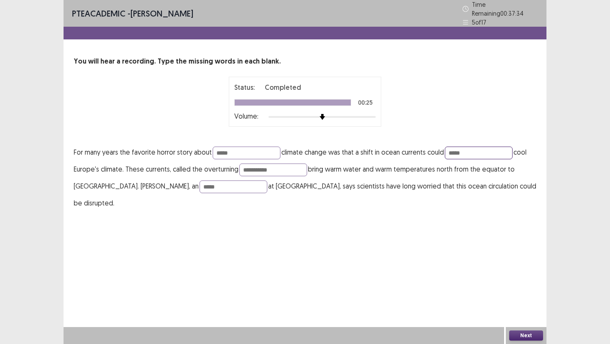
click at [467, 150] on input "*****" at bounding box center [479, 153] width 68 height 13
type input "****"
click at [246, 151] on input "*****" at bounding box center [247, 153] width 68 height 13
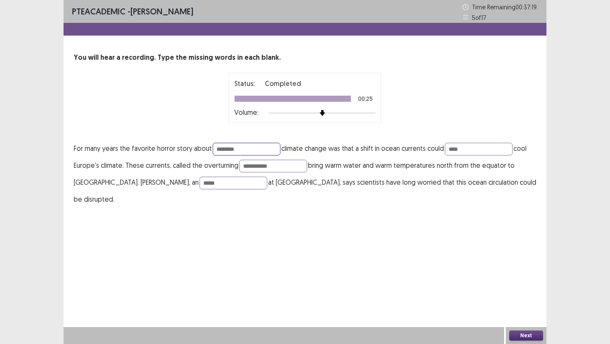
type input "********"
click at [517, 331] on button "Next" at bounding box center [527, 336] width 34 height 10
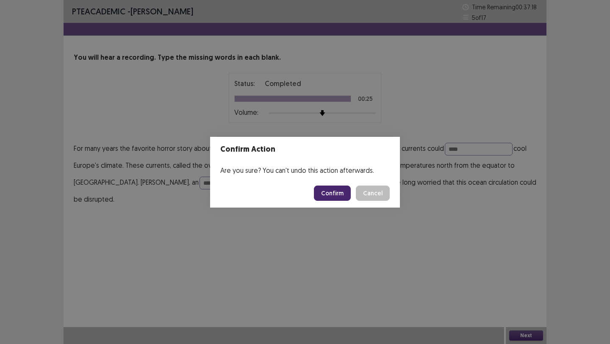
click at [334, 193] on button "Confirm" at bounding box center [332, 193] width 37 height 15
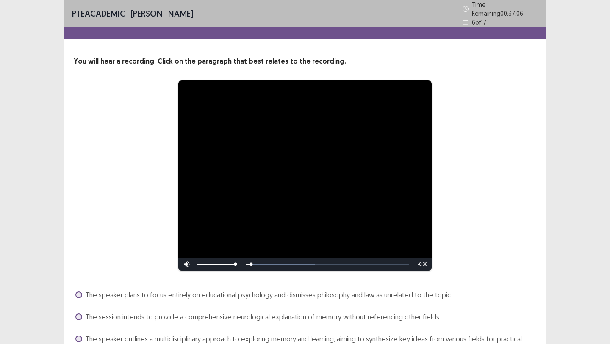
click at [456, 153] on div "**********" at bounding box center [305, 175] width 395 height 191
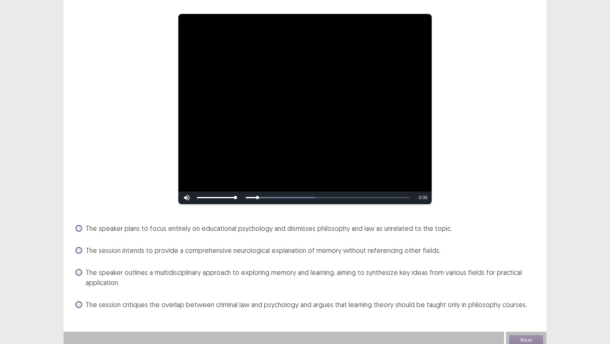
scroll to position [67, 0]
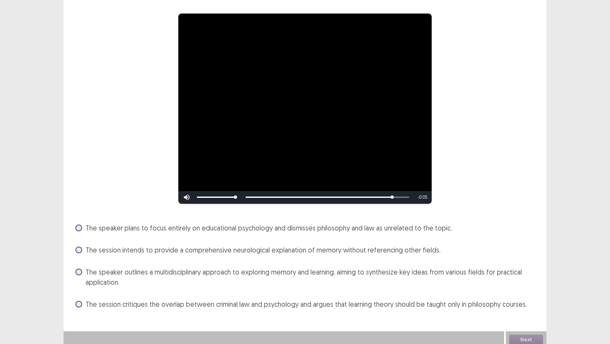
click at [130, 270] on span "The speaker outlines a multidisciplinary approach to exploring memory and learn…" at bounding box center [311, 277] width 451 height 20
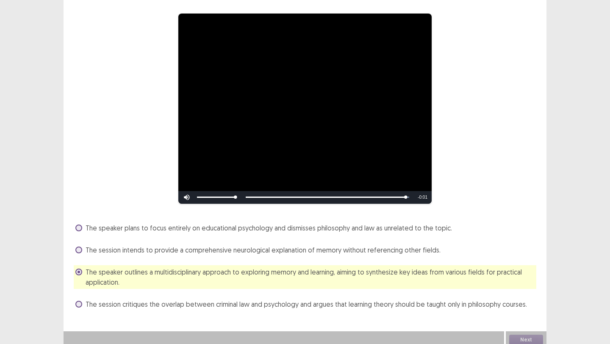
click at [531, 334] on div "Next" at bounding box center [526, 339] width 41 height 17
click at [531, 335] on button "Next" at bounding box center [527, 340] width 34 height 10
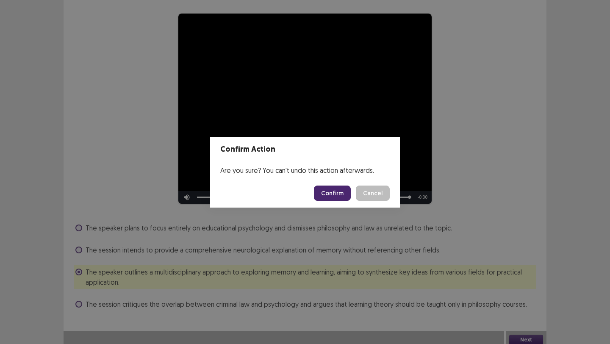
click at [531, 334] on div "Confirm Action Are you sure? You can't undo this action afterwards. Confirm Can…" at bounding box center [305, 172] width 610 height 344
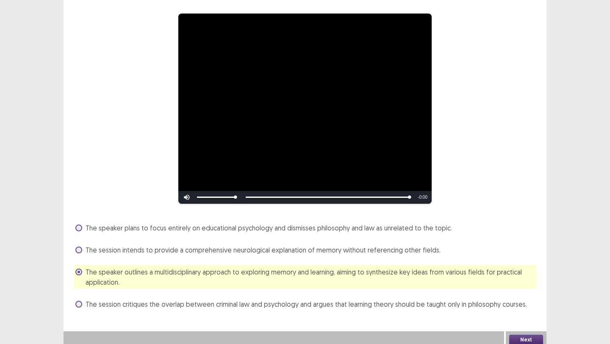
click at [531, 335] on button "Next" at bounding box center [527, 340] width 34 height 10
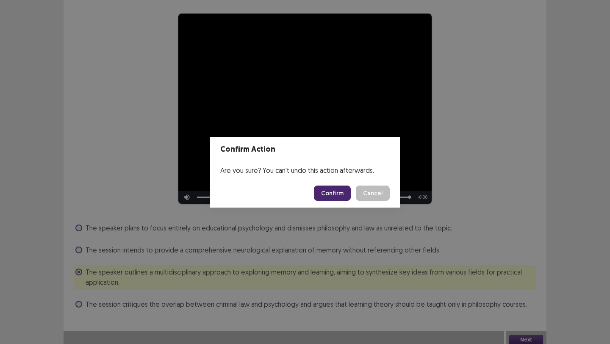
click at [335, 194] on button "Confirm" at bounding box center [332, 193] width 37 height 15
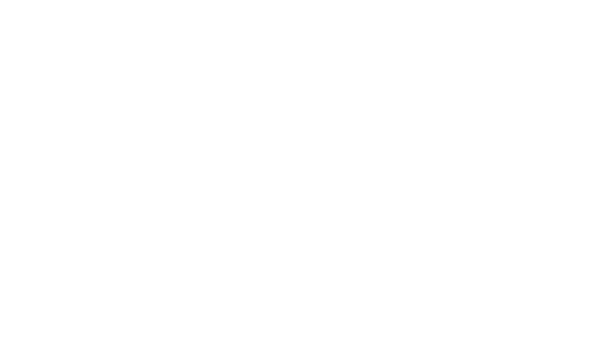
scroll to position [0, 0]
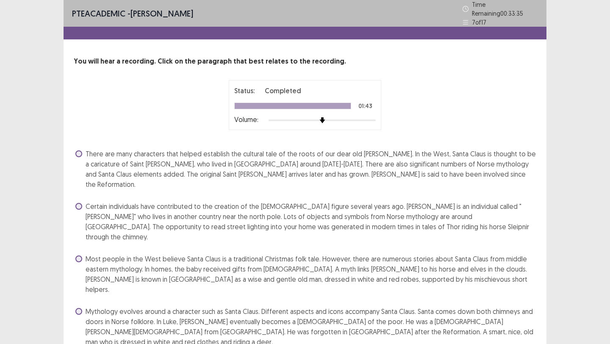
click at [203, 254] on span "Most people in the West believe Santa Claus is a traditional Christmas folk tal…" at bounding box center [311, 274] width 451 height 41
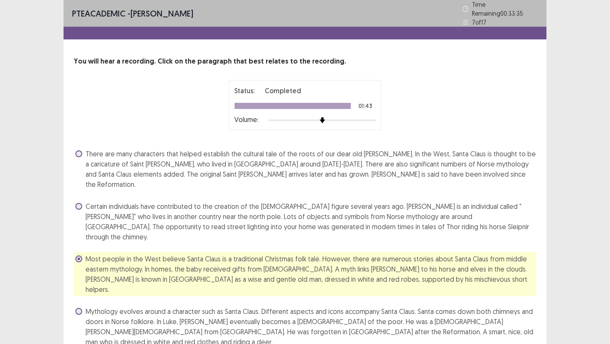
click at [208, 306] on span "Mythology evolves around a character such as Santa Claus. Different aspects and…" at bounding box center [311, 326] width 451 height 41
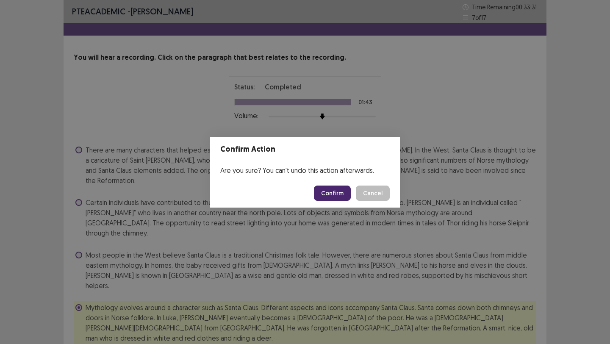
click at [332, 197] on button "Confirm" at bounding box center [332, 193] width 37 height 15
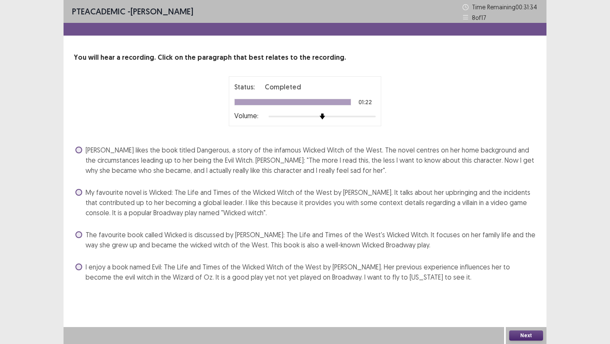
click at [273, 272] on span "I enjoy a book named Evil: The Life and Times of the Wicked Witch of the West b…" at bounding box center [311, 272] width 451 height 20
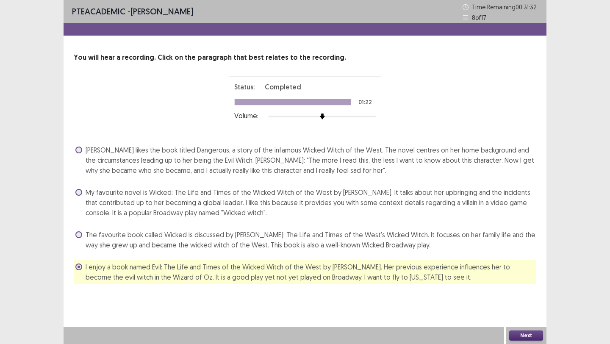
click at [535, 333] on button "Next" at bounding box center [527, 336] width 34 height 10
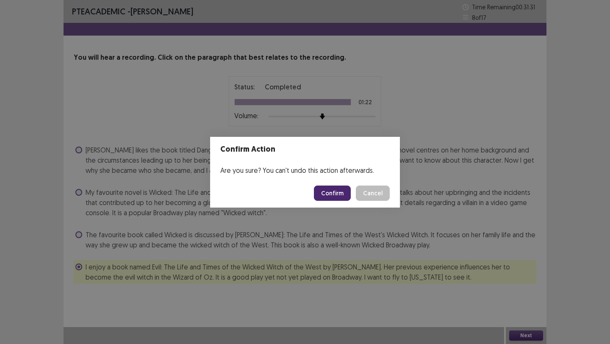
click at [337, 197] on button "Confirm" at bounding box center [332, 193] width 37 height 15
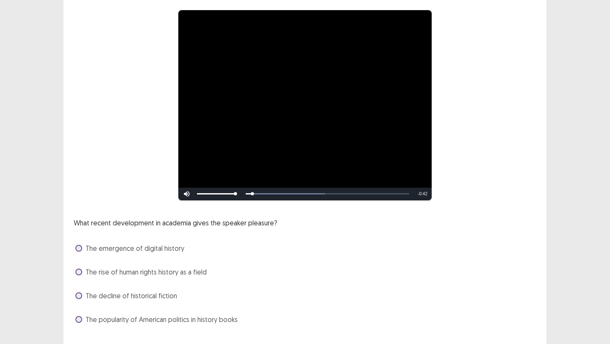
scroll to position [68, 0]
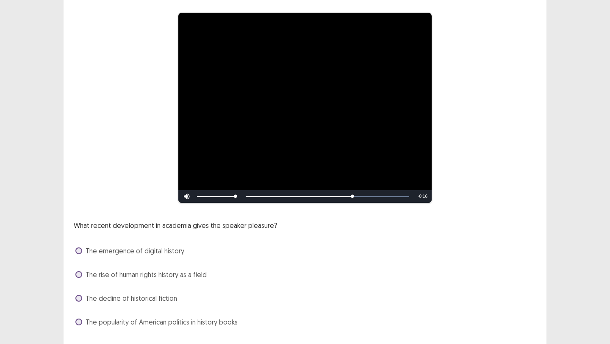
click at [135, 270] on span "The rise of human rights history as a field" at bounding box center [146, 275] width 121 height 10
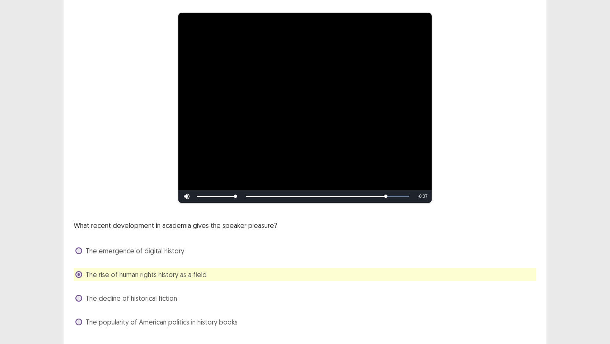
click at [515, 315] on div "The popularity of American politics in history books" at bounding box center [305, 322] width 463 height 14
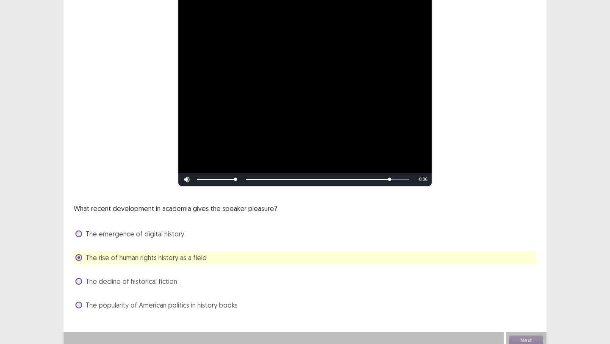
scroll to position [86, 0]
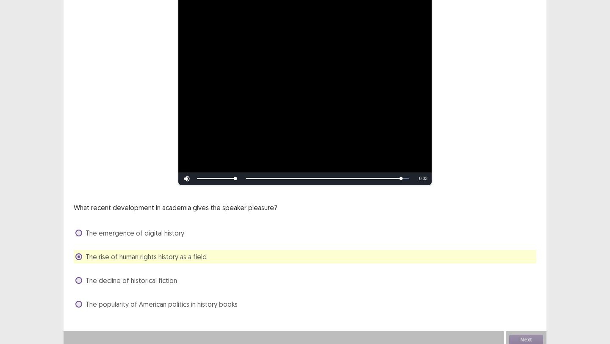
click at [526, 331] on div "Next" at bounding box center [526, 339] width 41 height 17
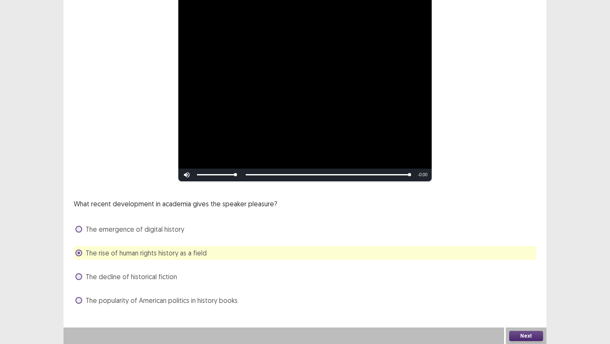
click at [526, 329] on div "Next" at bounding box center [526, 336] width 41 height 17
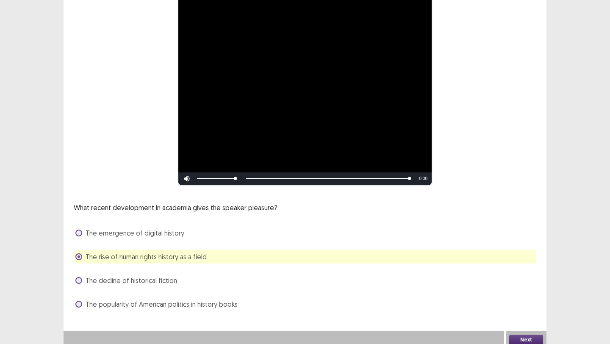
click at [526, 335] on button "Next" at bounding box center [527, 340] width 34 height 10
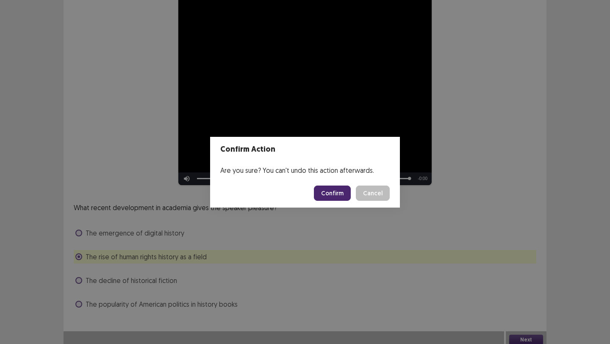
click at [337, 196] on button "Confirm" at bounding box center [332, 193] width 37 height 15
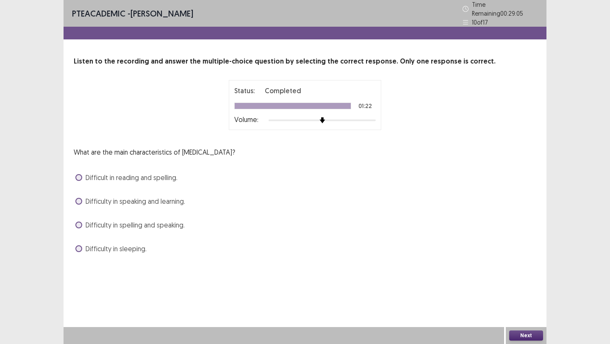
click at [130, 174] on span "Difficult in reading and spelling." at bounding box center [132, 178] width 92 height 10
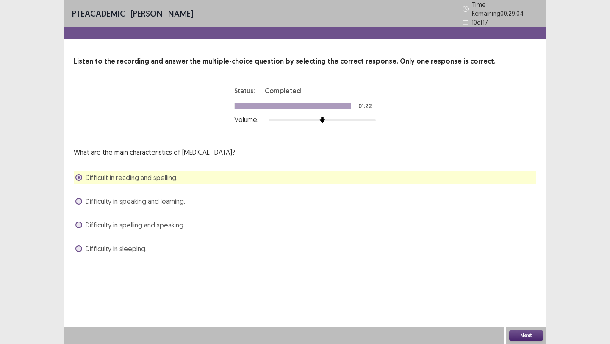
click at [509, 337] on div "Next" at bounding box center [526, 335] width 41 height 17
click at [515, 337] on button "Next" at bounding box center [527, 336] width 34 height 10
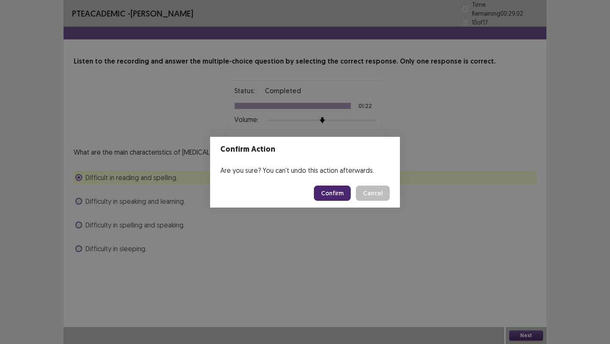
click at [340, 189] on button "Confirm" at bounding box center [332, 193] width 37 height 15
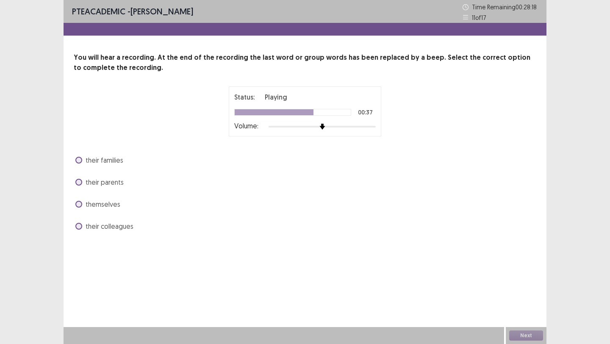
click at [309, 178] on div "their parents" at bounding box center [305, 182] width 463 height 14
click at [95, 204] on span "themselves" at bounding box center [103, 204] width 35 height 10
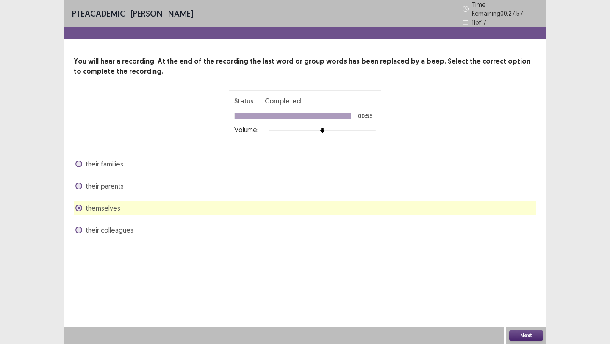
click at [523, 332] on button "Next" at bounding box center [527, 336] width 34 height 10
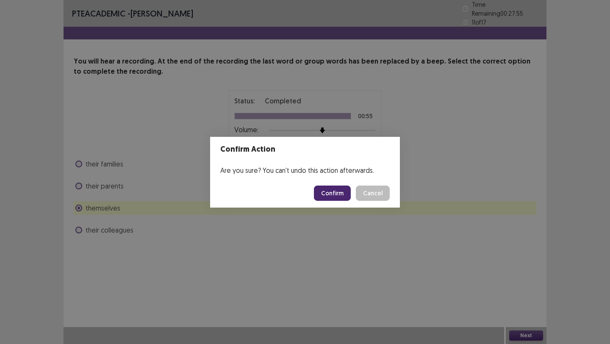
click at [336, 188] on button "Confirm" at bounding box center [332, 193] width 37 height 15
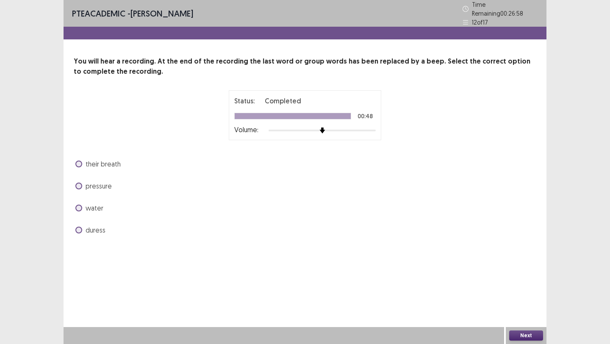
click at [86, 184] on span "pressure" at bounding box center [99, 186] width 26 height 10
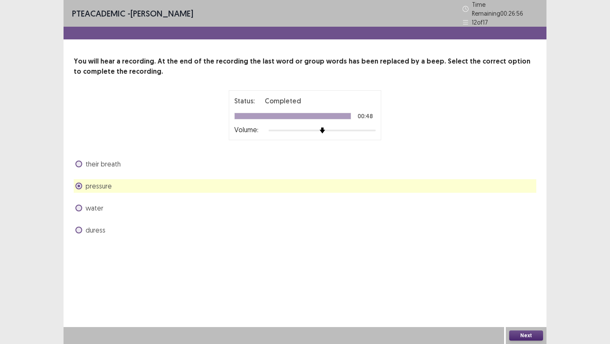
click at [531, 335] on button "Next" at bounding box center [527, 336] width 34 height 10
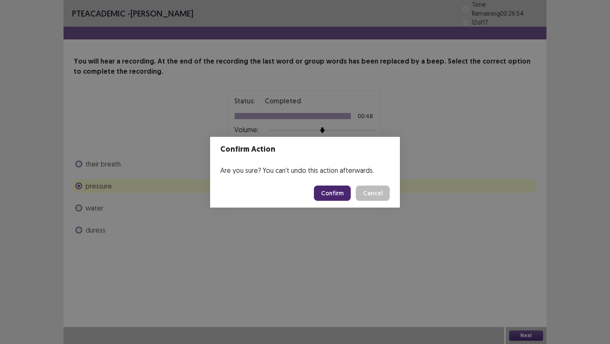
click at [324, 191] on button "Confirm" at bounding box center [332, 193] width 37 height 15
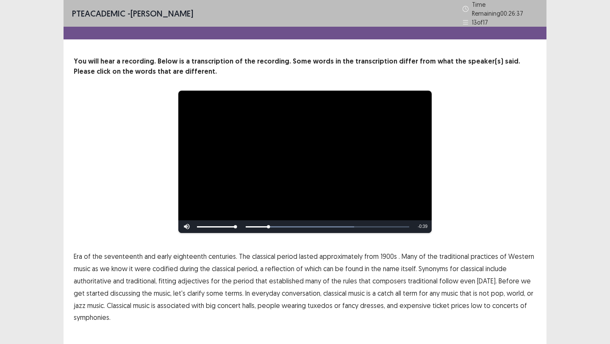
click at [386, 254] on span "1900s" at bounding box center [389, 256] width 17 height 10
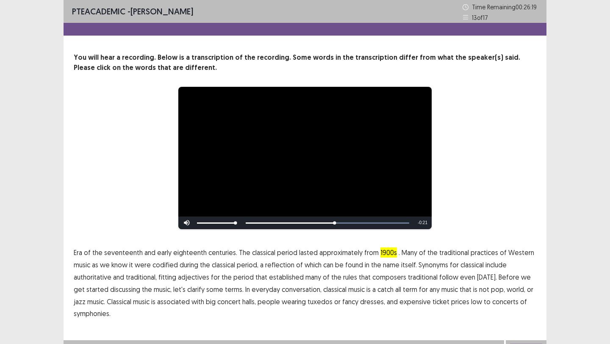
click at [412, 278] on span "traditional" at bounding box center [423, 277] width 30 height 10
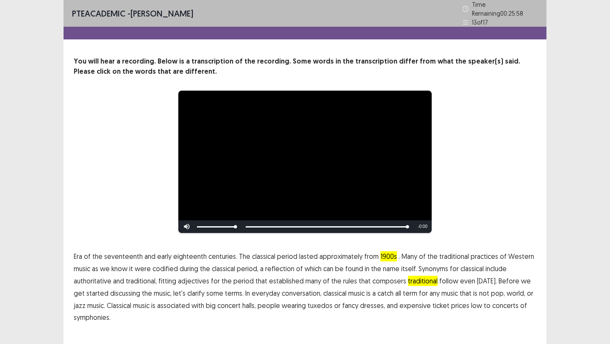
click at [471, 302] on span "low" at bounding box center [476, 306] width 11 height 10
click at [101, 308] on p "Era of the seventeenth and early eighteenth centuries. The classical period las…" at bounding box center [305, 287] width 463 height 73
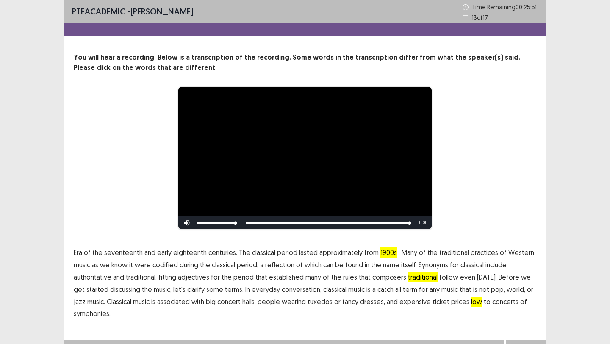
click at [99, 317] on span "symphonies." at bounding box center [92, 314] width 37 height 10
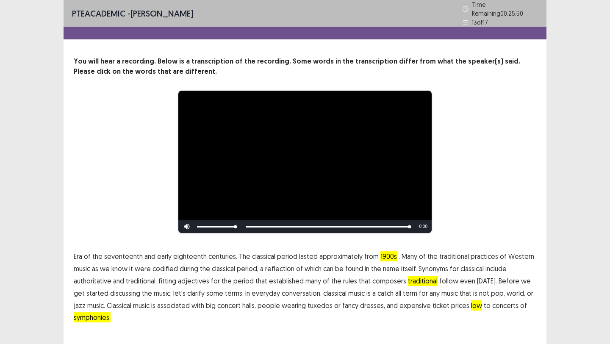
click at [378, 322] on div "**********" at bounding box center [305, 170] width 483 height 341
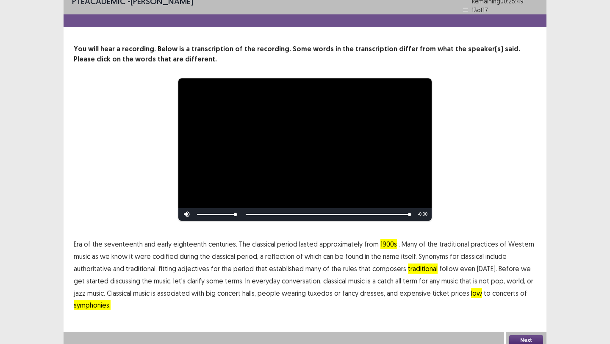
scroll to position [13, 0]
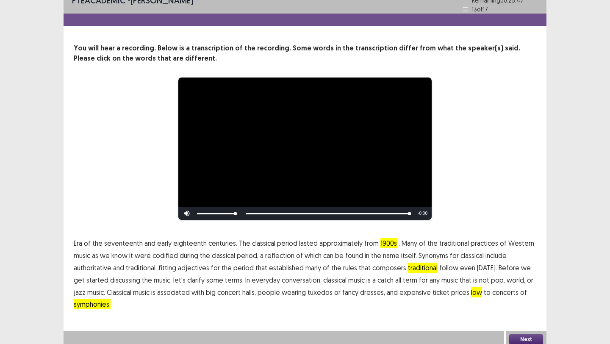
click at [535, 334] on button "Next" at bounding box center [527, 339] width 34 height 10
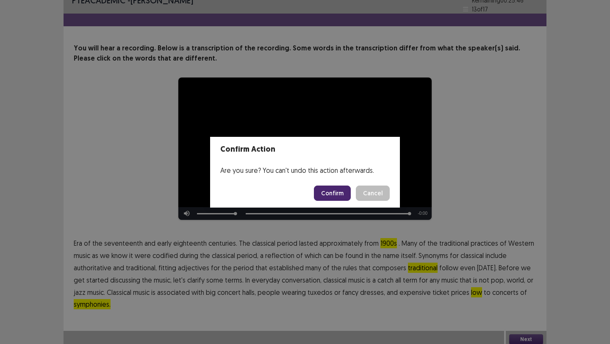
click at [345, 197] on button "Confirm" at bounding box center [332, 193] width 37 height 15
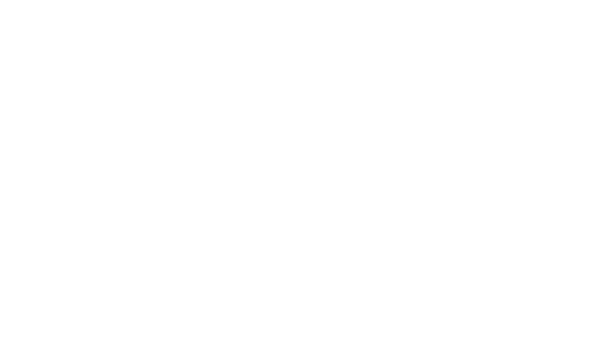
scroll to position [0, 0]
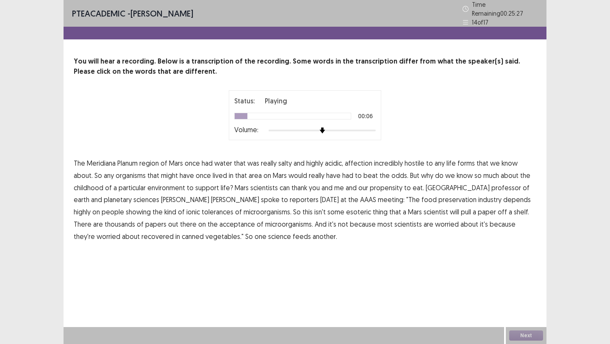
click at [360, 158] on span "affection" at bounding box center [359, 163] width 28 height 10
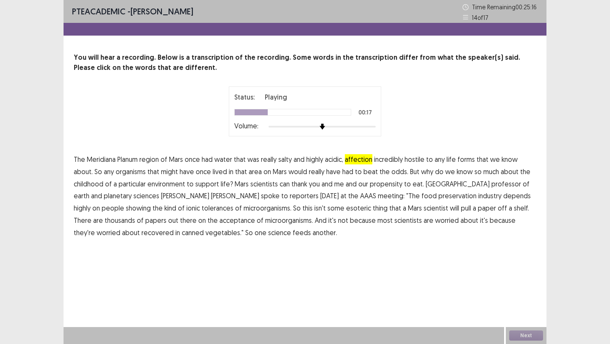
click at [99, 186] on span "childhood" at bounding box center [89, 184] width 30 height 10
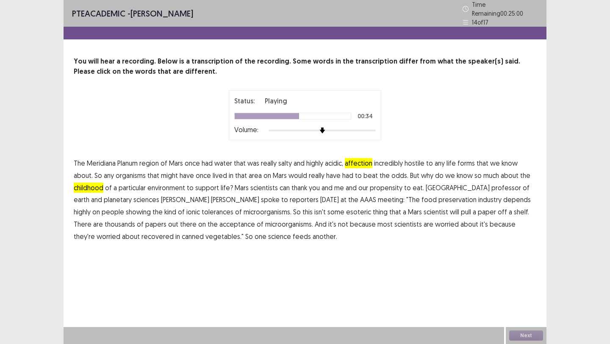
click at [151, 207] on span "showing" at bounding box center [138, 212] width 25 height 10
click at [220, 223] on span "acceptance" at bounding box center [238, 224] width 36 height 10
click at [480, 220] on span "it's" at bounding box center [484, 224] width 8 height 10
click at [174, 231] on span "recovered" at bounding box center [158, 236] width 32 height 10
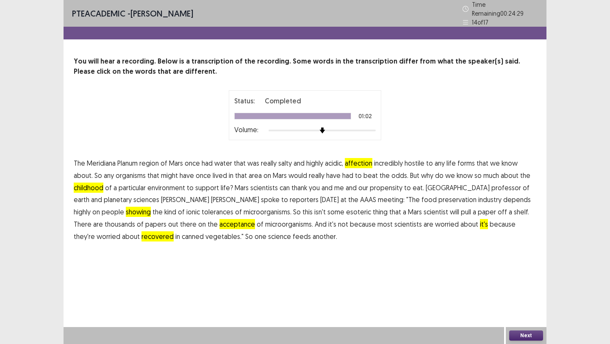
click at [524, 336] on button "Next" at bounding box center [527, 336] width 34 height 10
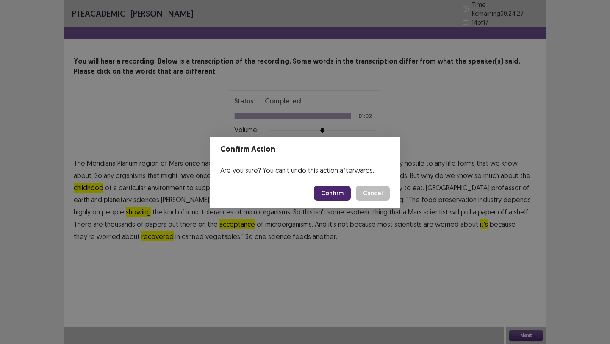
click at [338, 194] on button "Confirm" at bounding box center [332, 193] width 37 height 15
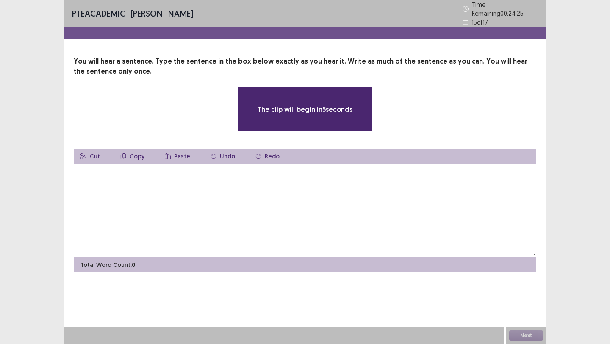
click at [154, 198] on textarea at bounding box center [305, 210] width 463 height 93
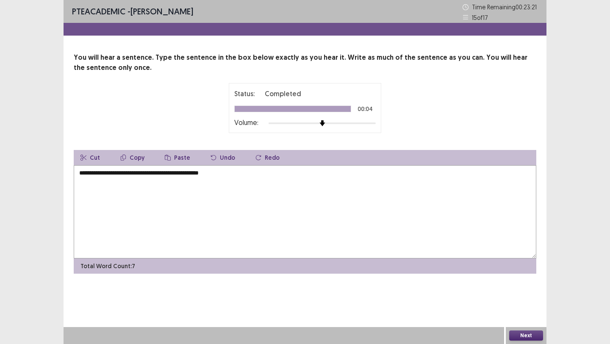
type textarea "**********"
click at [529, 335] on button "Next" at bounding box center [527, 336] width 34 height 10
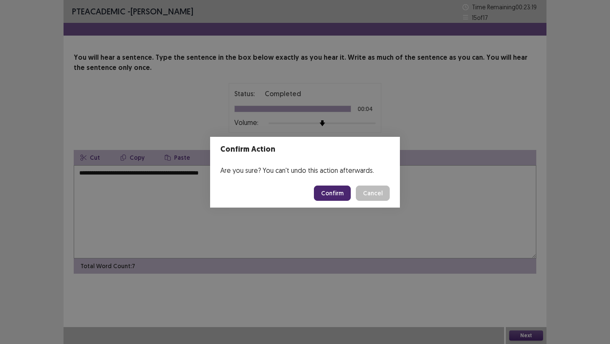
click at [335, 189] on button "Confirm" at bounding box center [332, 193] width 37 height 15
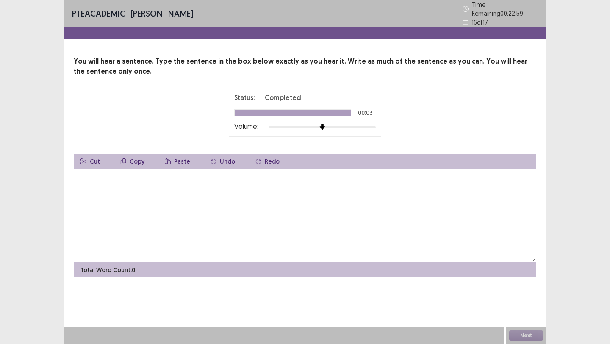
click at [193, 178] on textarea at bounding box center [305, 215] width 463 height 93
click at [189, 178] on textarea at bounding box center [305, 215] width 463 height 93
type textarea "**********"
click at [526, 334] on button "Next" at bounding box center [527, 336] width 34 height 10
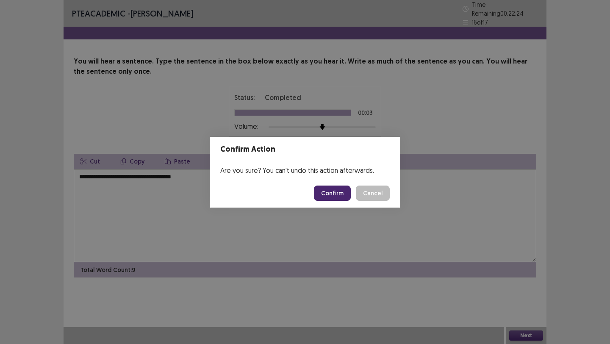
click at [334, 189] on button "Confirm" at bounding box center [332, 193] width 37 height 15
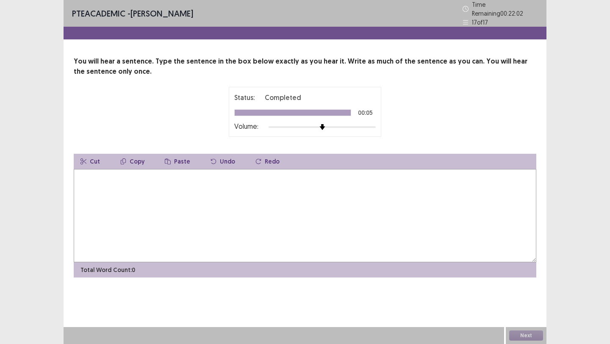
drag, startPoint x: 229, startPoint y: 177, endPoint x: 216, endPoint y: 177, distance: 12.7
click at [221, 177] on textarea at bounding box center [305, 215] width 463 height 93
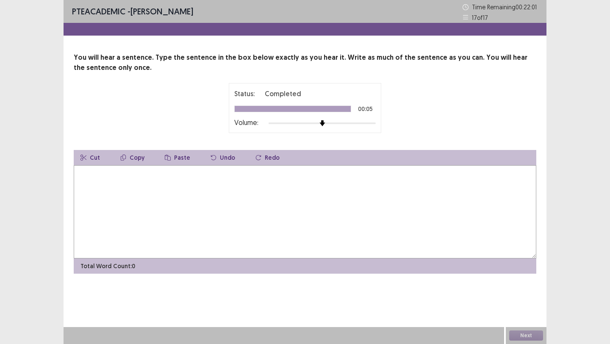
click at [216, 177] on textarea at bounding box center [305, 211] width 463 height 93
type textarea "**********"
click at [528, 336] on button "Next" at bounding box center [527, 336] width 34 height 10
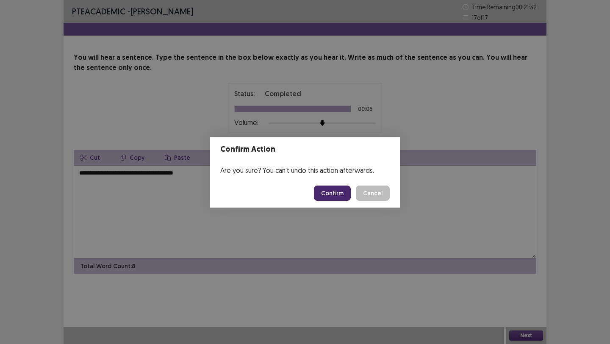
click at [336, 192] on button "Confirm" at bounding box center [332, 193] width 37 height 15
